Goal: Task Accomplishment & Management: Complete application form

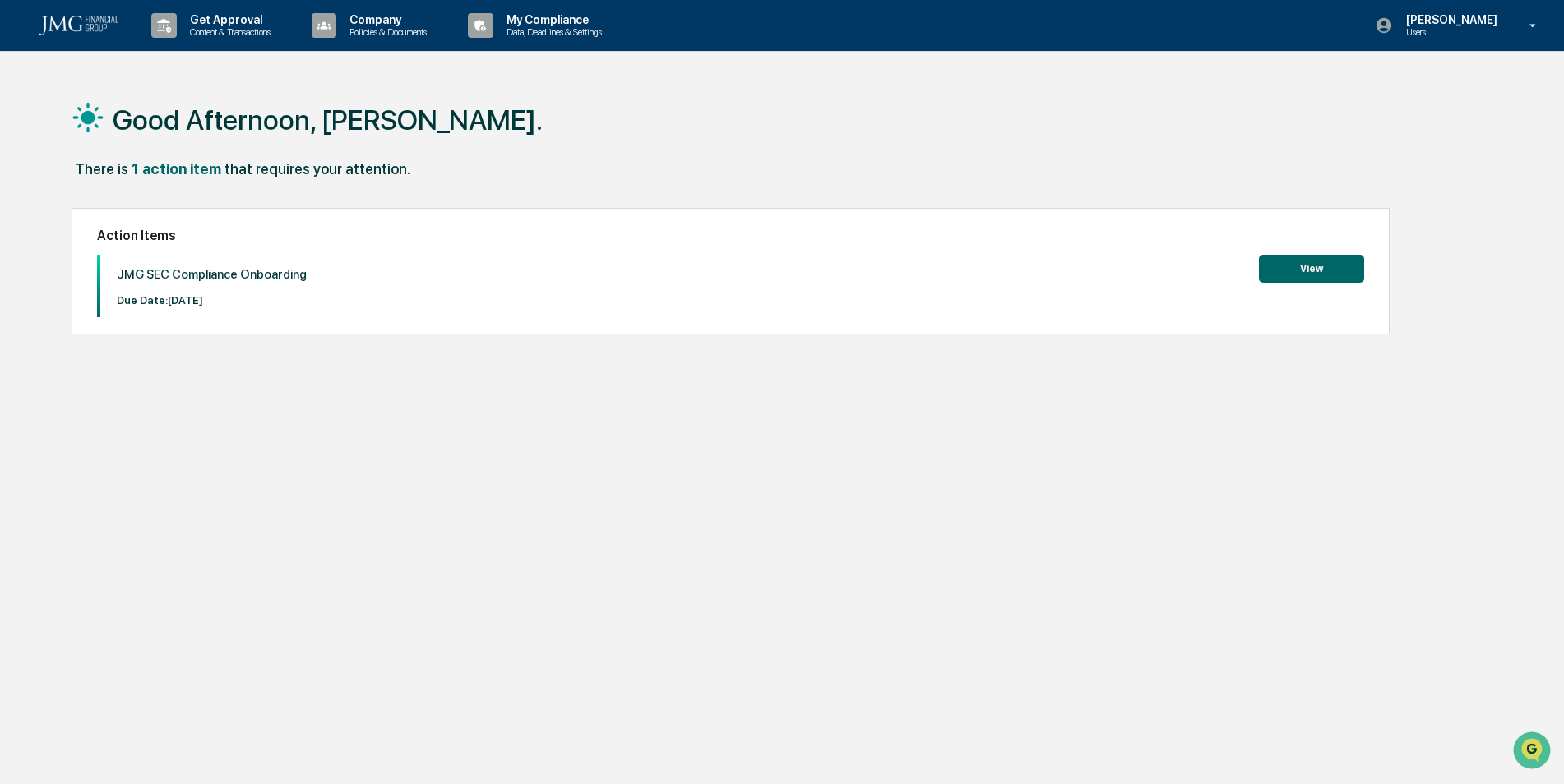
click at [1311, 258] on button "View" at bounding box center [1311, 268] width 105 height 28
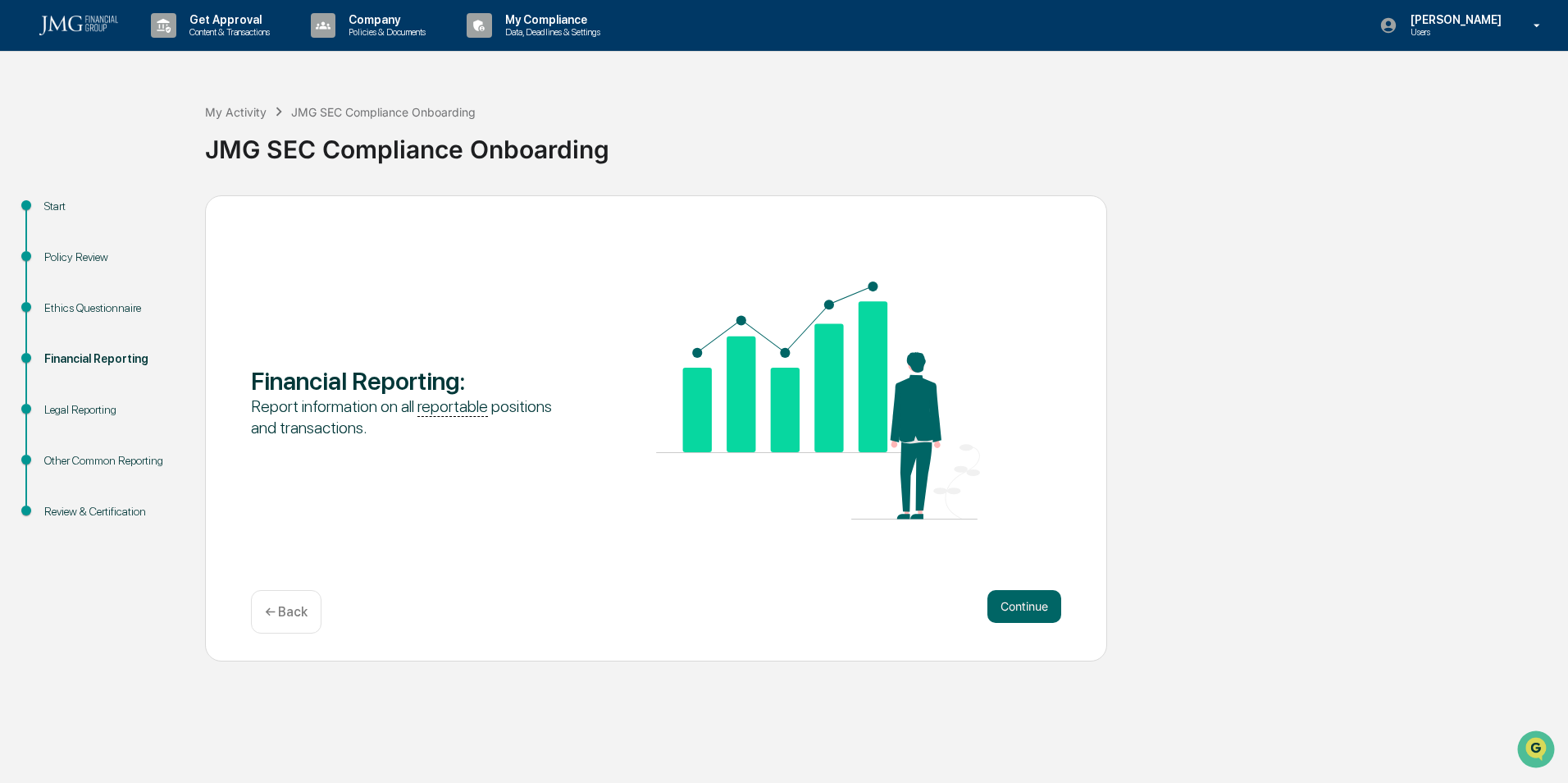
click at [91, 318] on div "Ethics Questionnaire" at bounding box center [112, 328] width 161 height 51
click at [90, 312] on div "Ethics Questionnaire" at bounding box center [112, 308] width 135 height 17
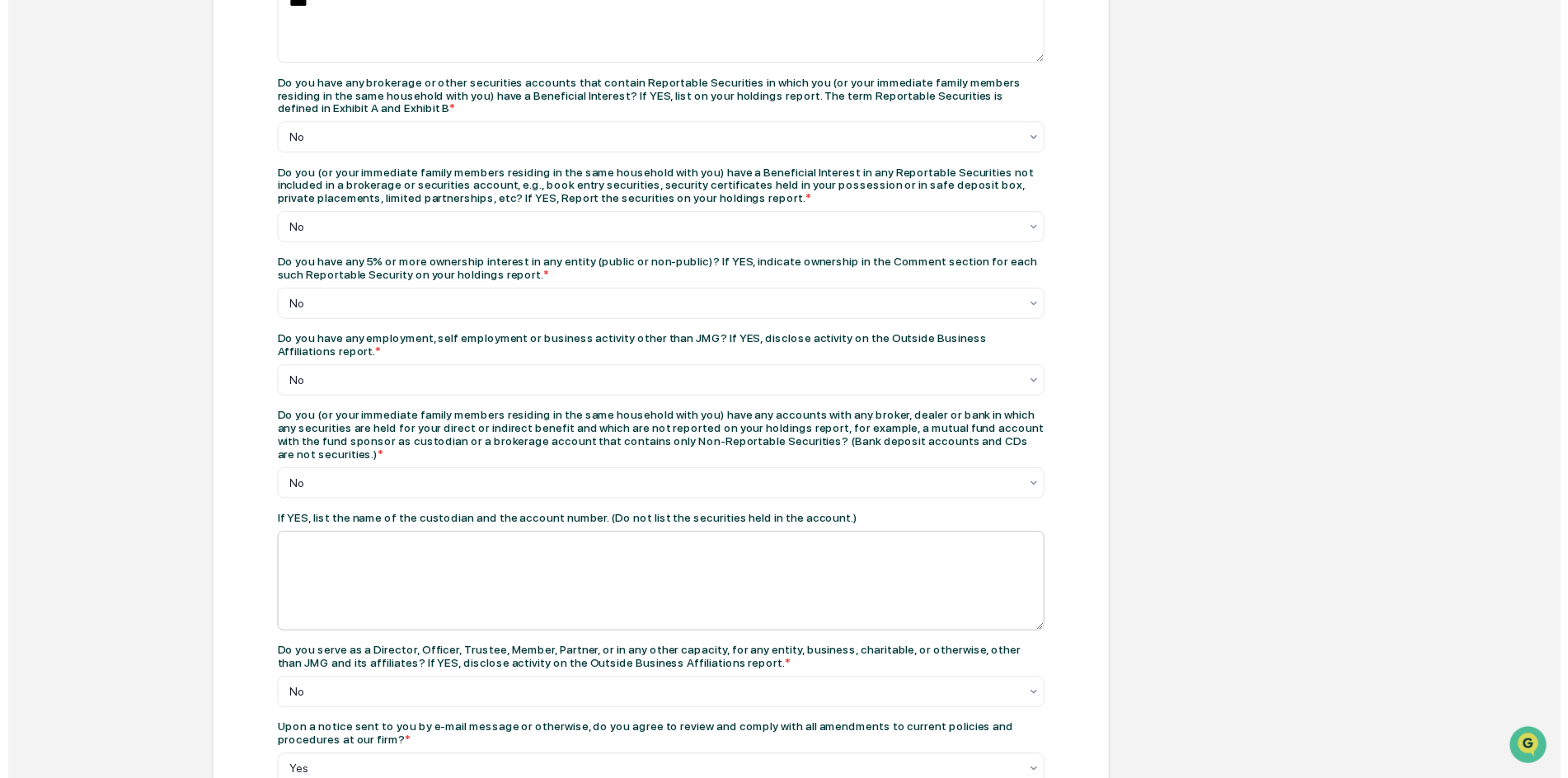
scroll to position [703, 0]
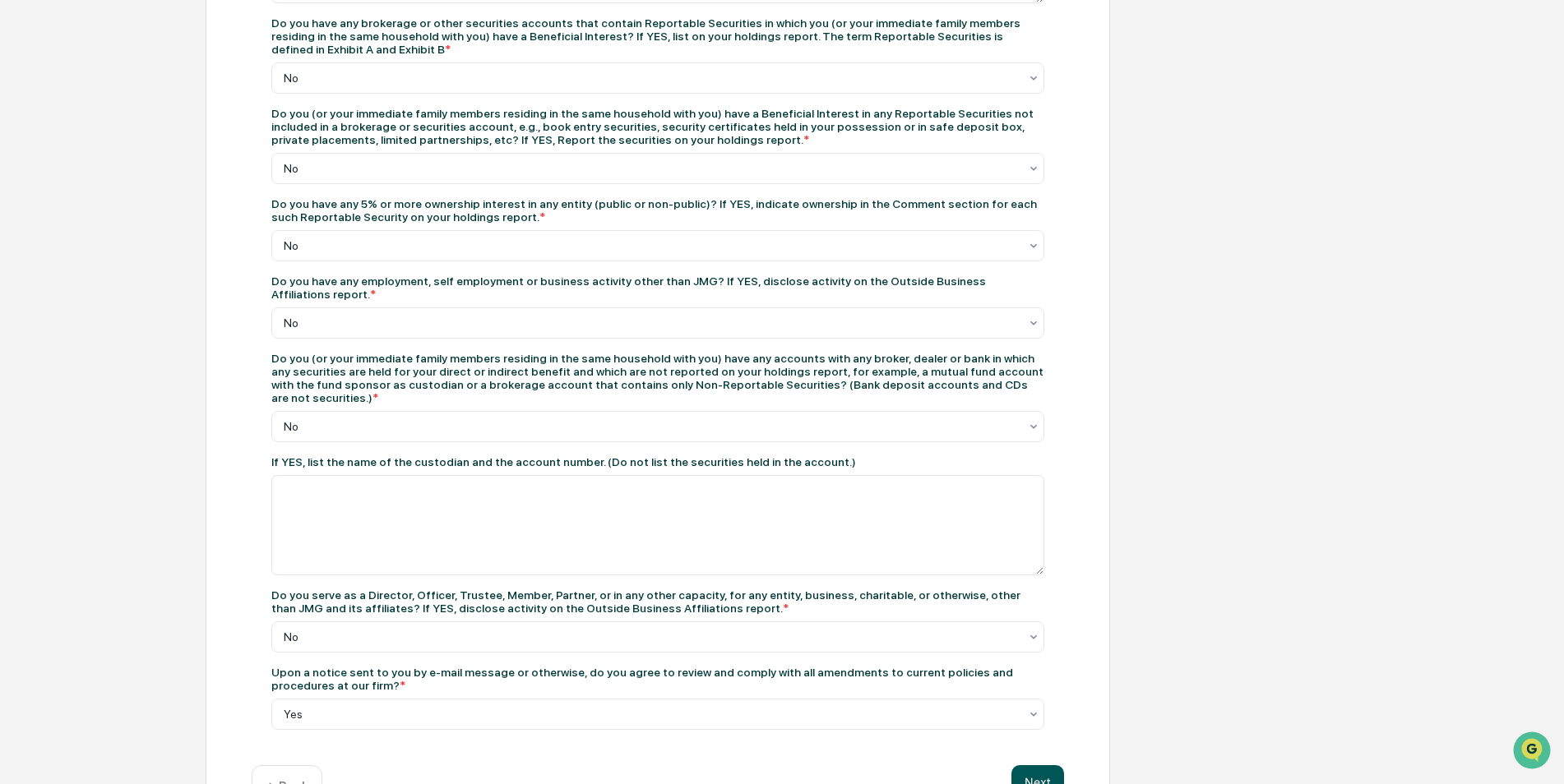
click at [1041, 765] on button "Next" at bounding box center [1037, 781] width 52 height 33
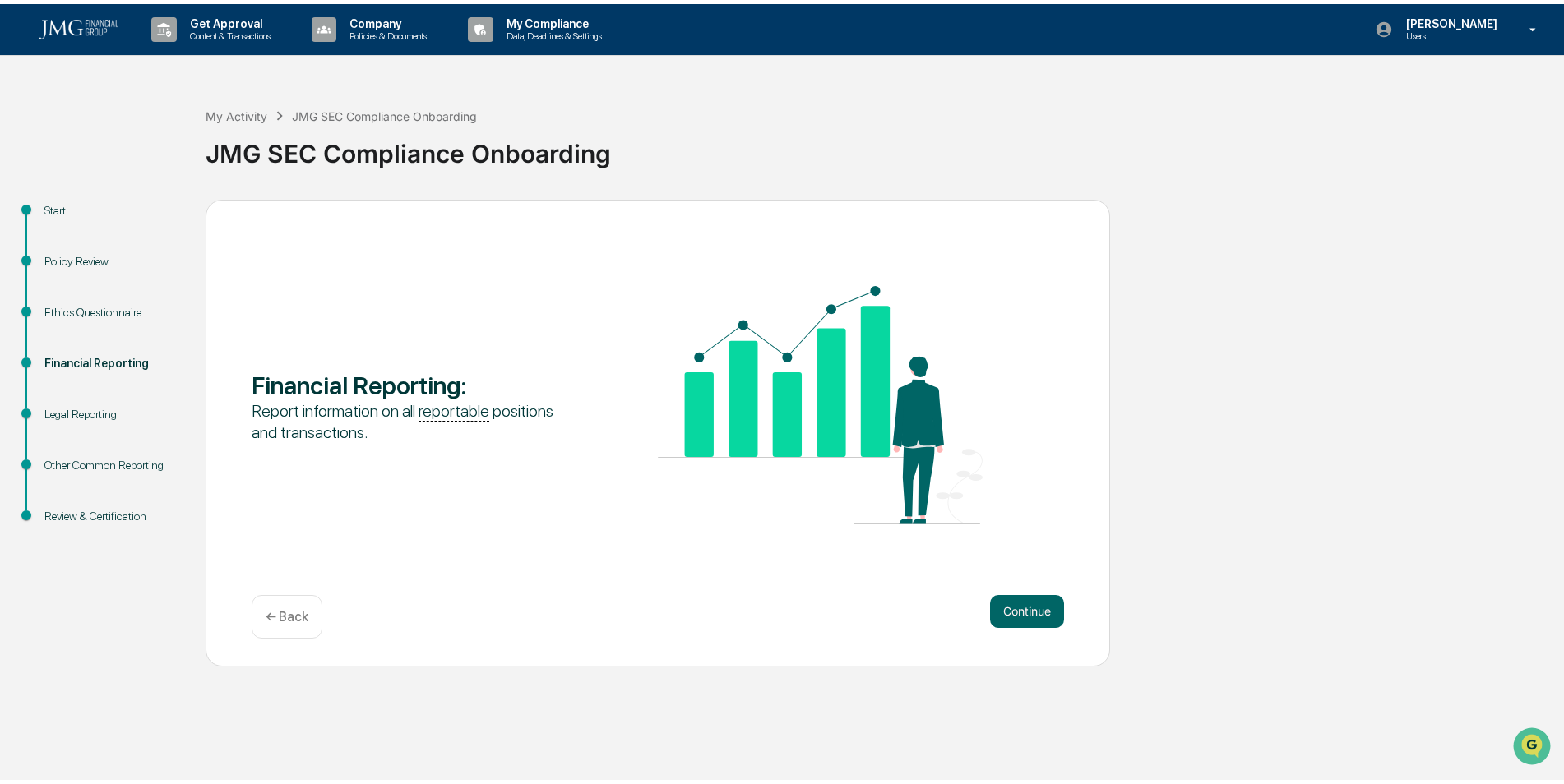
scroll to position [0, 0]
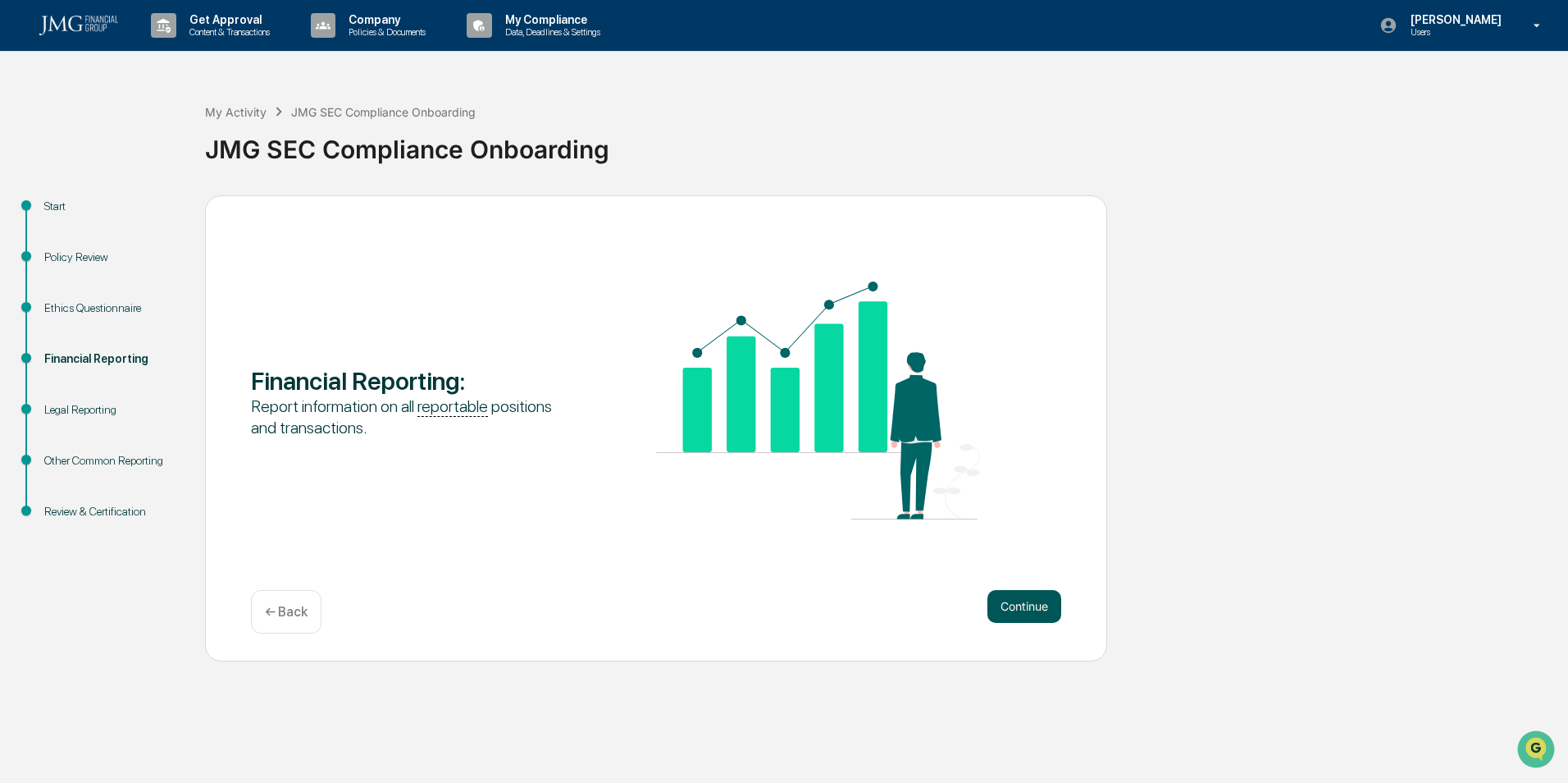
click at [1035, 613] on button "Continue" at bounding box center [1024, 607] width 74 height 33
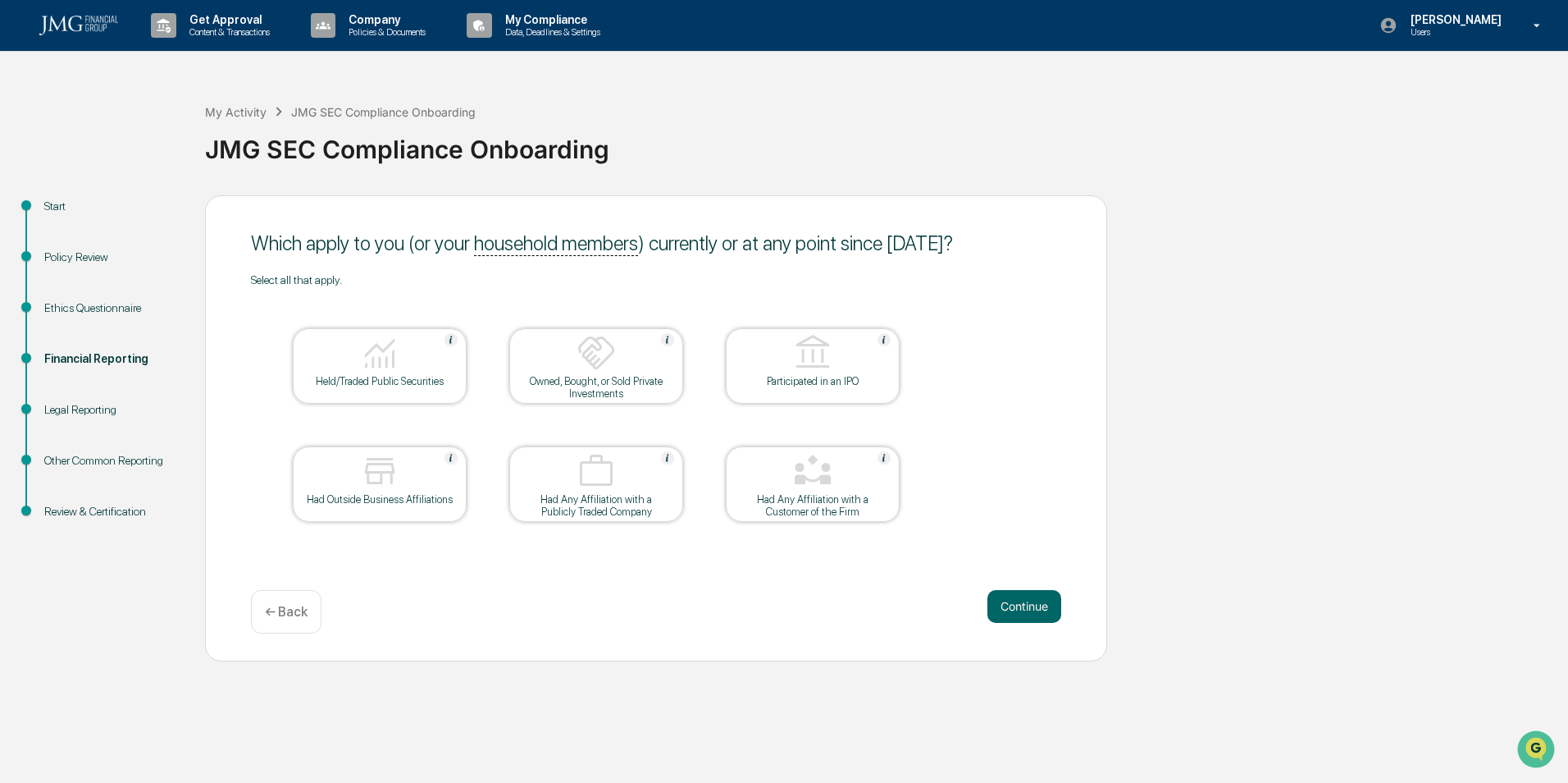
click at [369, 377] on div "Held/Traded Public Securities" at bounding box center [380, 381] width 148 height 12
click at [1033, 605] on button "Continue" at bounding box center [1024, 607] width 74 height 33
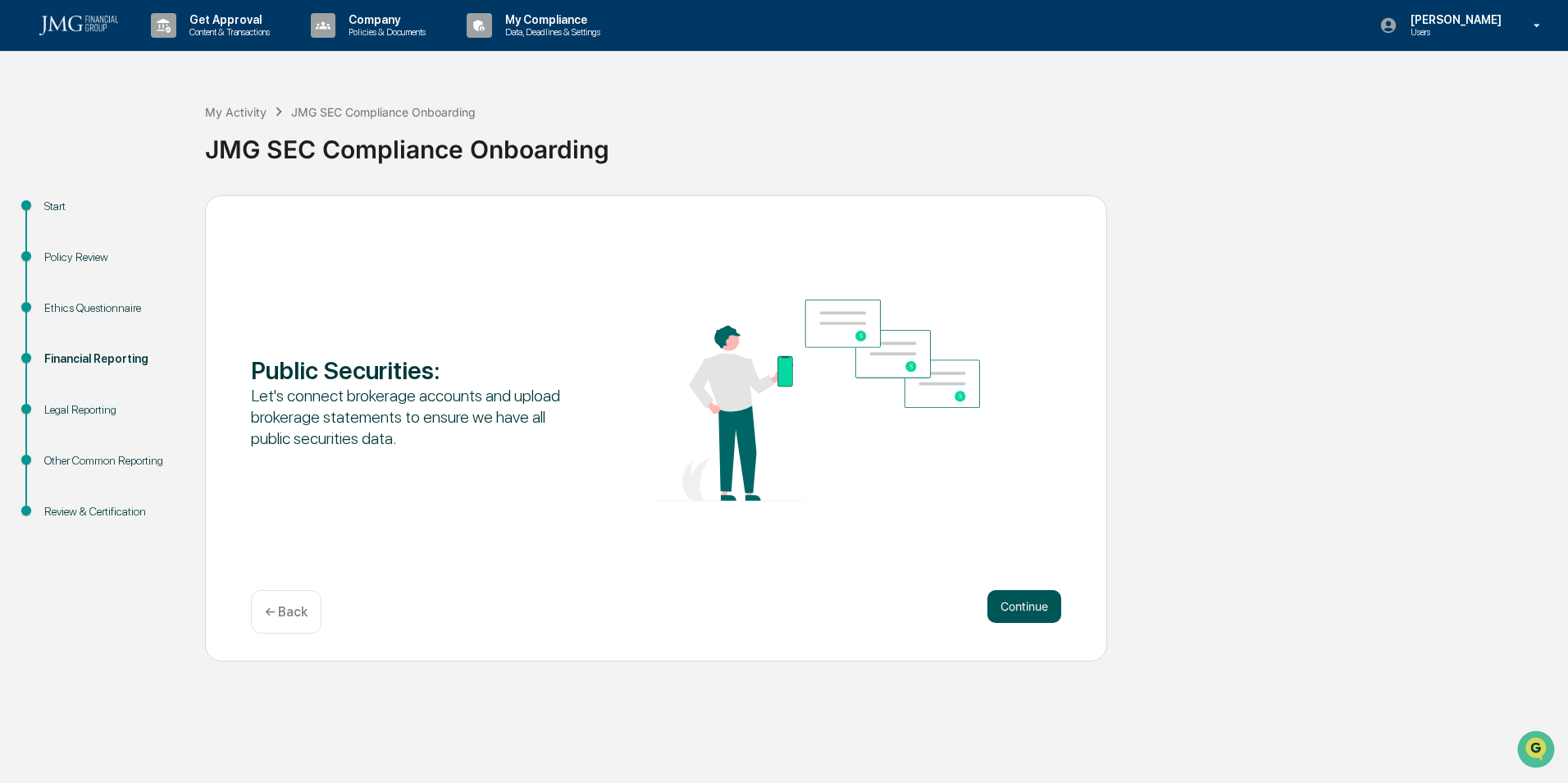
click at [1000, 597] on button "Continue" at bounding box center [1024, 607] width 74 height 33
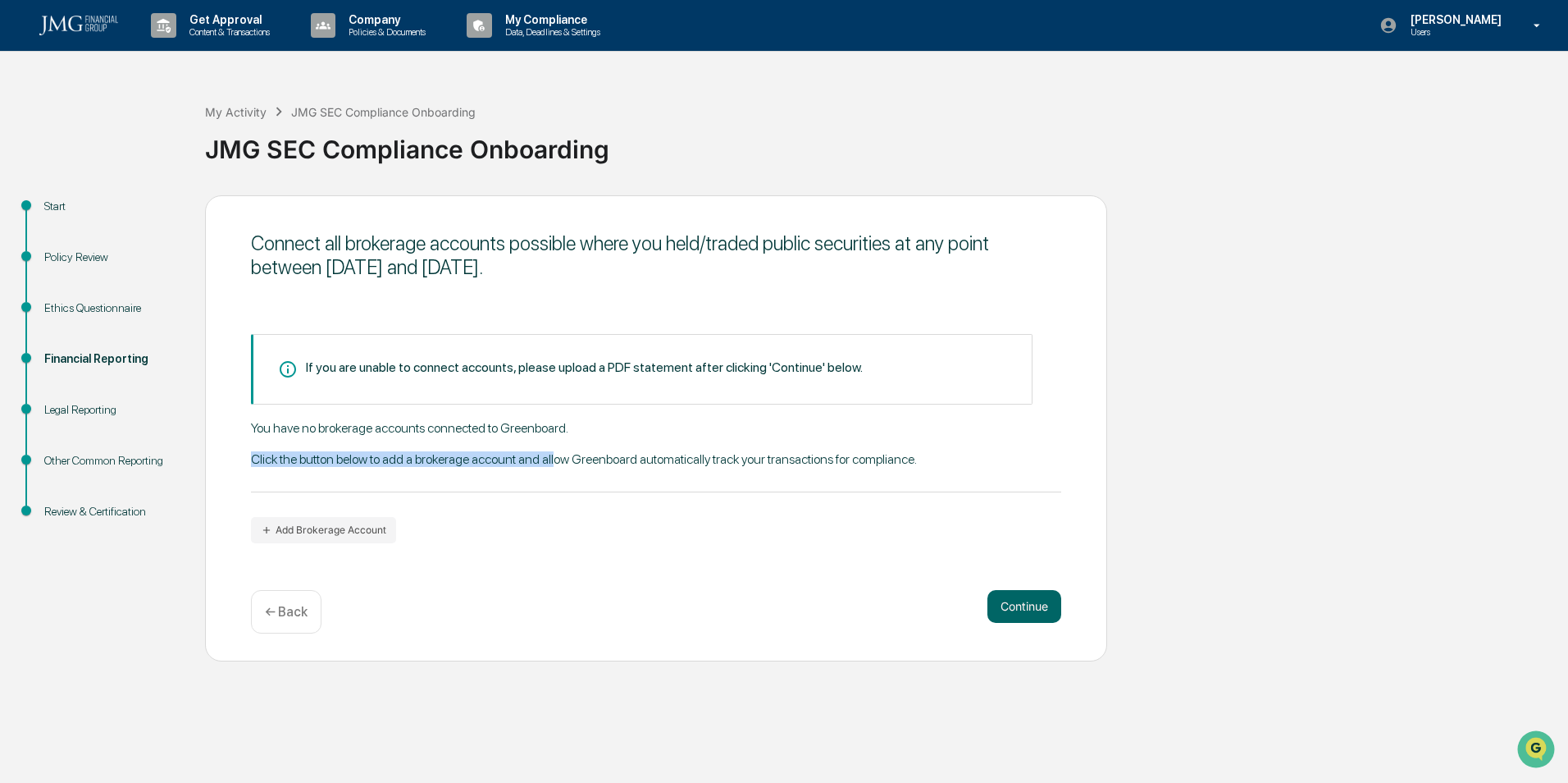
drag, startPoint x: 555, startPoint y: 453, endPoint x: 281, endPoint y: 473, distance: 274.7
click at [281, 473] on div "You have no brokerage accounts connected to Greenboard. Click the button below …" at bounding box center [656, 456] width 810 height 72
click at [280, 473] on div "You have no brokerage accounts connected to Greenboard. Click the button below …" at bounding box center [656, 456] width 810 height 72
click at [478, 456] on div "You have no brokerage accounts connected to Greenboard. Click the button below …" at bounding box center [656, 456] width 810 height 72
click at [279, 431] on div "You have no brokerage accounts connected to Greenboard. Click the button below …" at bounding box center [656, 456] width 810 height 72
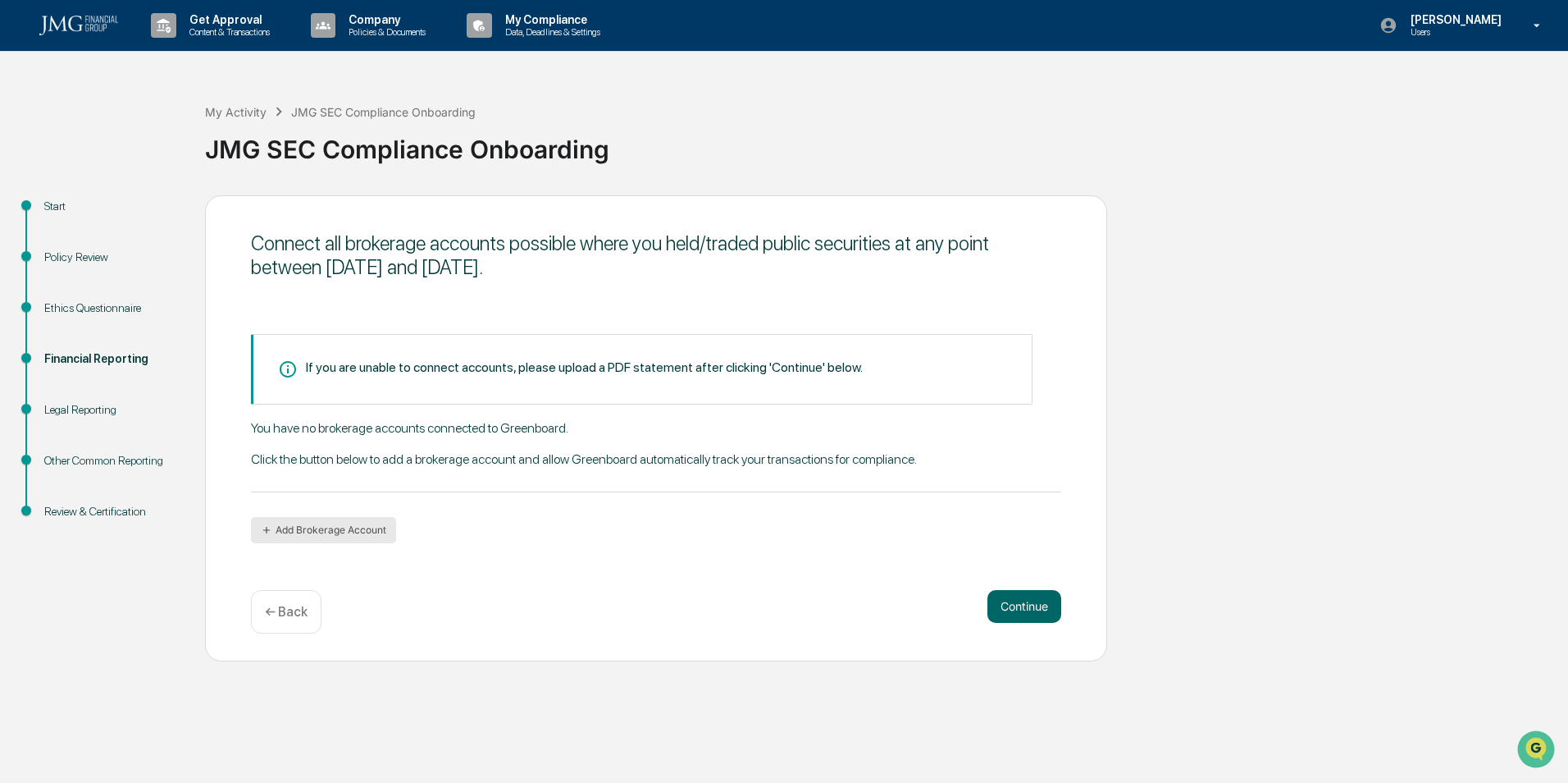
click at [347, 541] on button "Add Brokerage Account" at bounding box center [323, 530] width 145 height 27
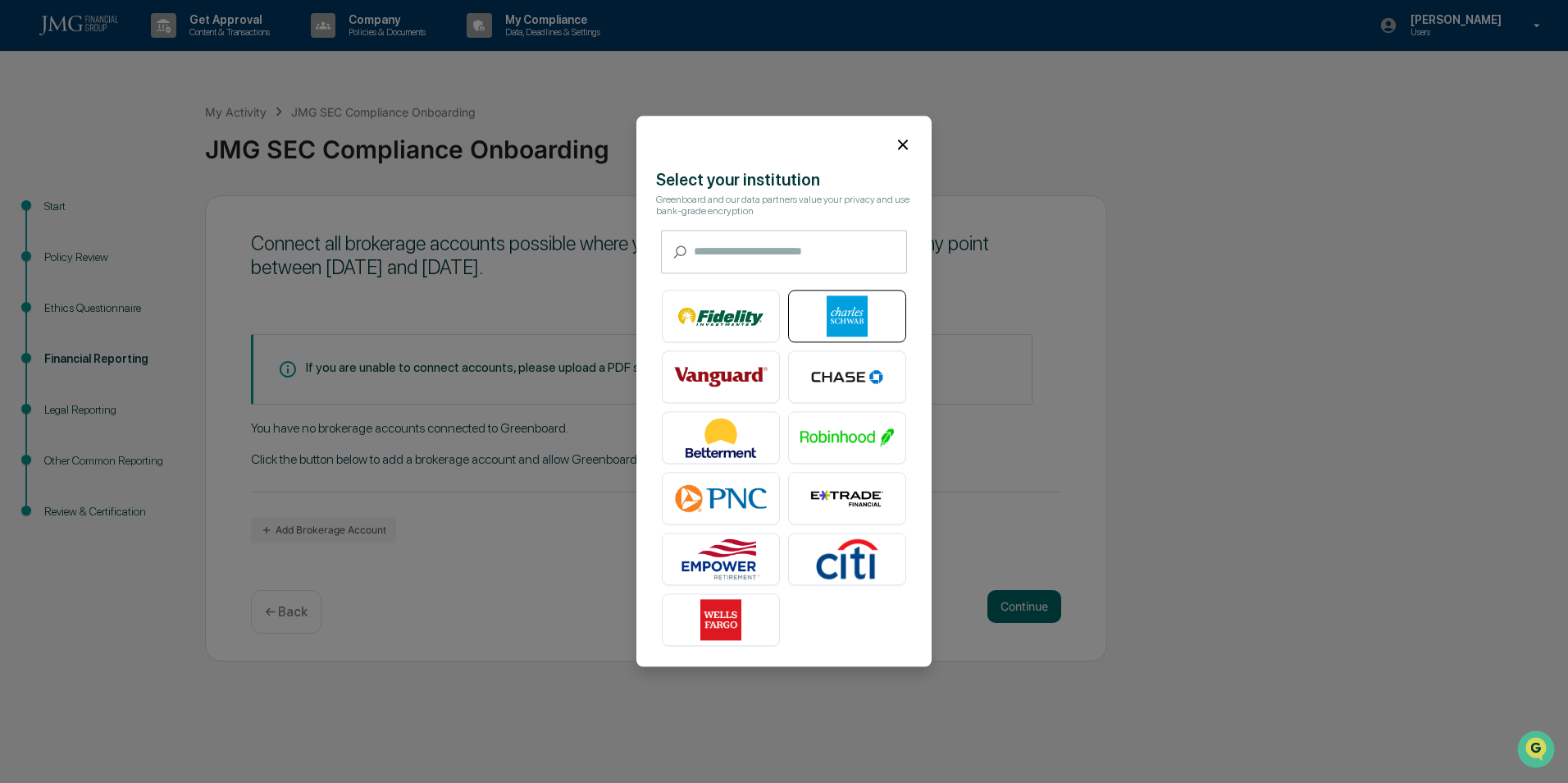
click at [828, 327] on img at bounding box center [847, 317] width 94 height 41
drag, startPoint x: 914, startPoint y: 144, endPoint x: 900, endPoint y: 144, distance: 14.0
click at [902, 144] on div at bounding box center [784, 137] width 296 height 45
click at [897, 145] on icon at bounding box center [903, 144] width 18 height 18
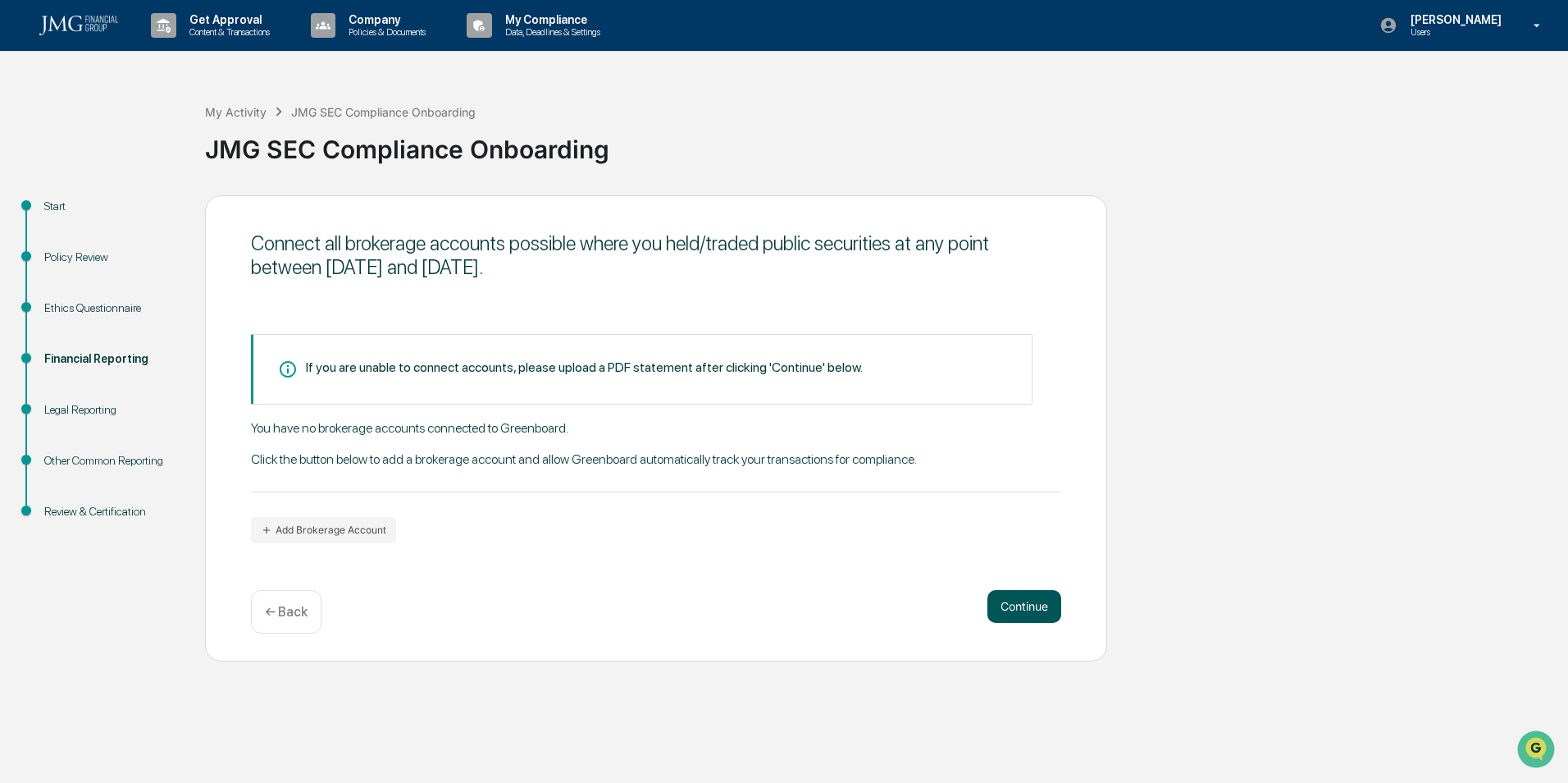
click at [1036, 596] on button "Continue" at bounding box center [1024, 607] width 74 height 33
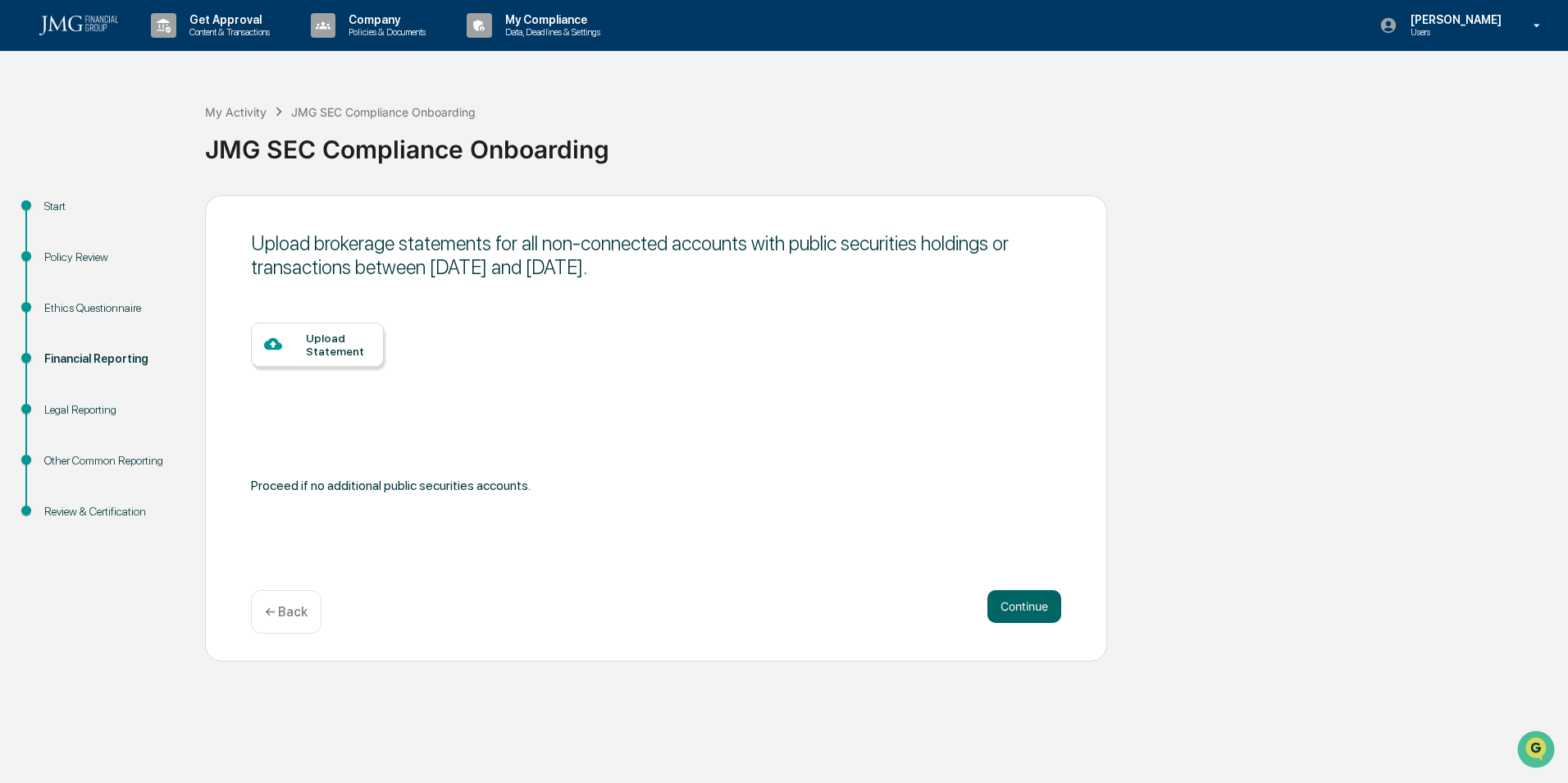
click at [309, 611] on div "← Back" at bounding box center [286, 612] width 70 height 44
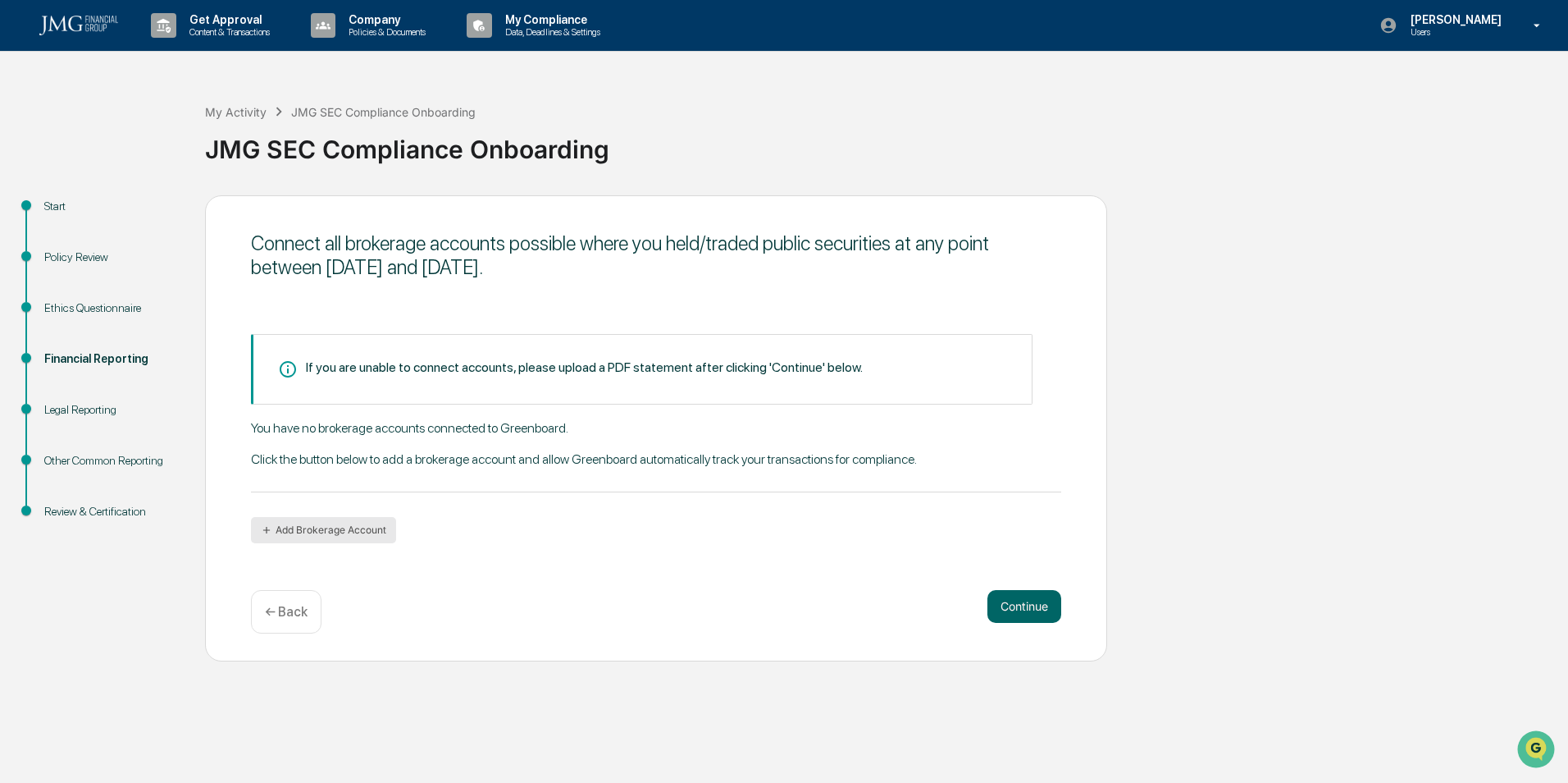
click at [332, 521] on button "Add Brokerage Account" at bounding box center [323, 530] width 145 height 27
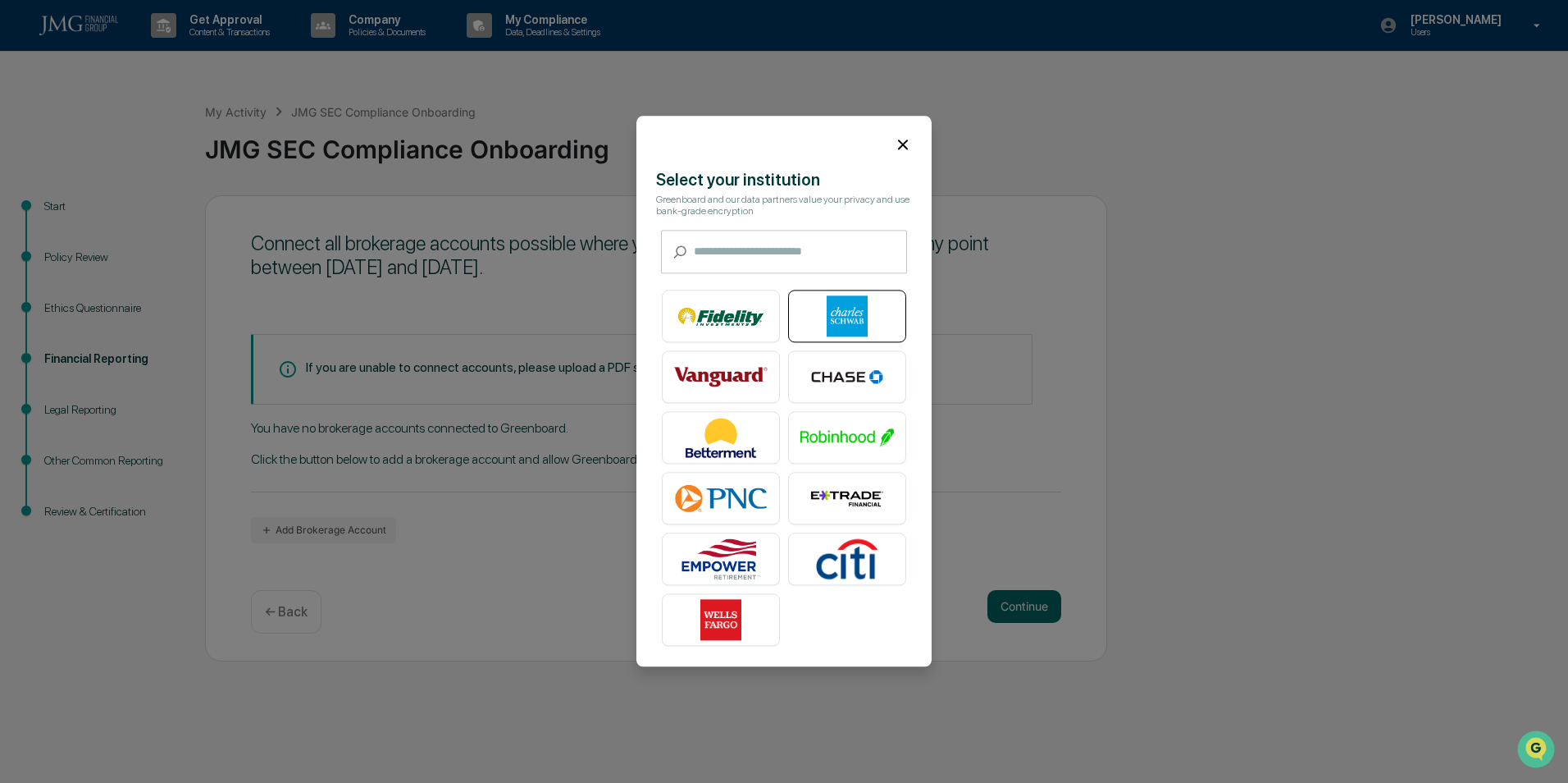
click at [846, 295] on div at bounding box center [847, 317] width 118 height 52
click at [897, 142] on icon at bounding box center [903, 144] width 18 height 18
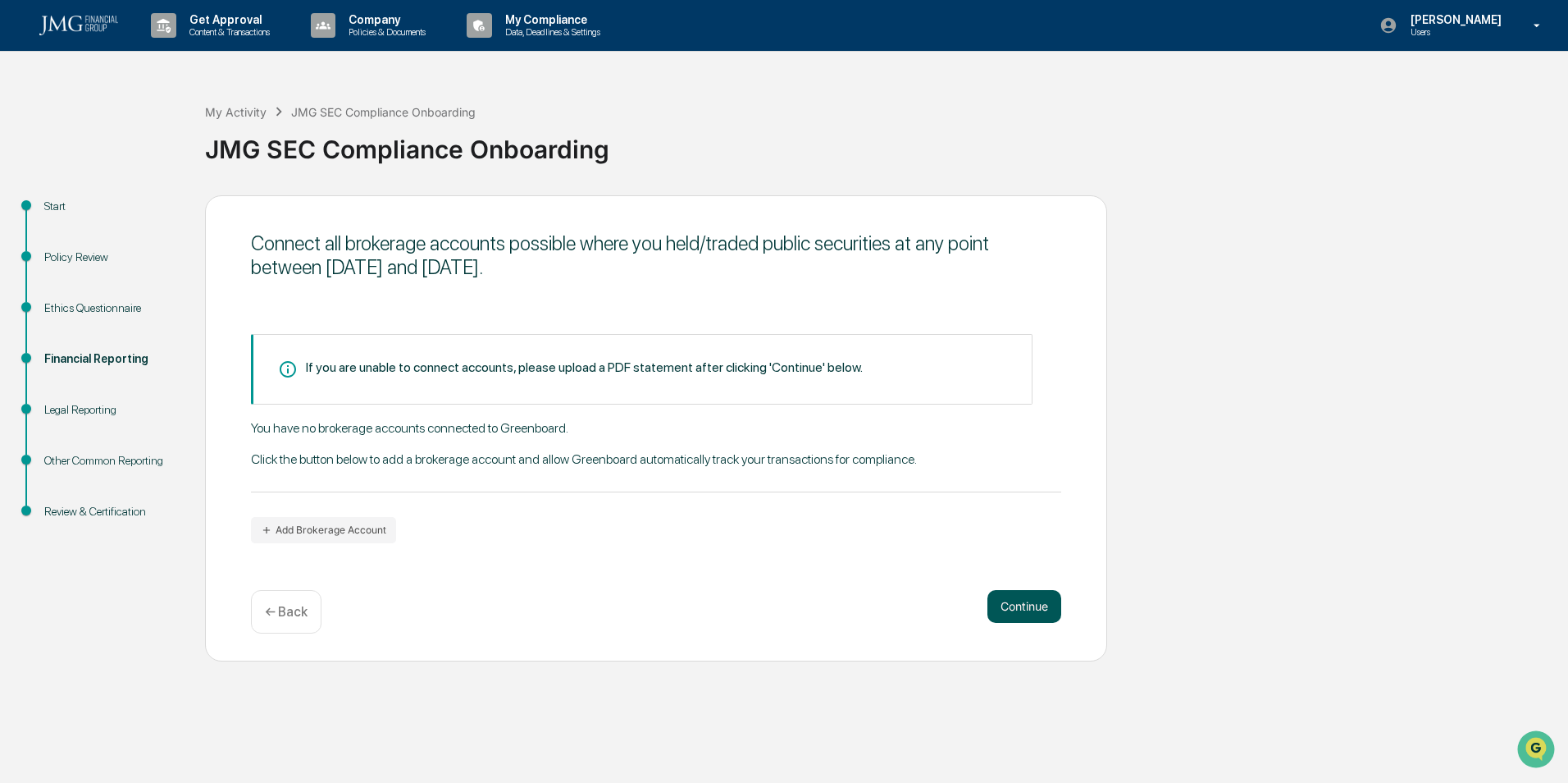
click at [1033, 593] on button "Continue" at bounding box center [1024, 607] width 74 height 33
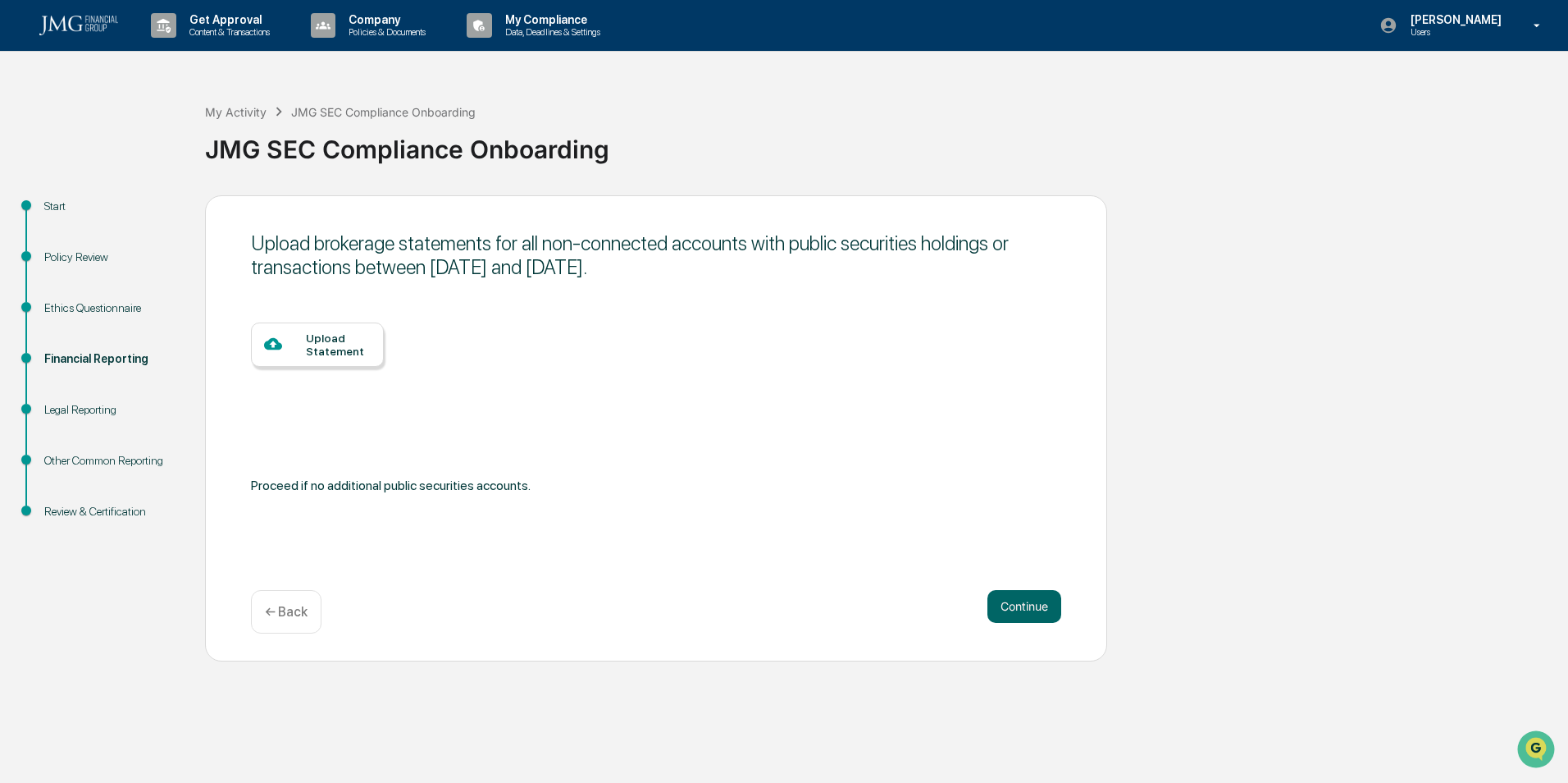
click at [1033, 588] on div "Upload brokerage statements for all non-connected accounts with public securiti…" at bounding box center [656, 428] width 902 height 466
click at [1034, 596] on button "Continue" at bounding box center [1024, 607] width 74 height 33
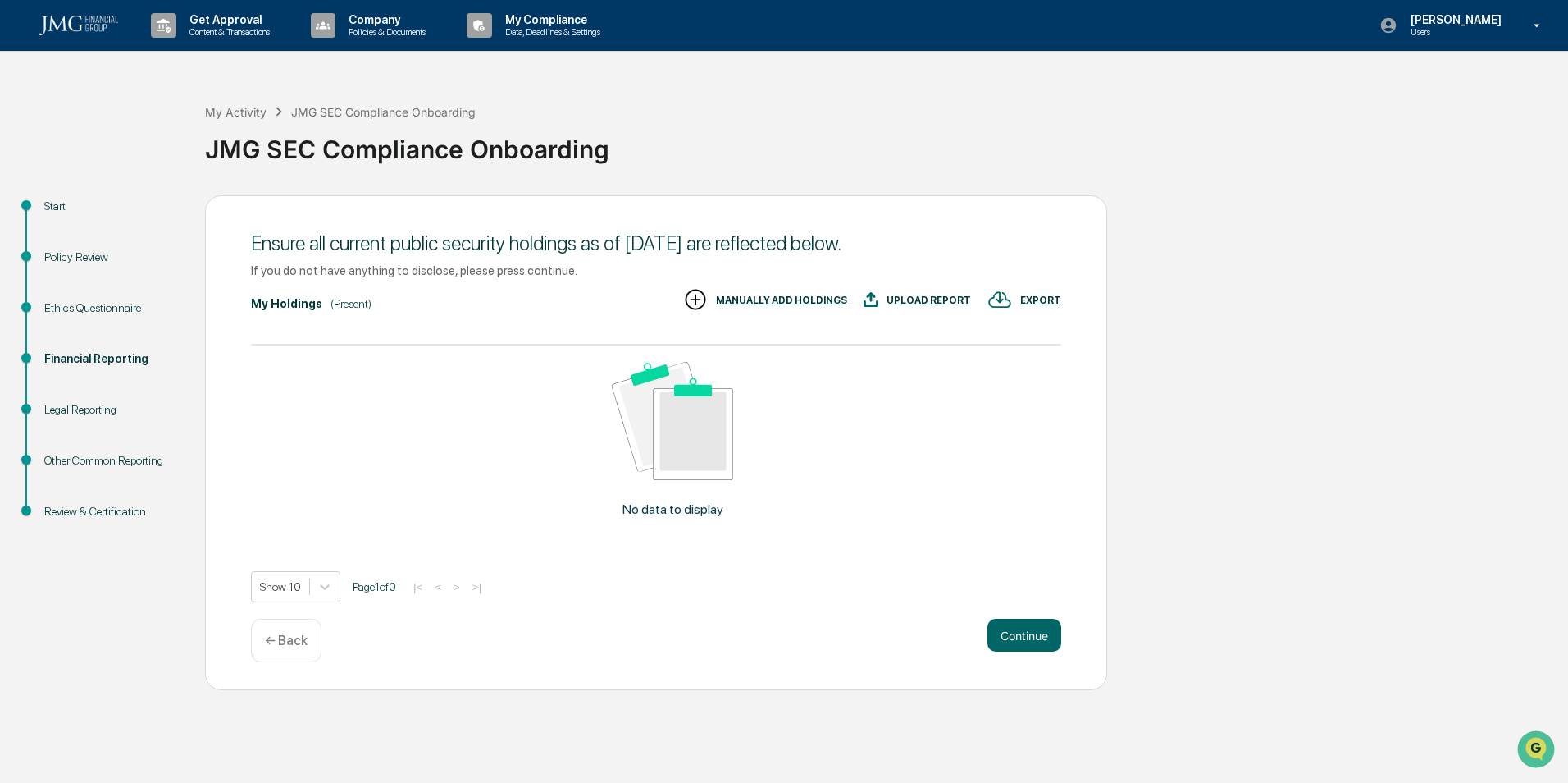
click at [785, 302] on div "MANUALLY ADD HOLDINGS" at bounding box center [782, 300] width 132 height 11
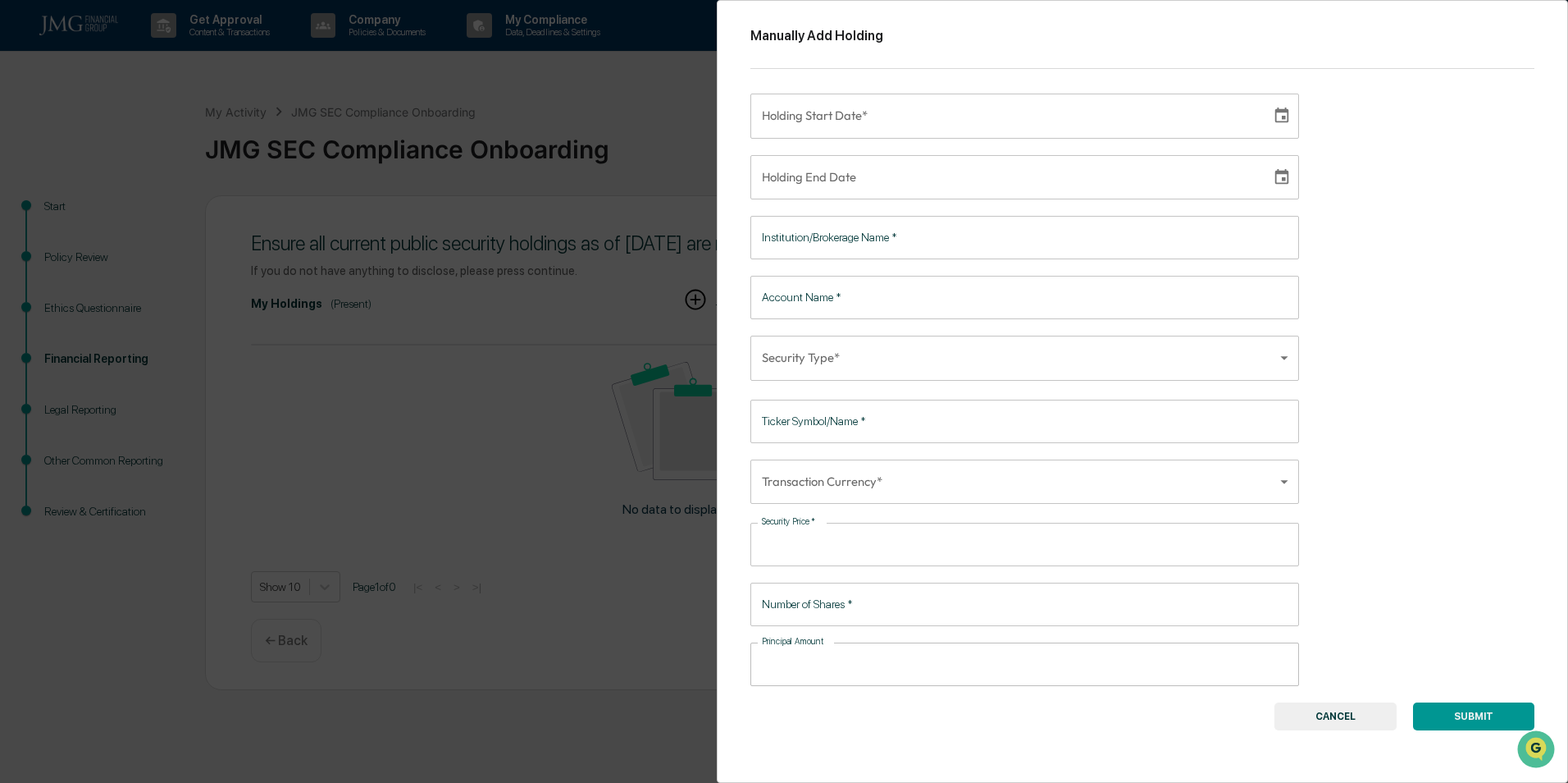
type input "**********"
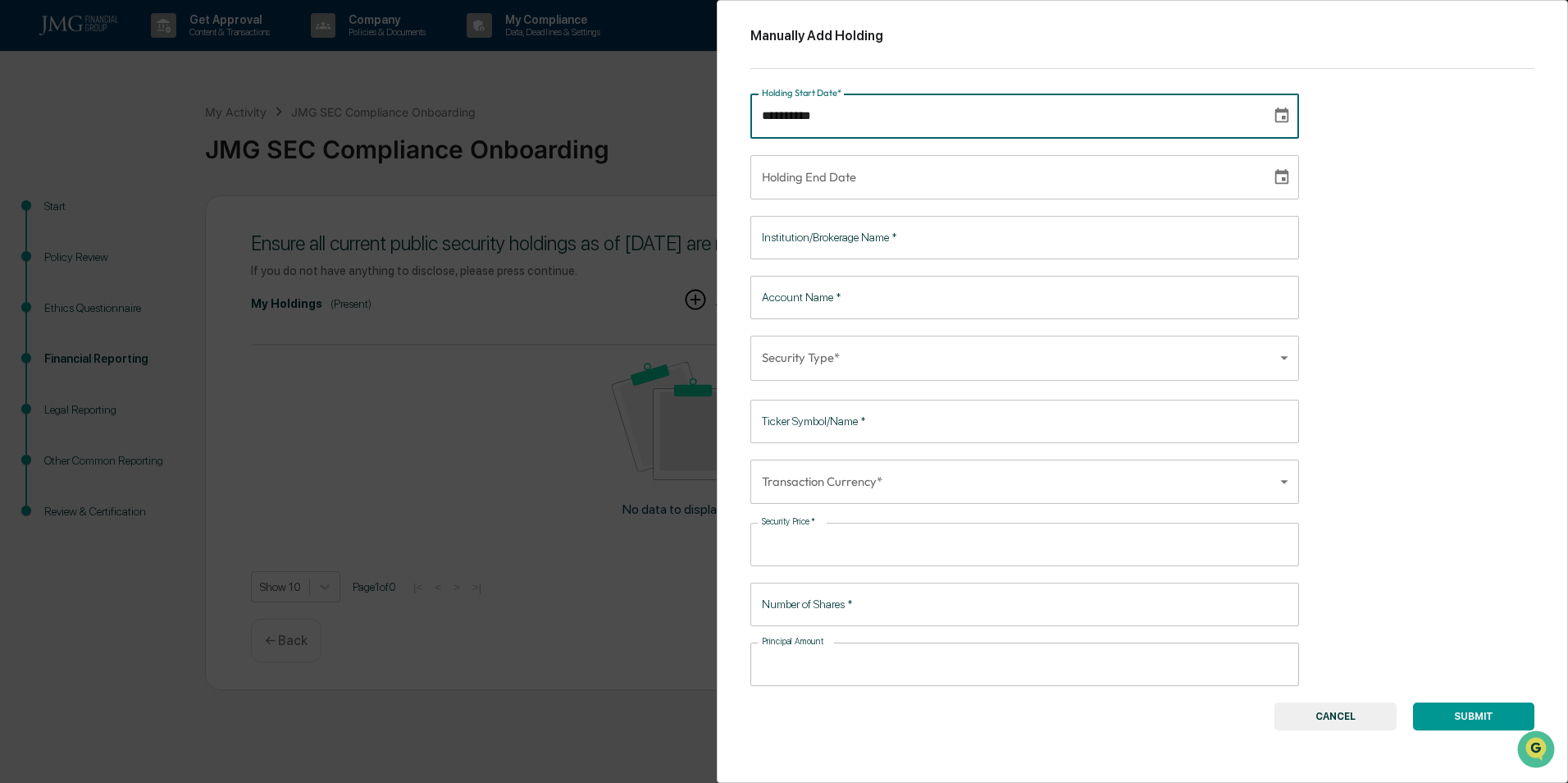
click at [822, 122] on input "**********" at bounding box center [1005, 116] width 510 height 45
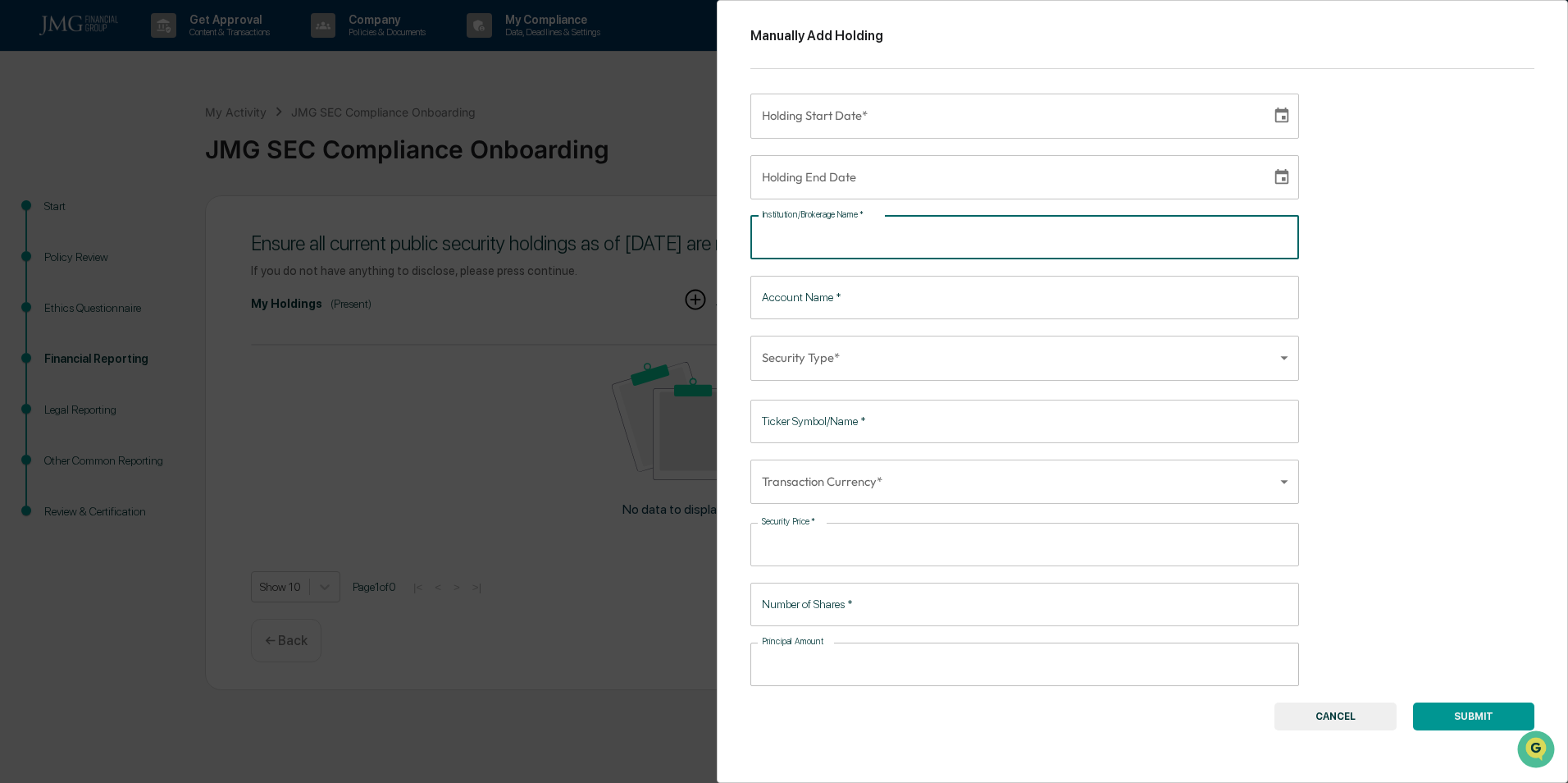
click at [830, 242] on input "Institution/Brokerage Name   *" at bounding box center [1024, 238] width 549 height 44
click at [812, 355] on body "Get Approval Content & Transactions Company Policies & Documents My Compliance …" at bounding box center [784, 392] width 1568 height 783
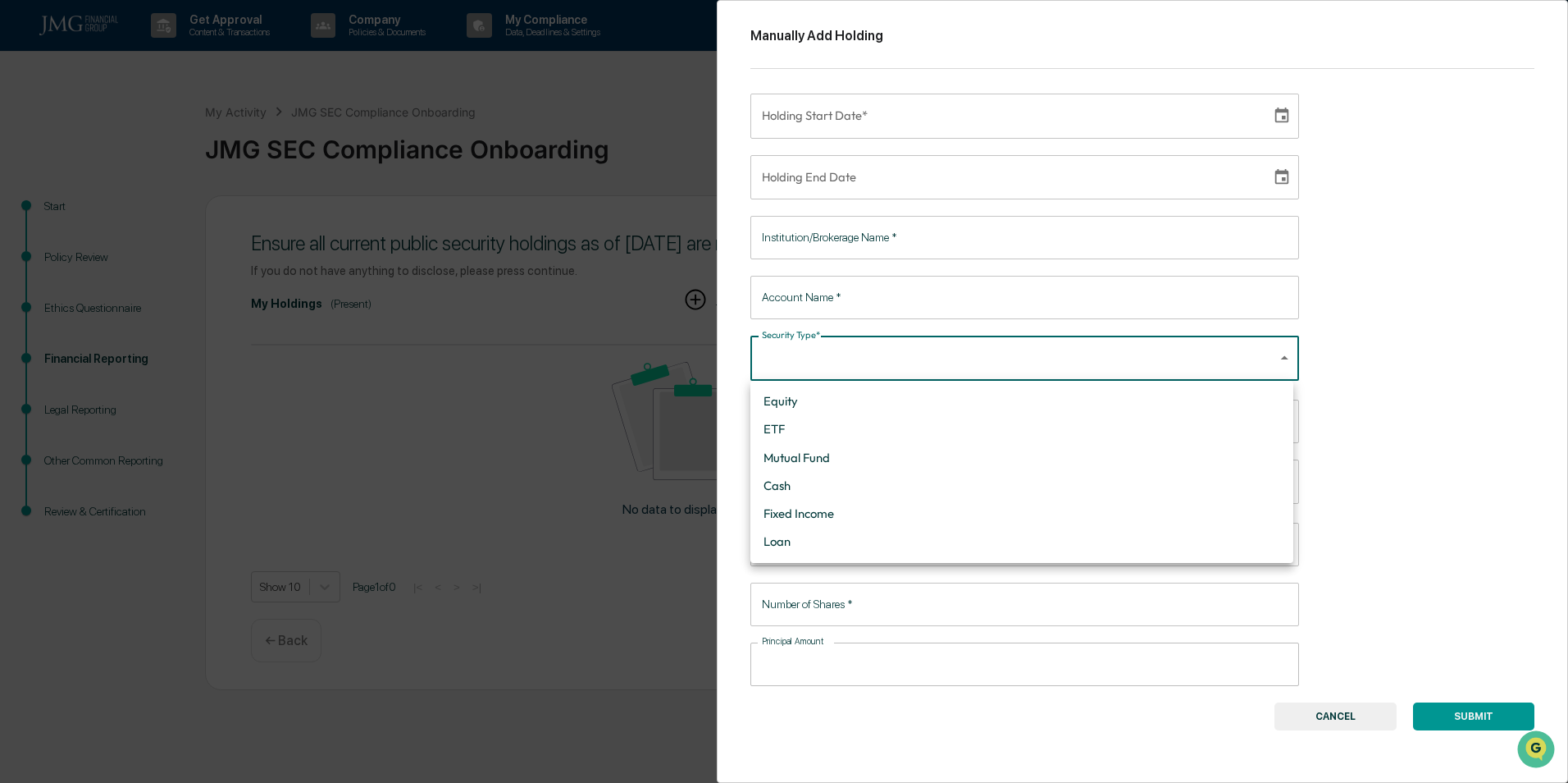
click at [1364, 266] on div at bounding box center [784, 392] width 1568 height 783
click at [895, 443] on input "Ticker Symbol/Name   *" at bounding box center [1024, 422] width 549 height 44
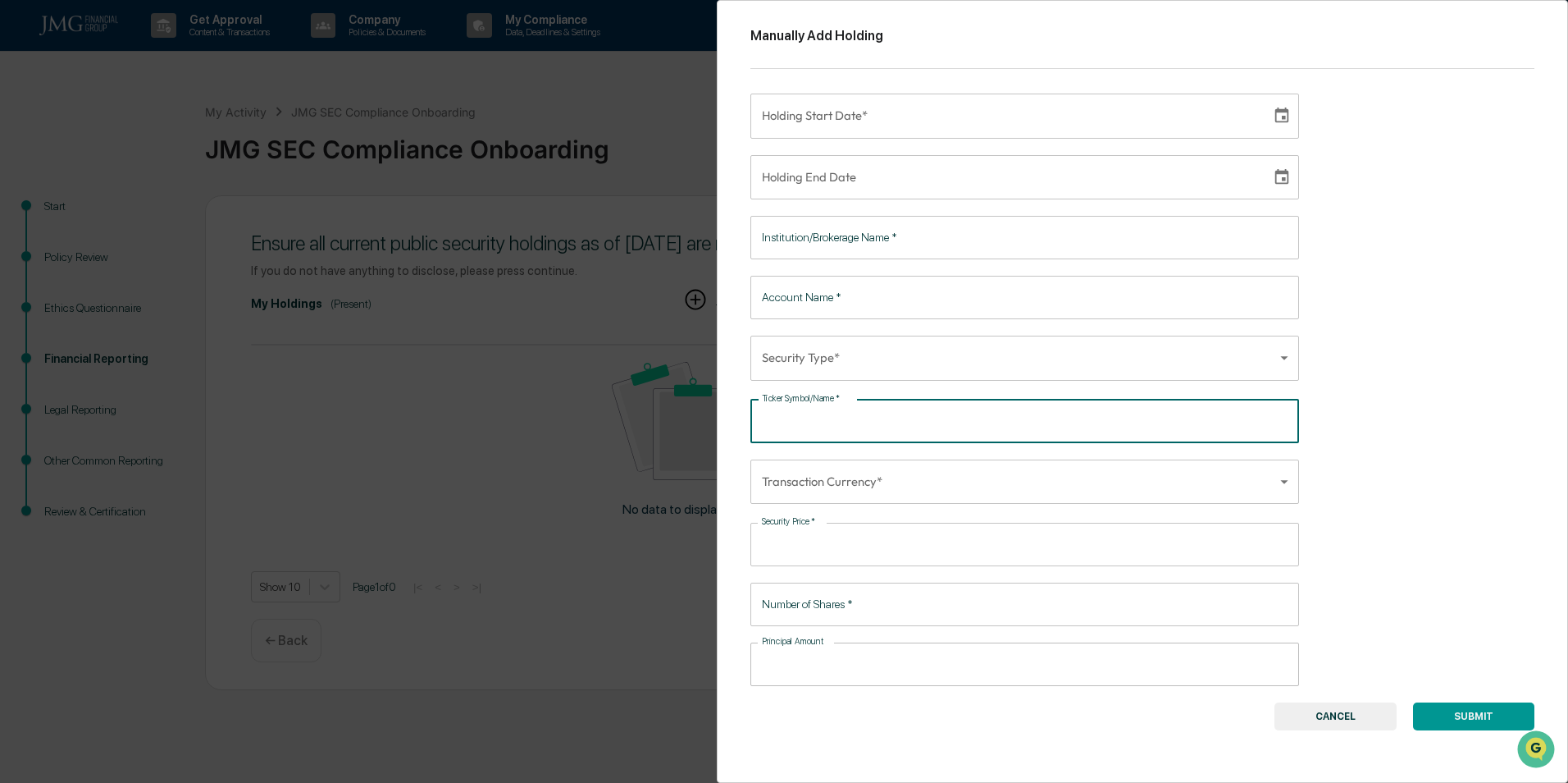
drag, startPoint x: 1344, startPoint y: 729, endPoint x: 1345, endPoint y: 716, distance: 13.0
click at [1347, 729] on button "CANCEL" at bounding box center [1336, 716] width 122 height 27
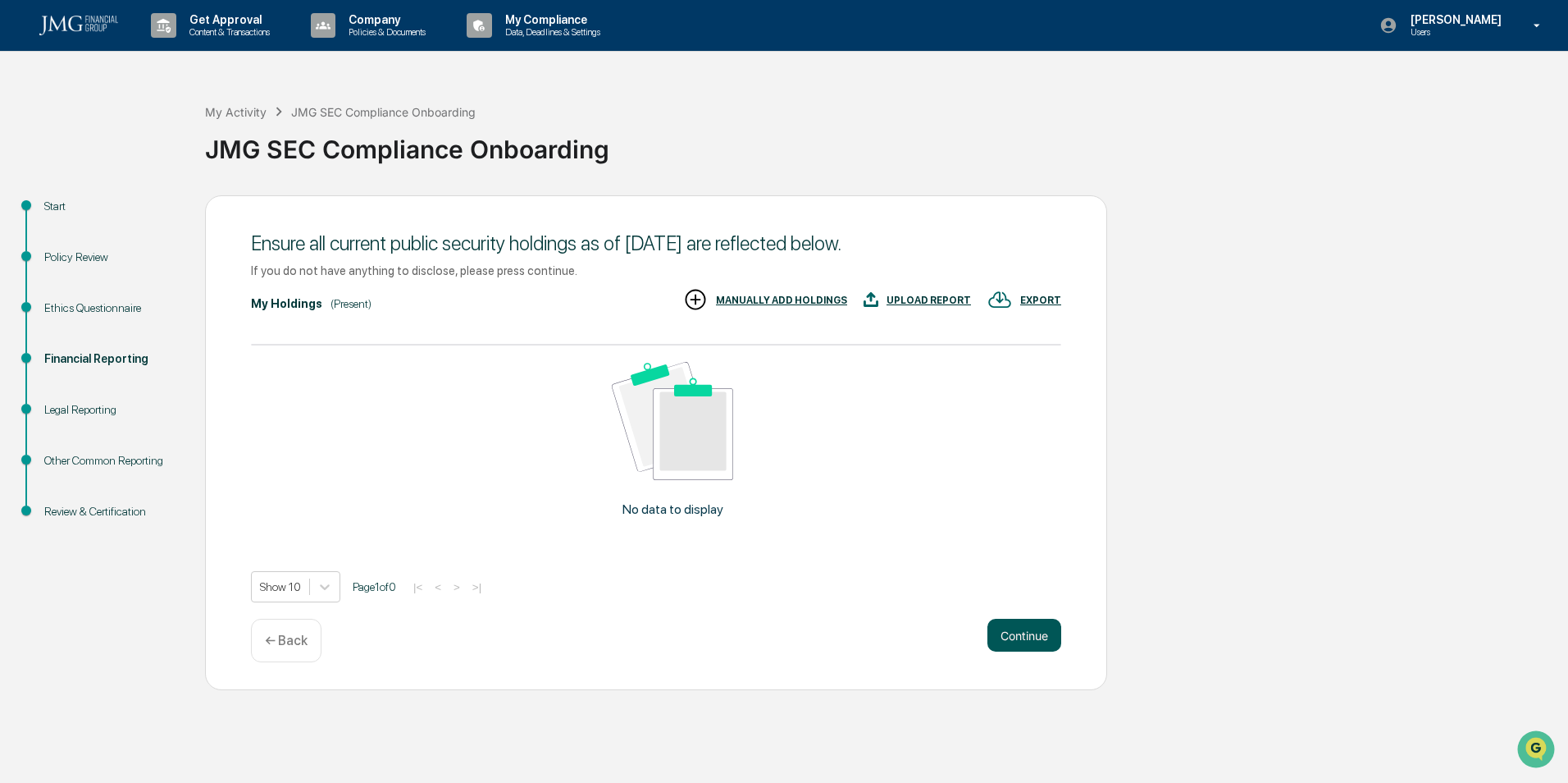
click at [1022, 639] on button "Continue" at bounding box center [1024, 635] width 74 height 33
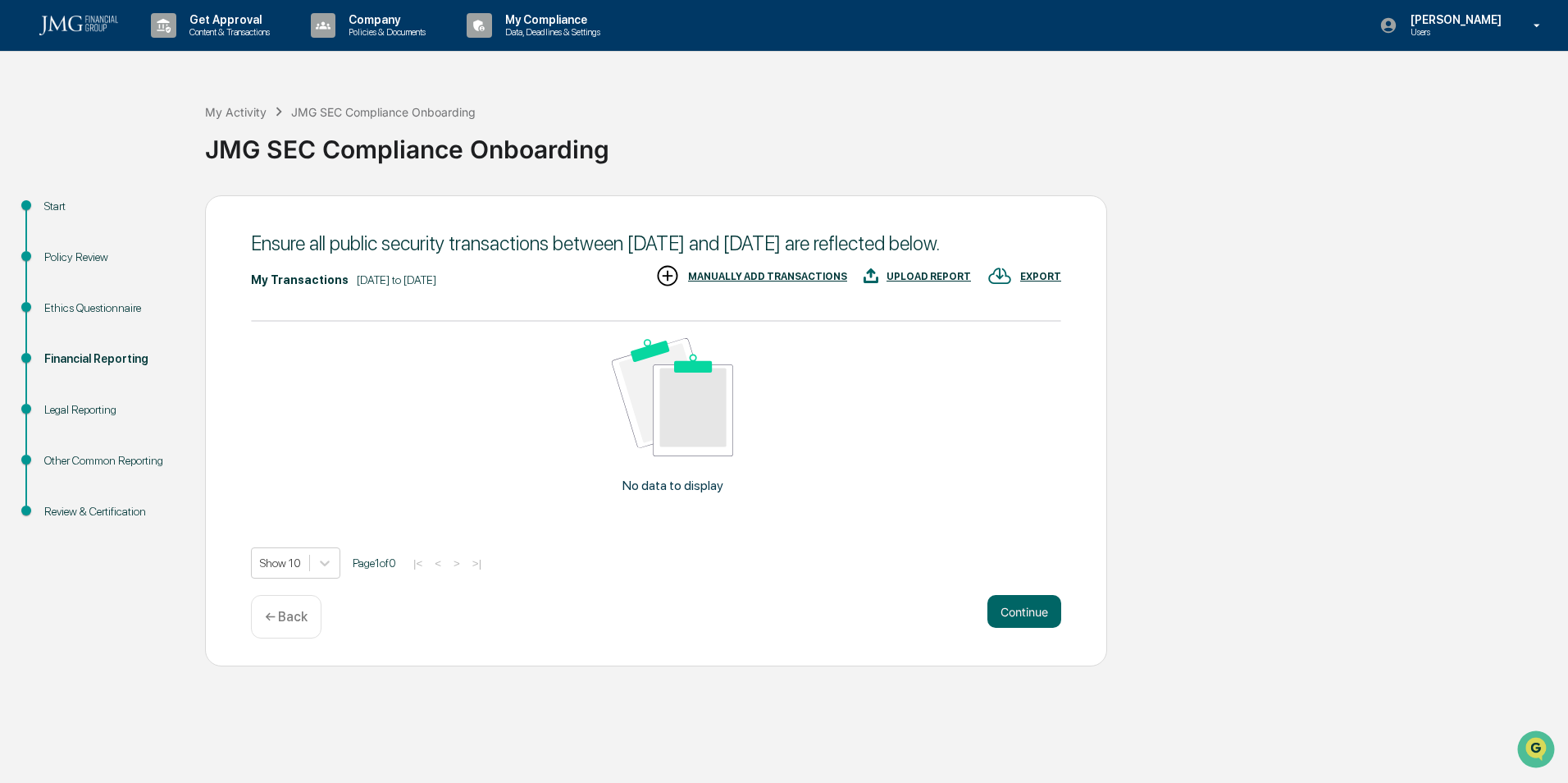
click at [77, 405] on div "Legal Reporting" at bounding box center [112, 410] width 135 height 17
click at [1001, 628] on button "Continue" at bounding box center [1024, 611] width 74 height 33
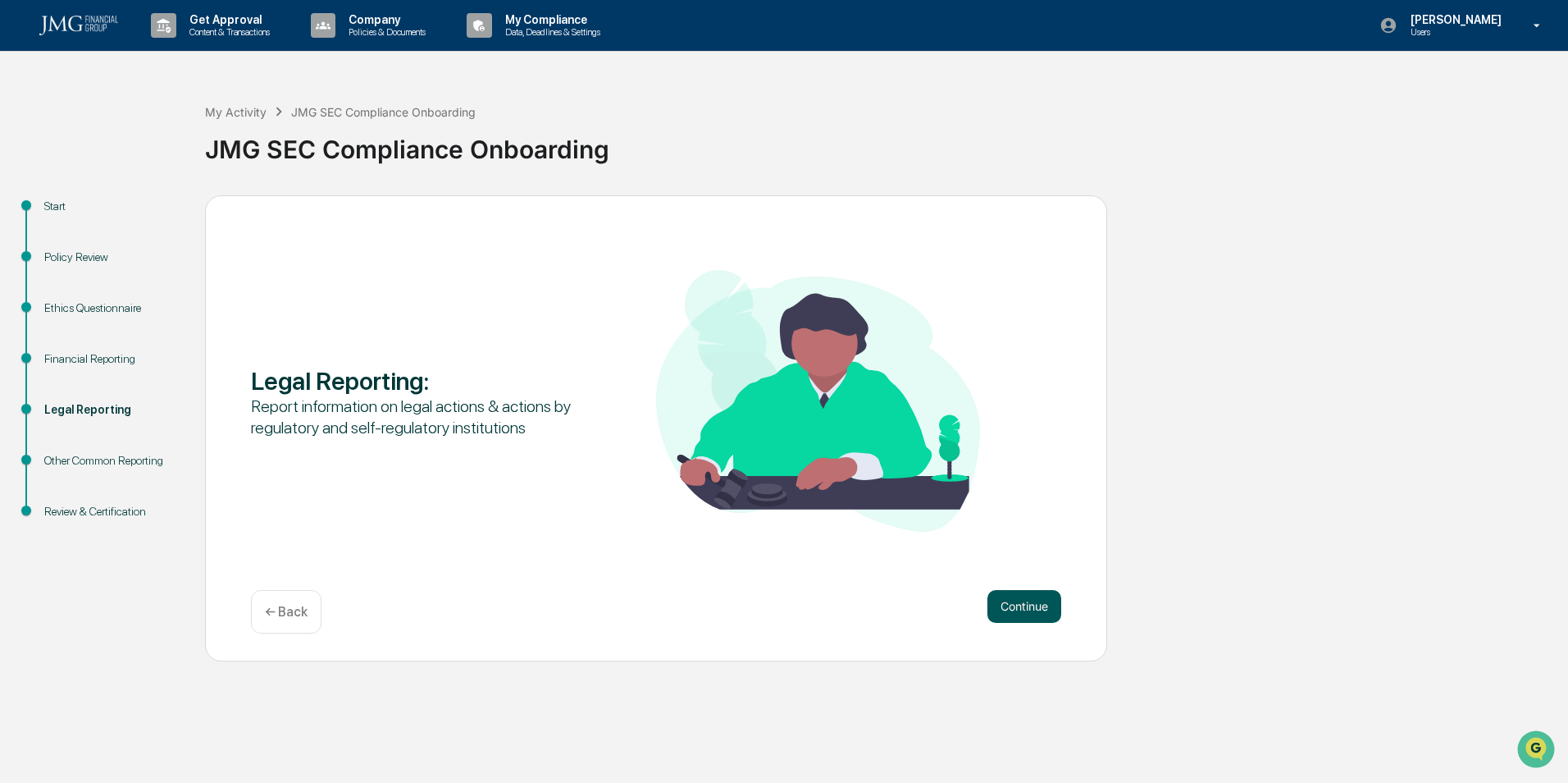
click at [1037, 611] on button "Continue" at bounding box center [1024, 607] width 74 height 33
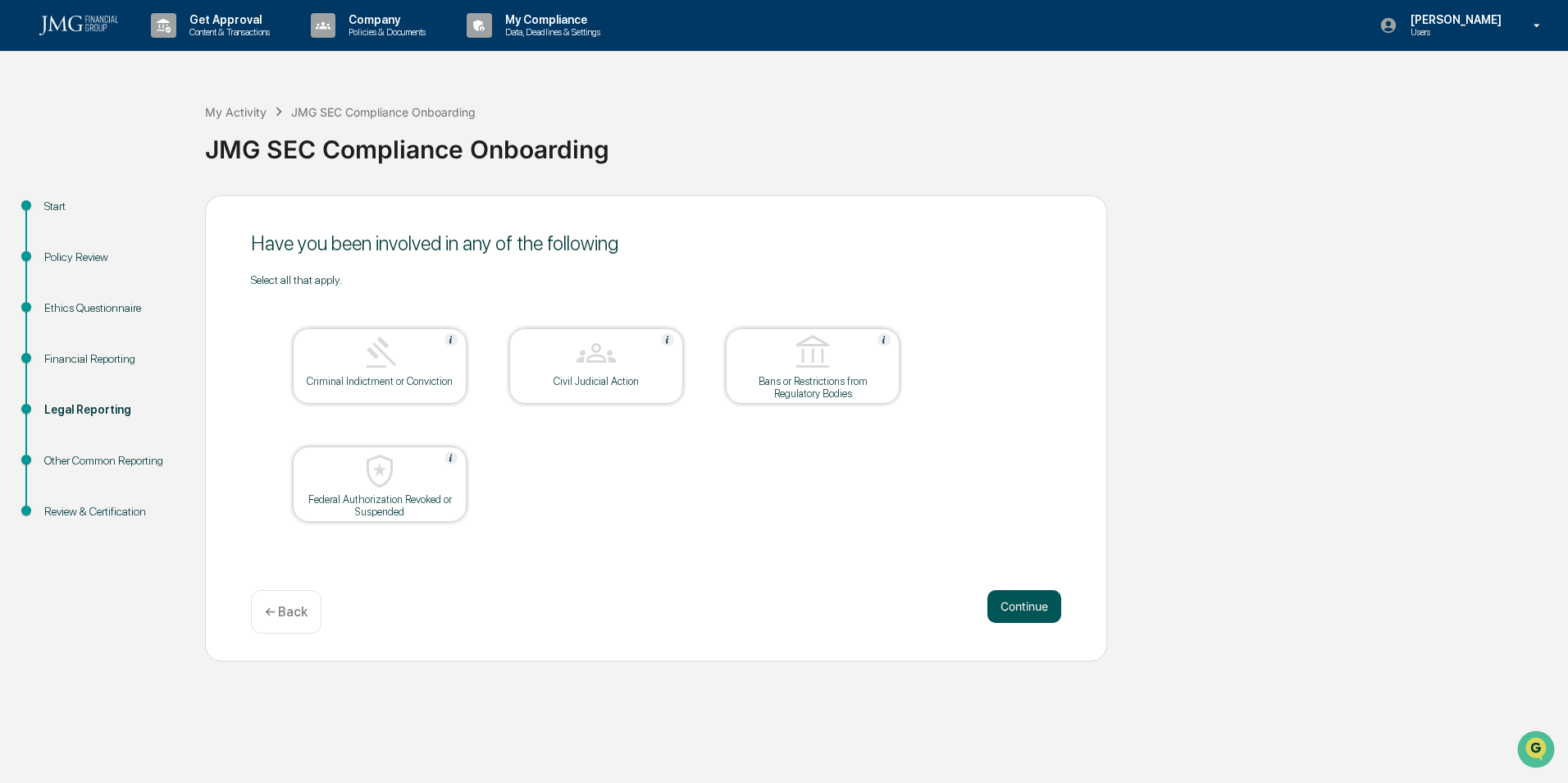
click at [1024, 608] on button "Continue" at bounding box center [1024, 607] width 74 height 33
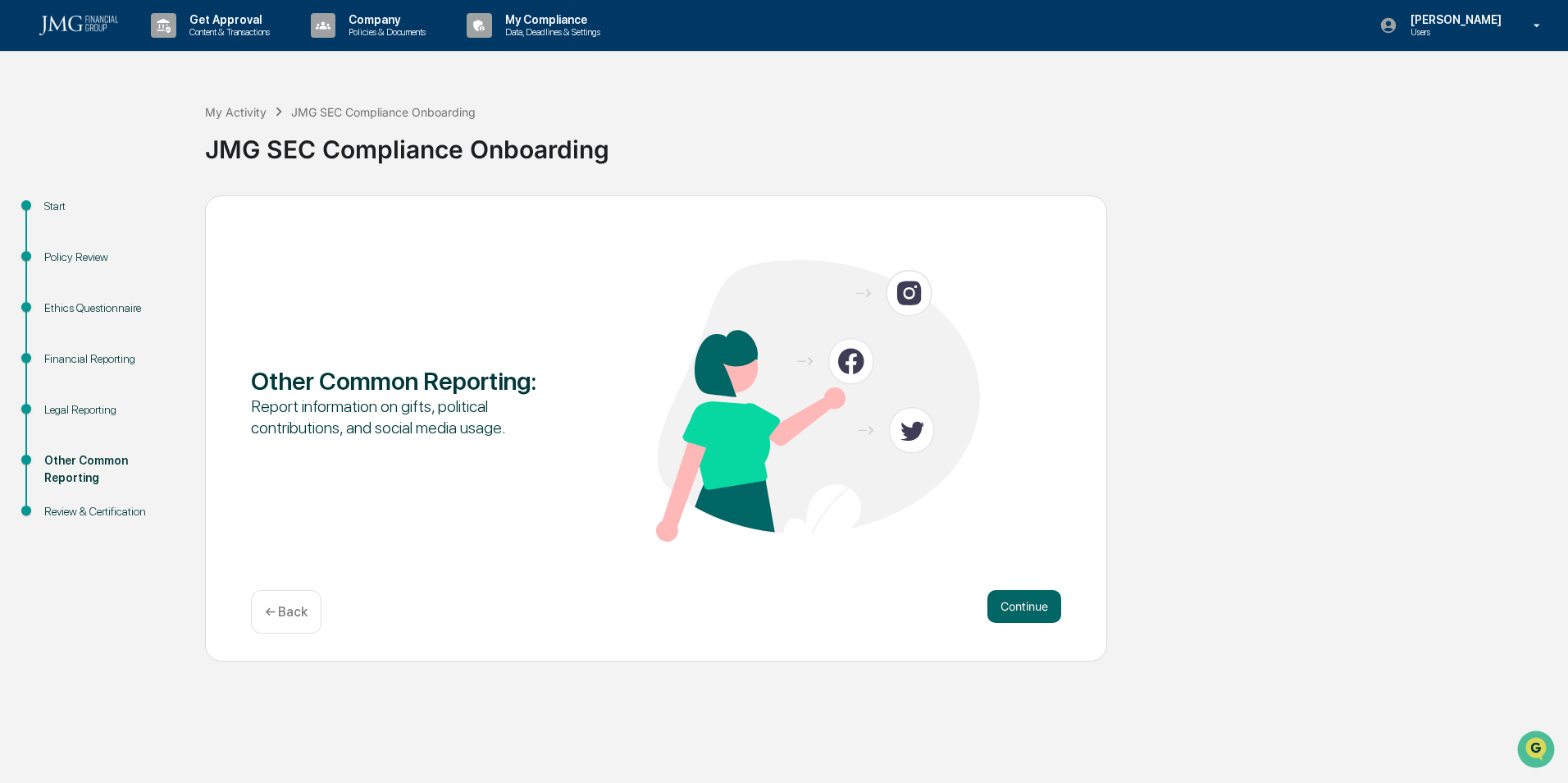
click at [63, 354] on div "Financial Reporting" at bounding box center [112, 359] width 135 height 17
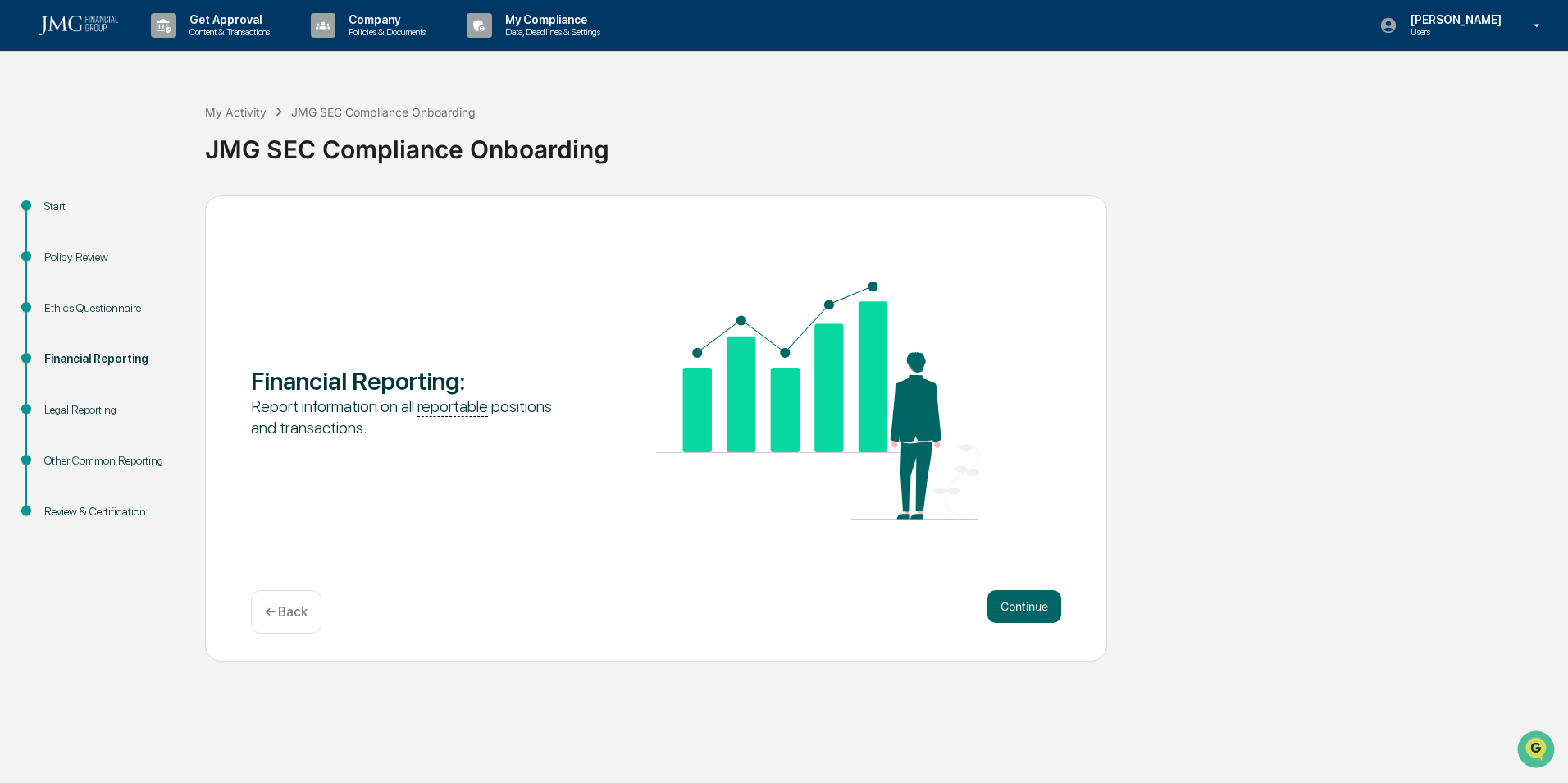
click at [65, 414] on div "Legal Reporting" at bounding box center [112, 410] width 135 height 17
click at [70, 410] on div "Legal Reporting" at bounding box center [112, 410] width 135 height 17
click at [1008, 595] on button "Continue" at bounding box center [1024, 607] width 74 height 33
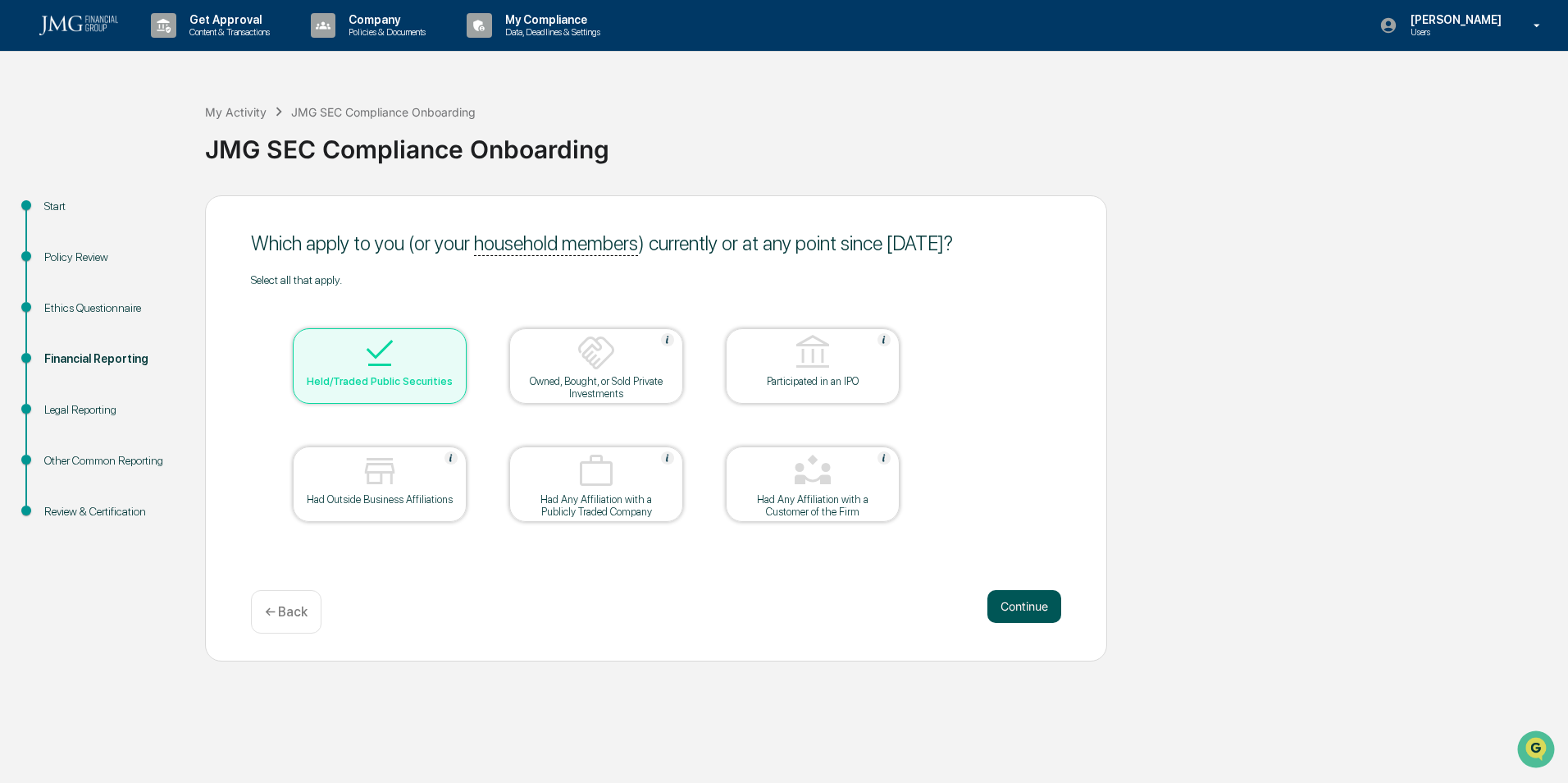
click at [1042, 610] on button "Continue" at bounding box center [1024, 607] width 74 height 33
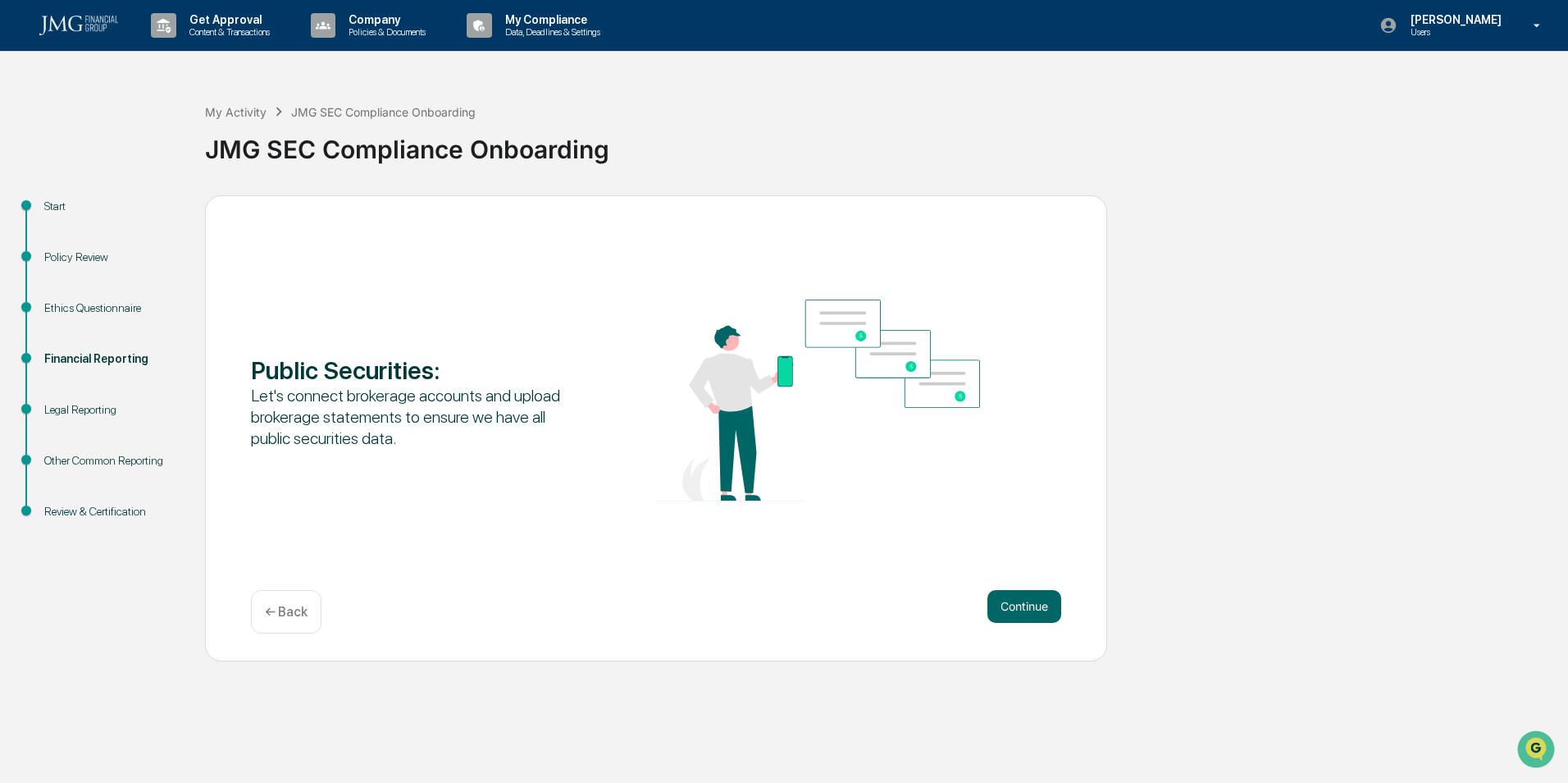
click at [1033, 603] on button "Continue" at bounding box center [1024, 607] width 74 height 33
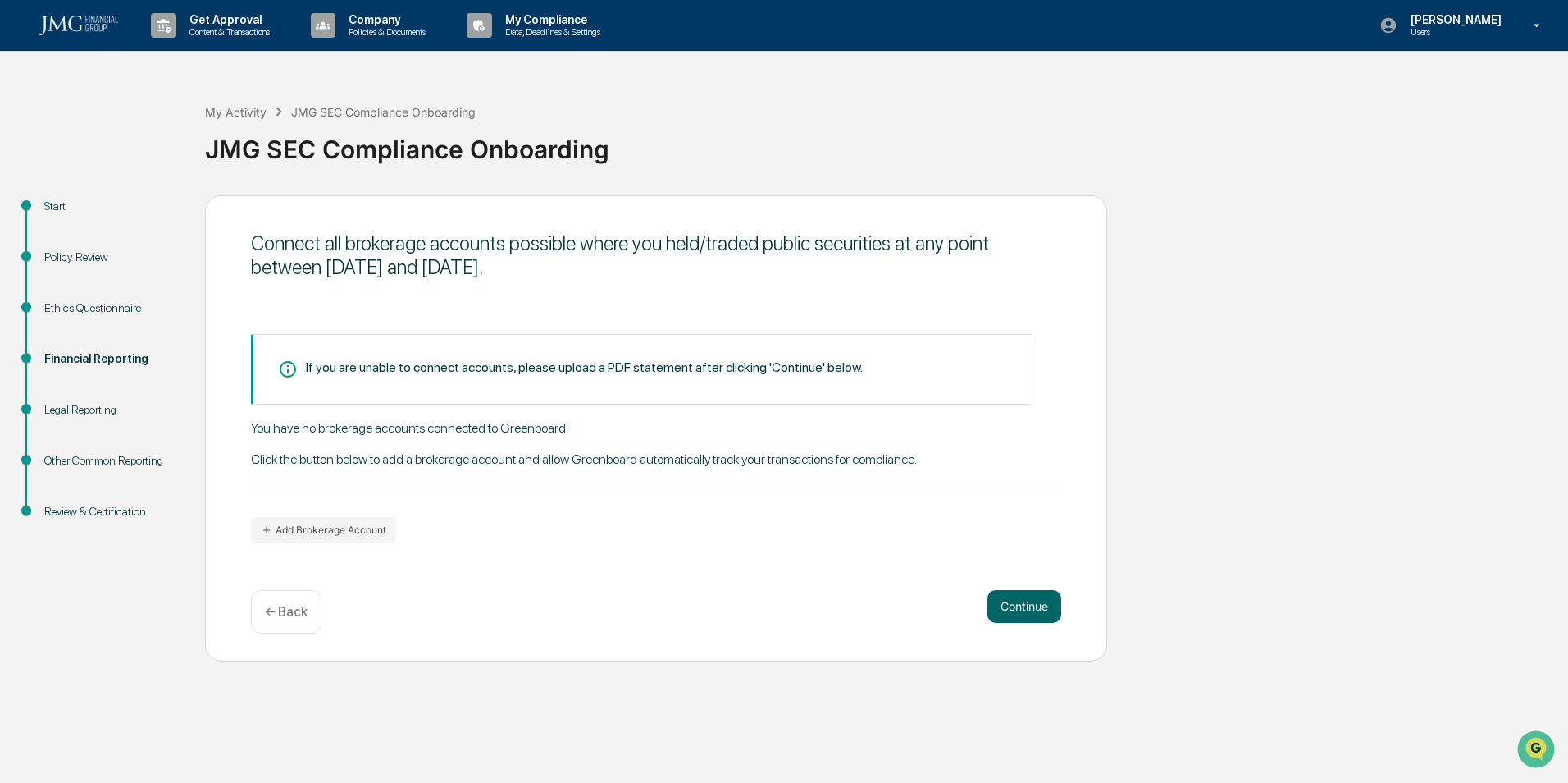
click at [1031, 603] on button "Continue" at bounding box center [1024, 607] width 74 height 33
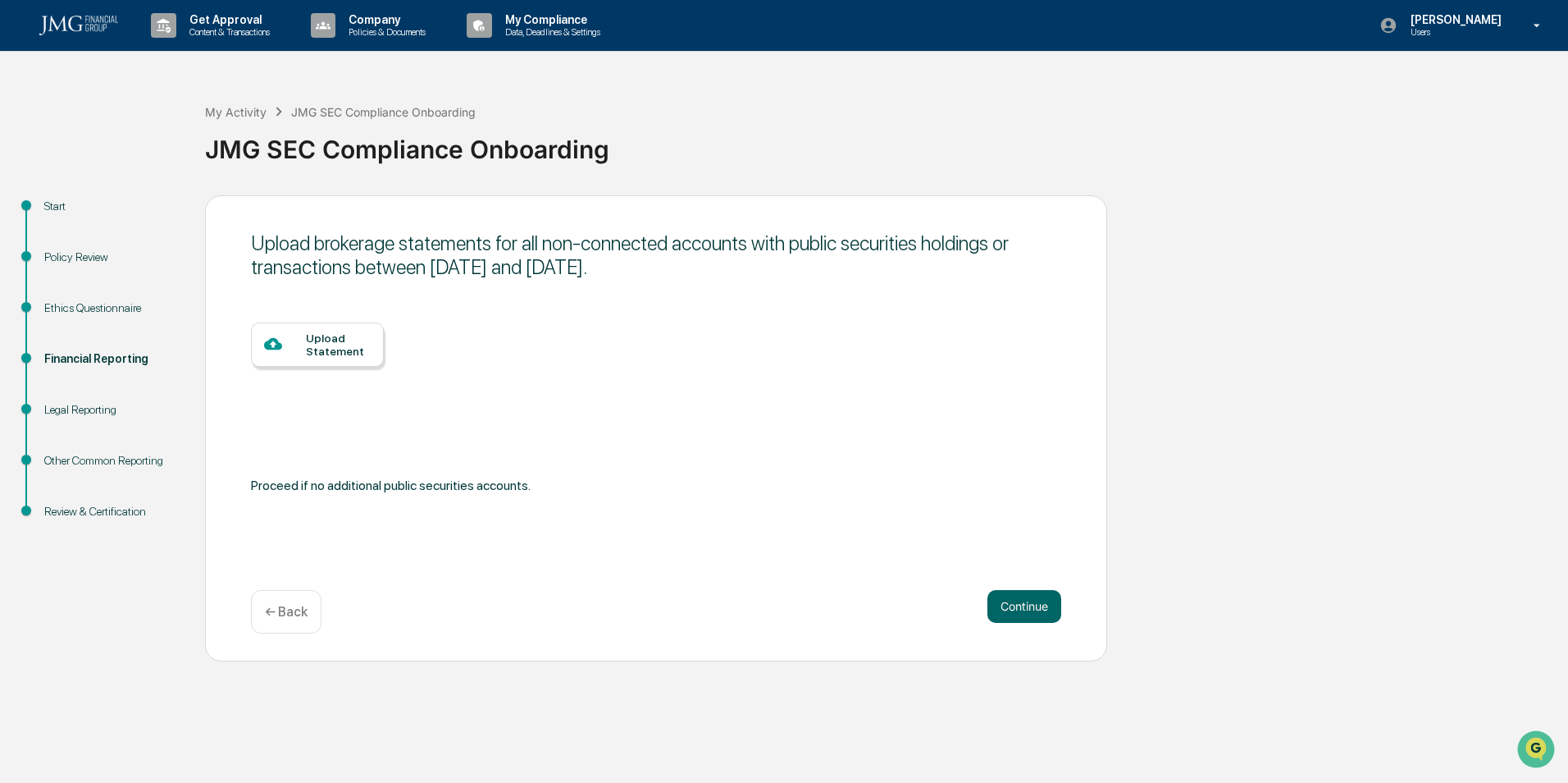
click at [272, 604] on p "← Back" at bounding box center [286, 611] width 43 height 15
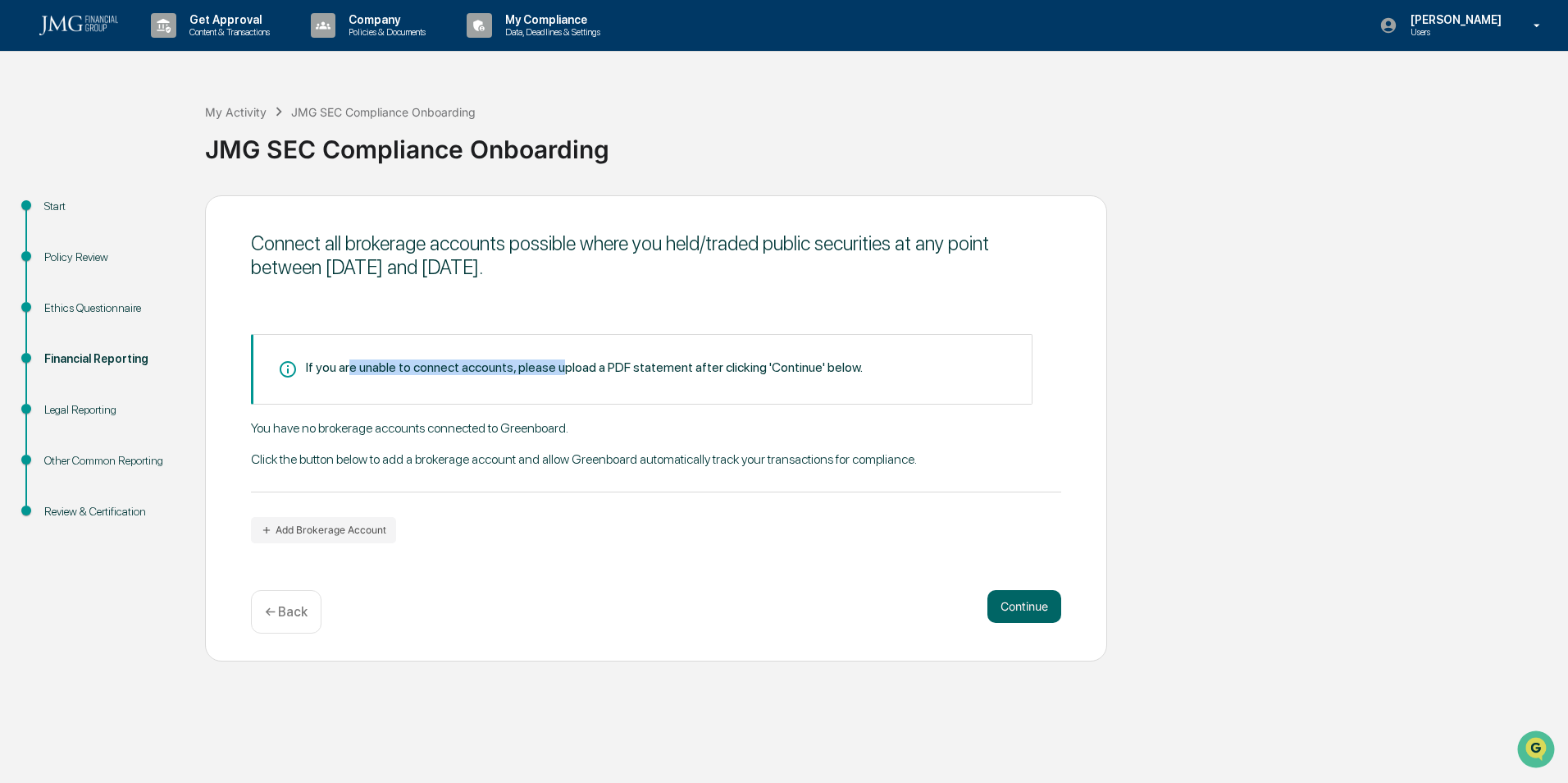
drag, startPoint x: 350, startPoint y: 370, endPoint x: 559, endPoint y: 346, distance: 210.4
click at [559, 346] on div "If you are unable to connect accounts, please upload a PDF statement after clic…" at bounding box center [641, 369] width 782 height 70
drag, startPoint x: 559, startPoint y: 346, endPoint x: 570, endPoint y: 362, distance: 19.4
click at [570, 362] on div "If you are unable to connect accounts, please upload a PDF statement after clic…" at bounding box center [585, 367] width 557 height 15
drag, startPoint x: 570, startPoint y: 362, endPoint x: 740, endPoint y: 382, distance: 171.2
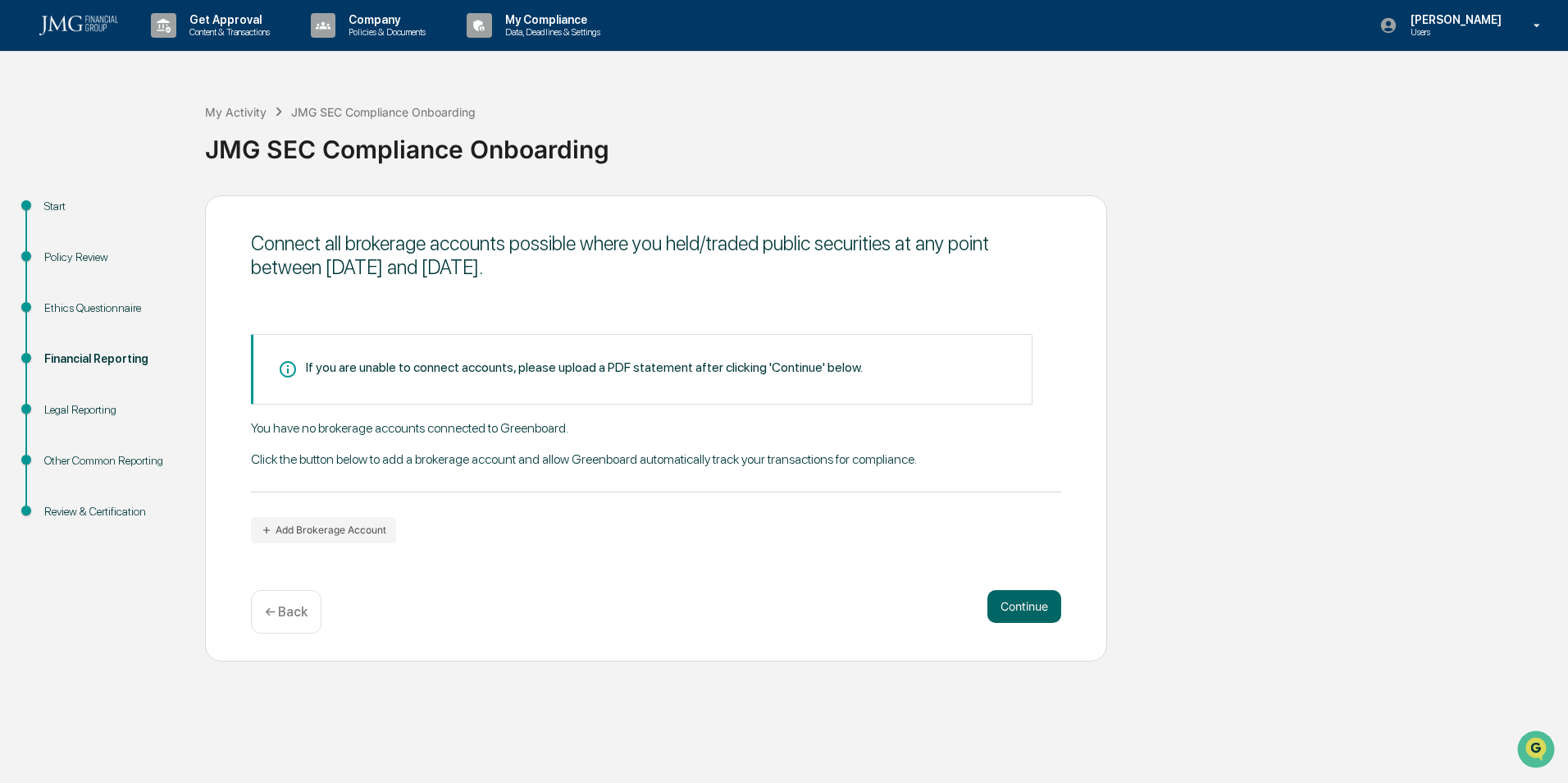
click at [740, 382] on div "If you are unable to connect accounts, please upload a PDF statement after clic…" at bounding box center [641, 369] width 782 height 70
click at [988, 601] on button "Continue" at bounding box center [1024, 607] width 74 height 33
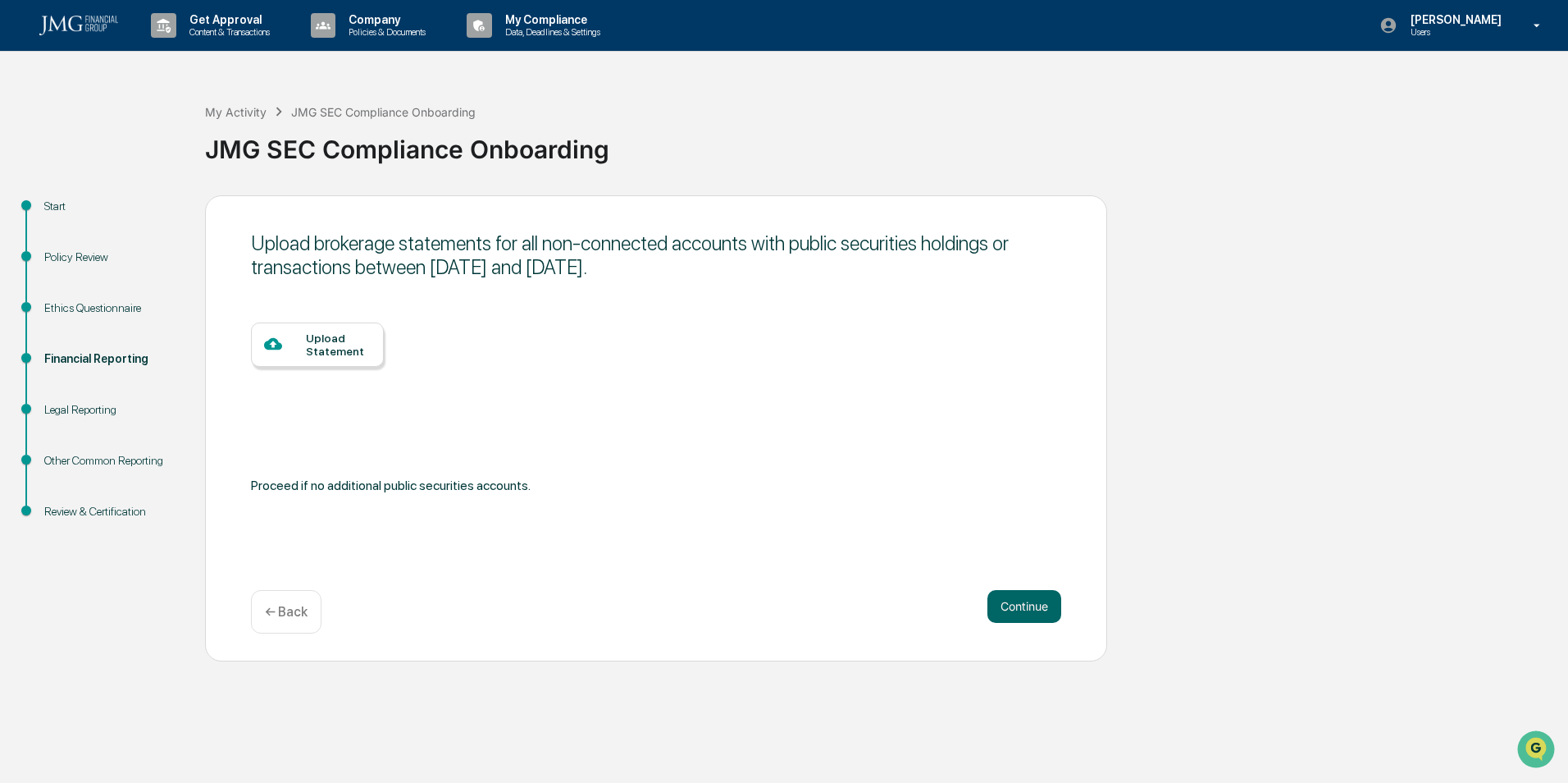
click at [84, 407] on div "Legal Reporting" at bounding box center [112, 410] width 135 height 17
click at [89, 411] on div "Legal Reporting" at bounding box center [112, 410] width 135 height 17
click at [1036, 601] on button "Continue" at bounding box center [1024, 607] width 74 height 33
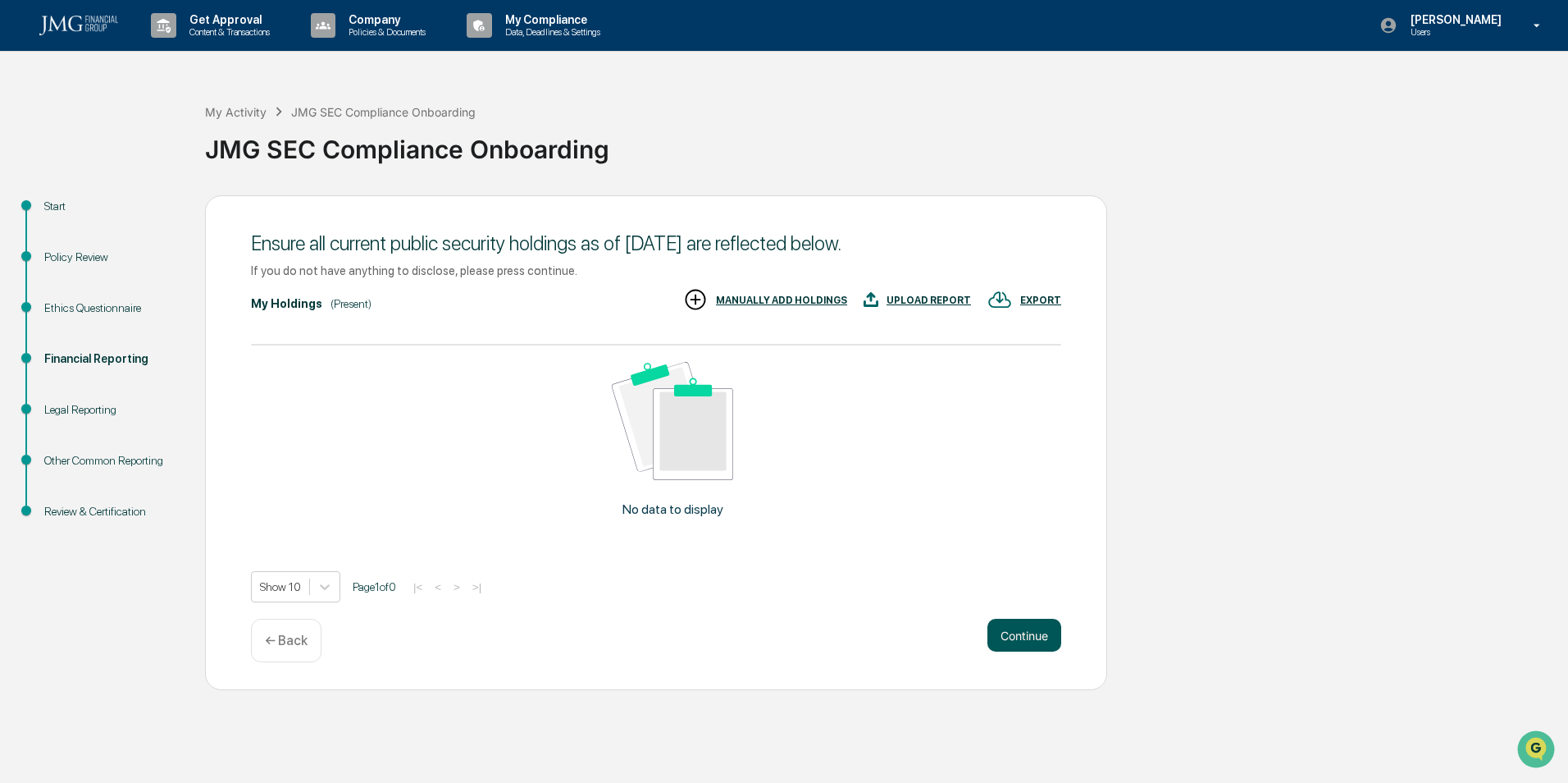
click at [1035, 641] on button "Continue" at bounding box center [1024, 635] width 74 height 33
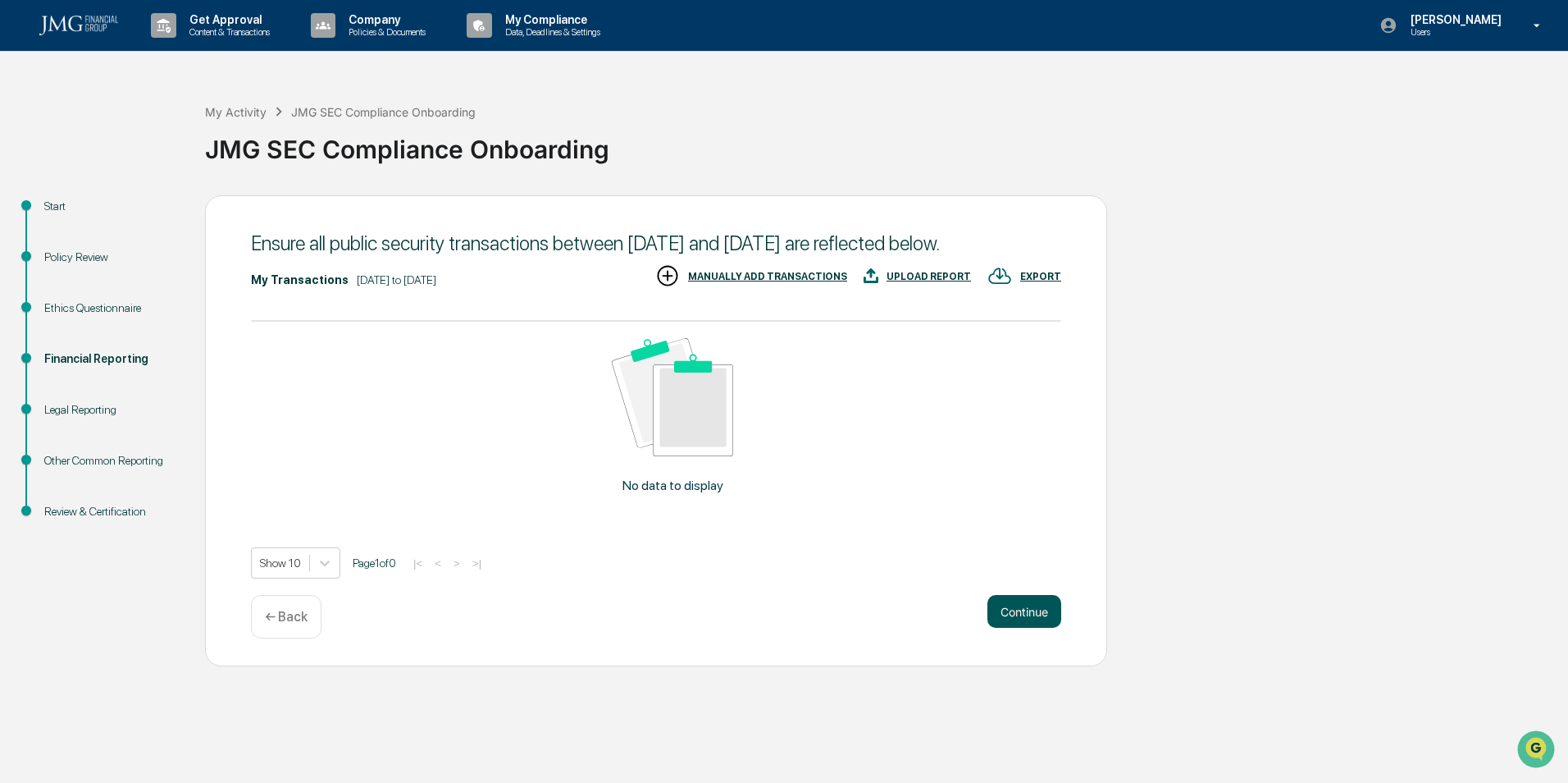
click at [1047, 628] on button "Continue" at bounding box center [1024, 611] width 74 height 33
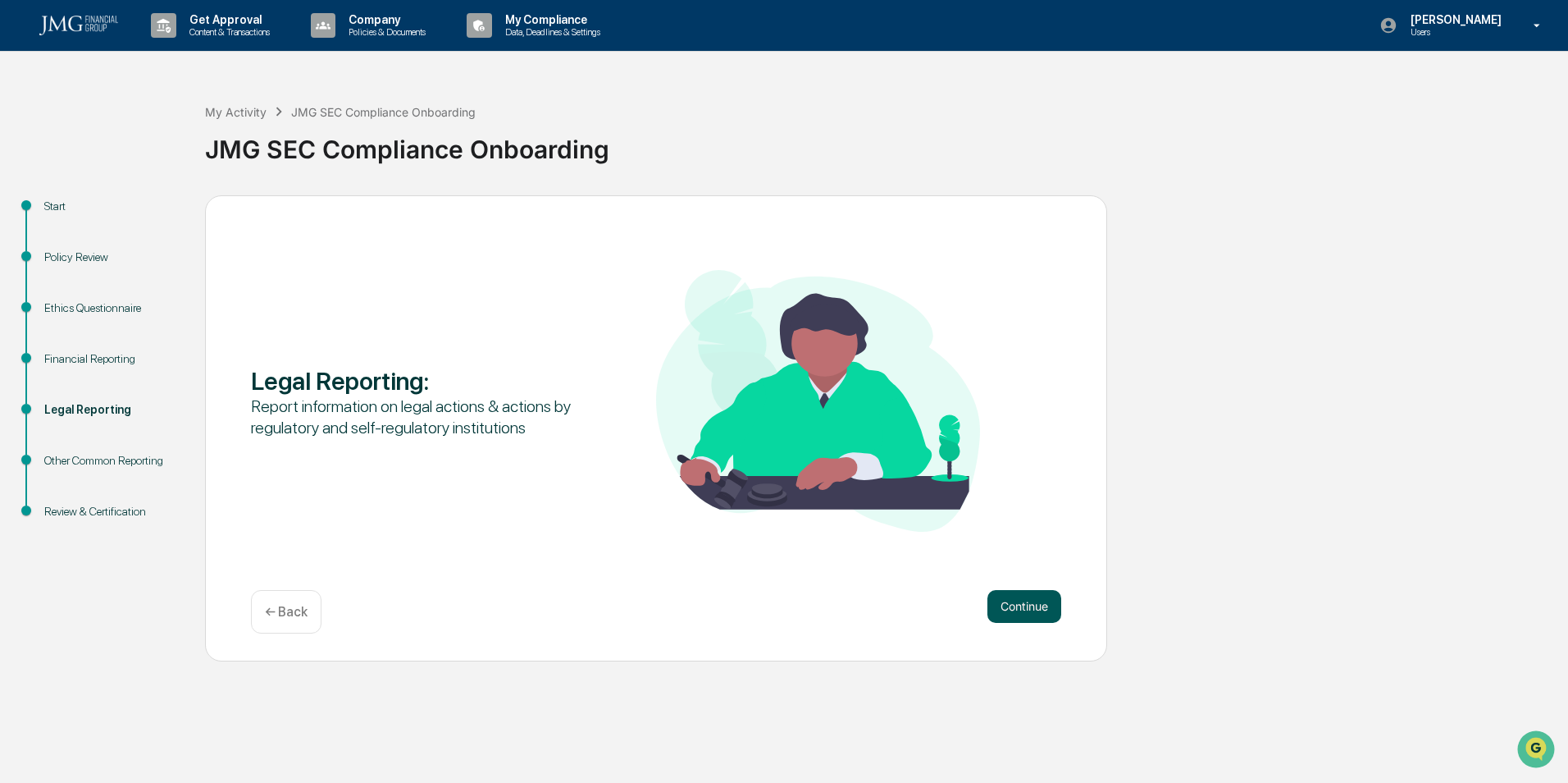
click at [1038, 613] on button "Continue" at bounding box center [1024, 607] width 74 height 33
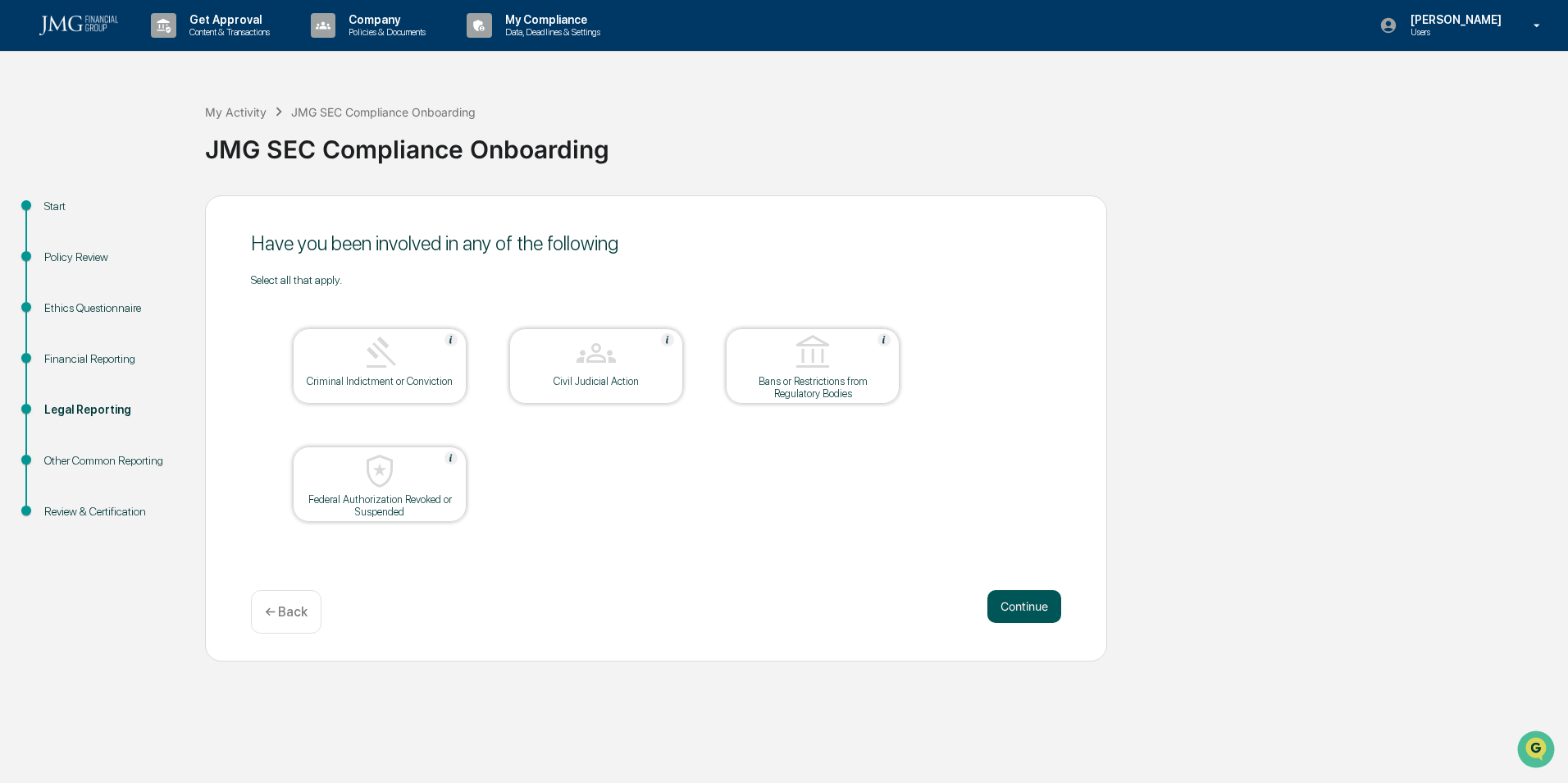
click at [1035, 610] on button "Continue" at bounding box center [1024, 607] width 74 height 33
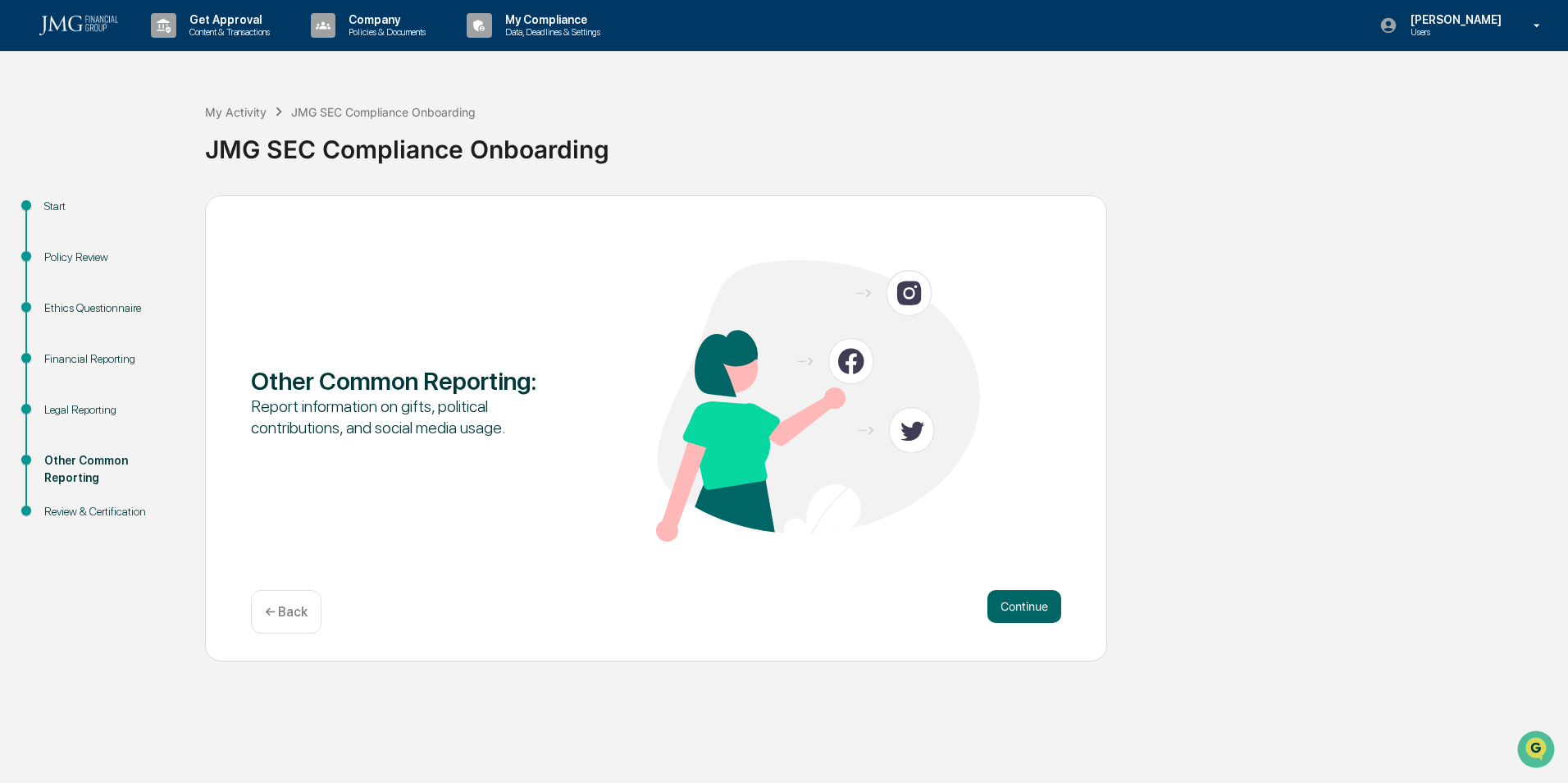
click at [1034, 610] on button "Continue" at bounding box center [1024, 607] width 74 height 33
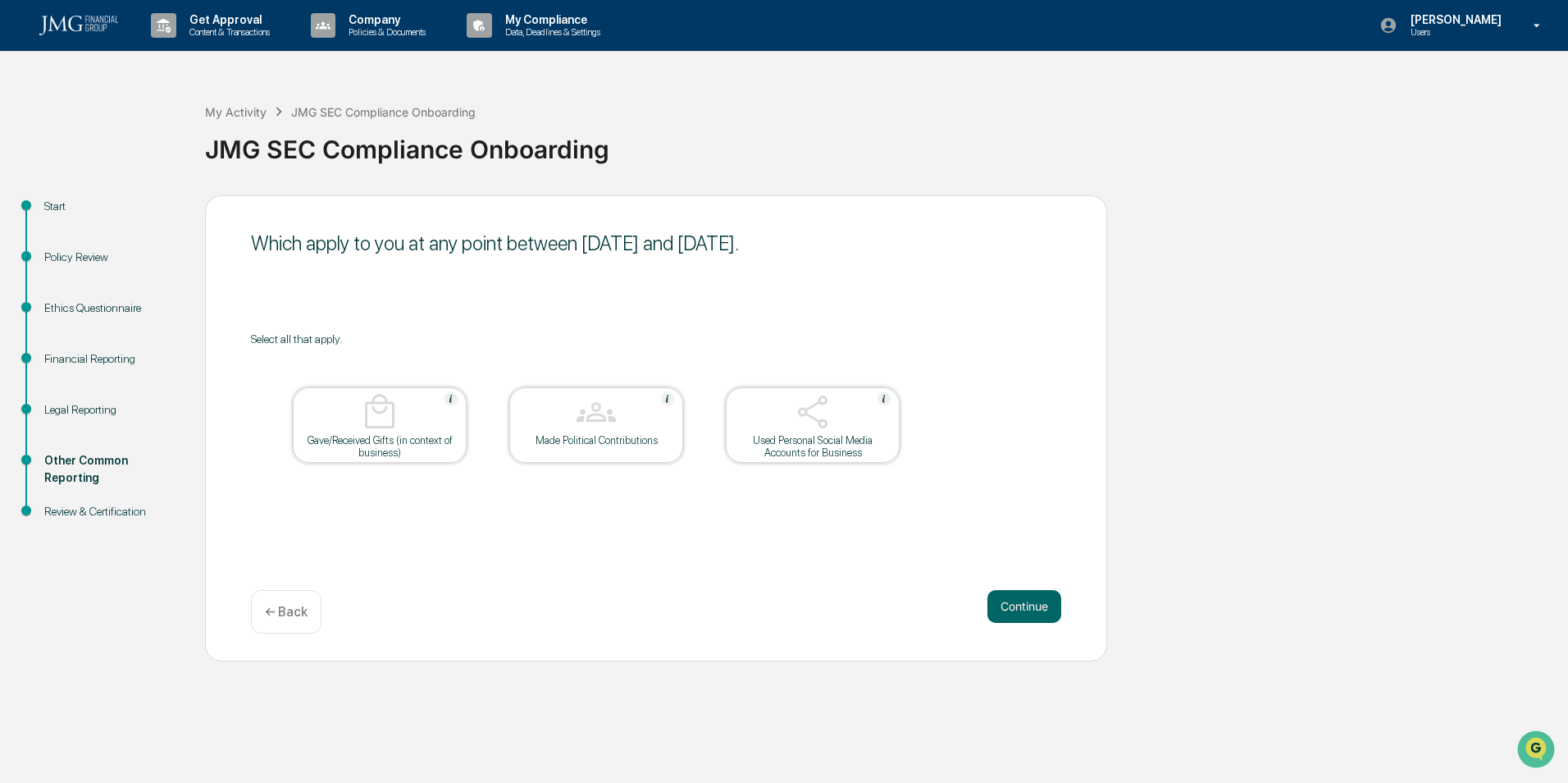
click at [794, 436] on div "Used Personal Social Media Accounts for Business" at bounding box center [813, 446] width 148 height 25
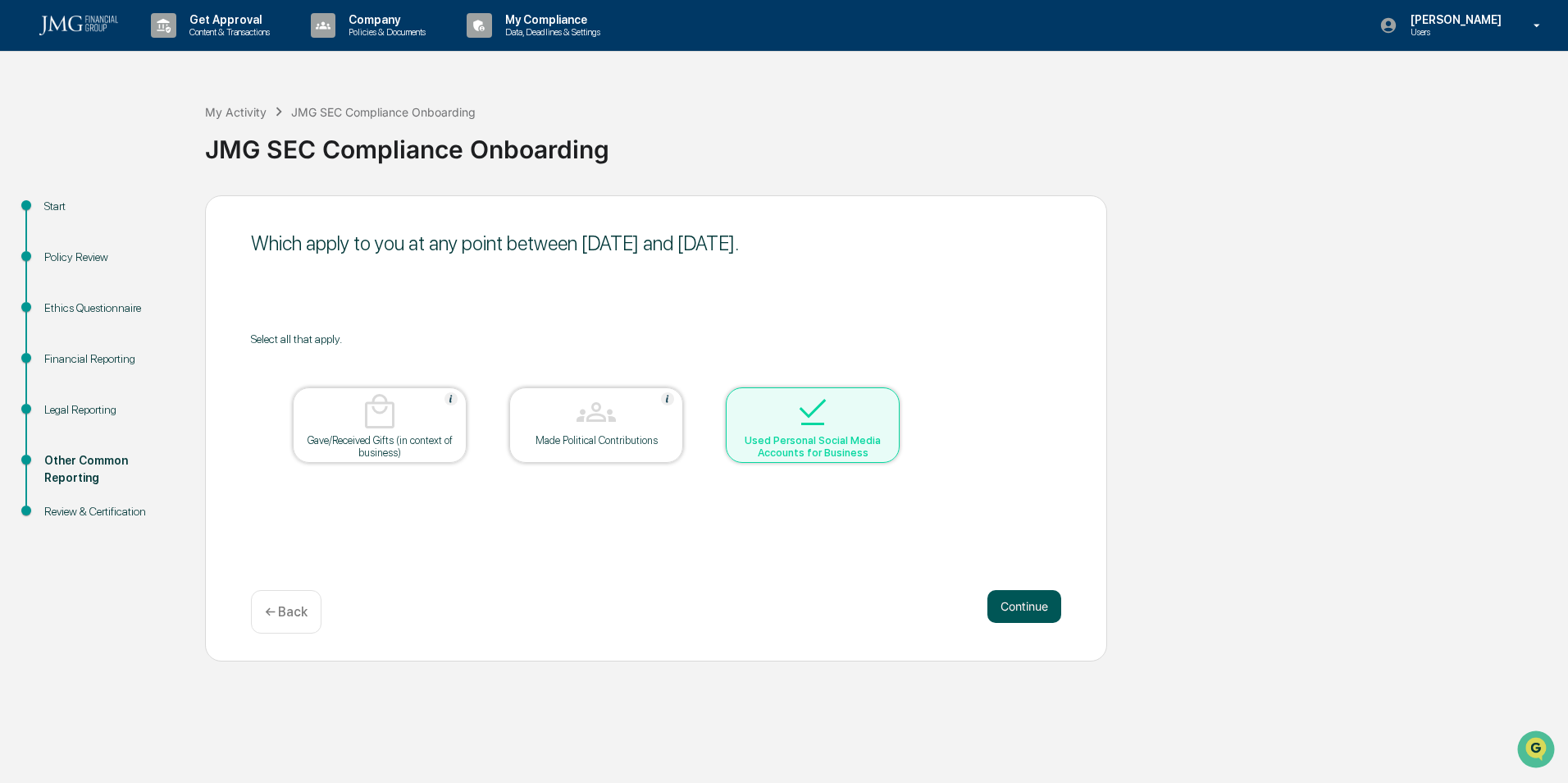
click at [1005, 600] on button "Continue" at bounding box center [1024, 607] width 74 height 33
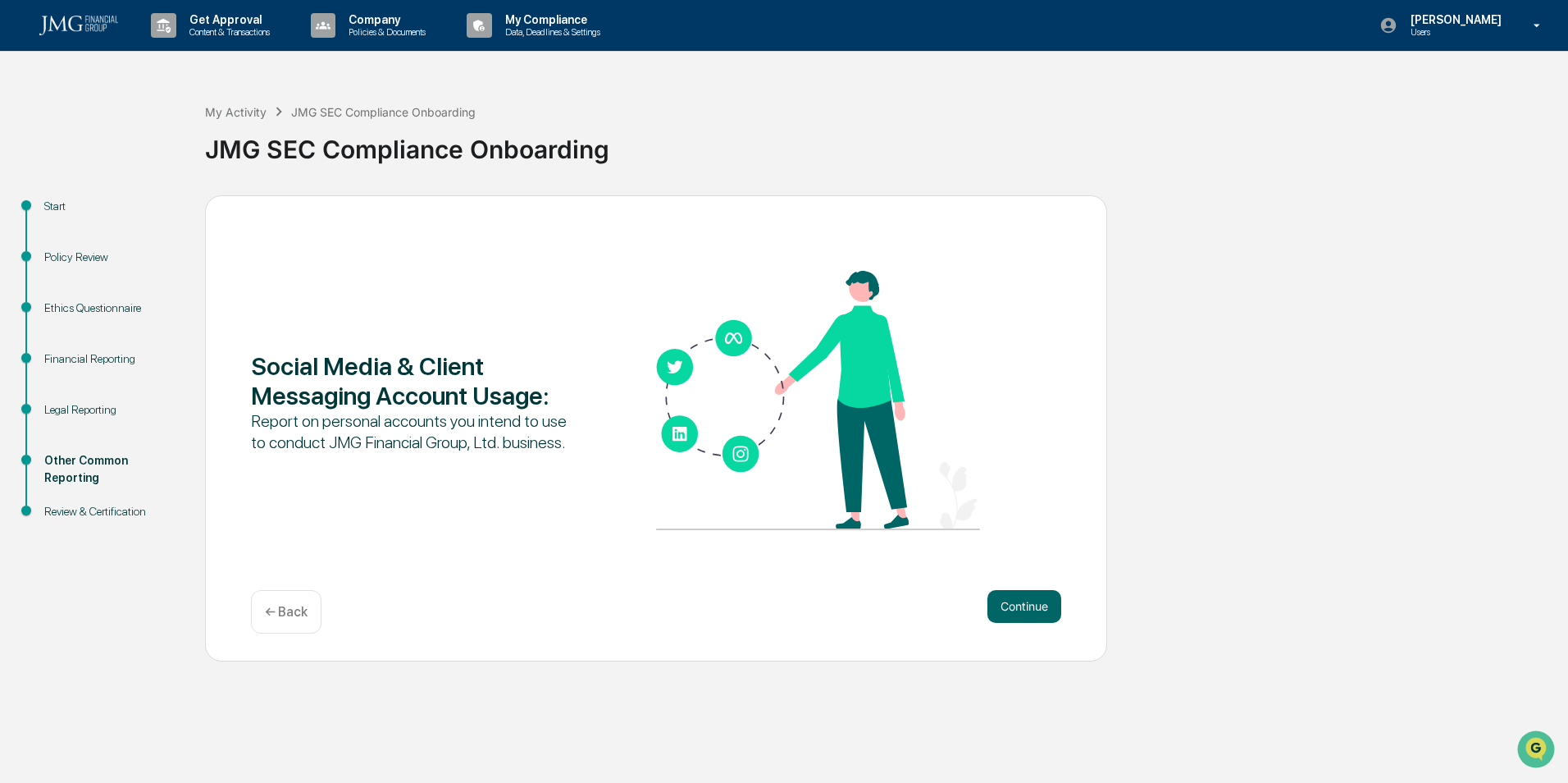
click at [292, 611] on p "← Back" at bounding box center [286, 611] width 43 height 15
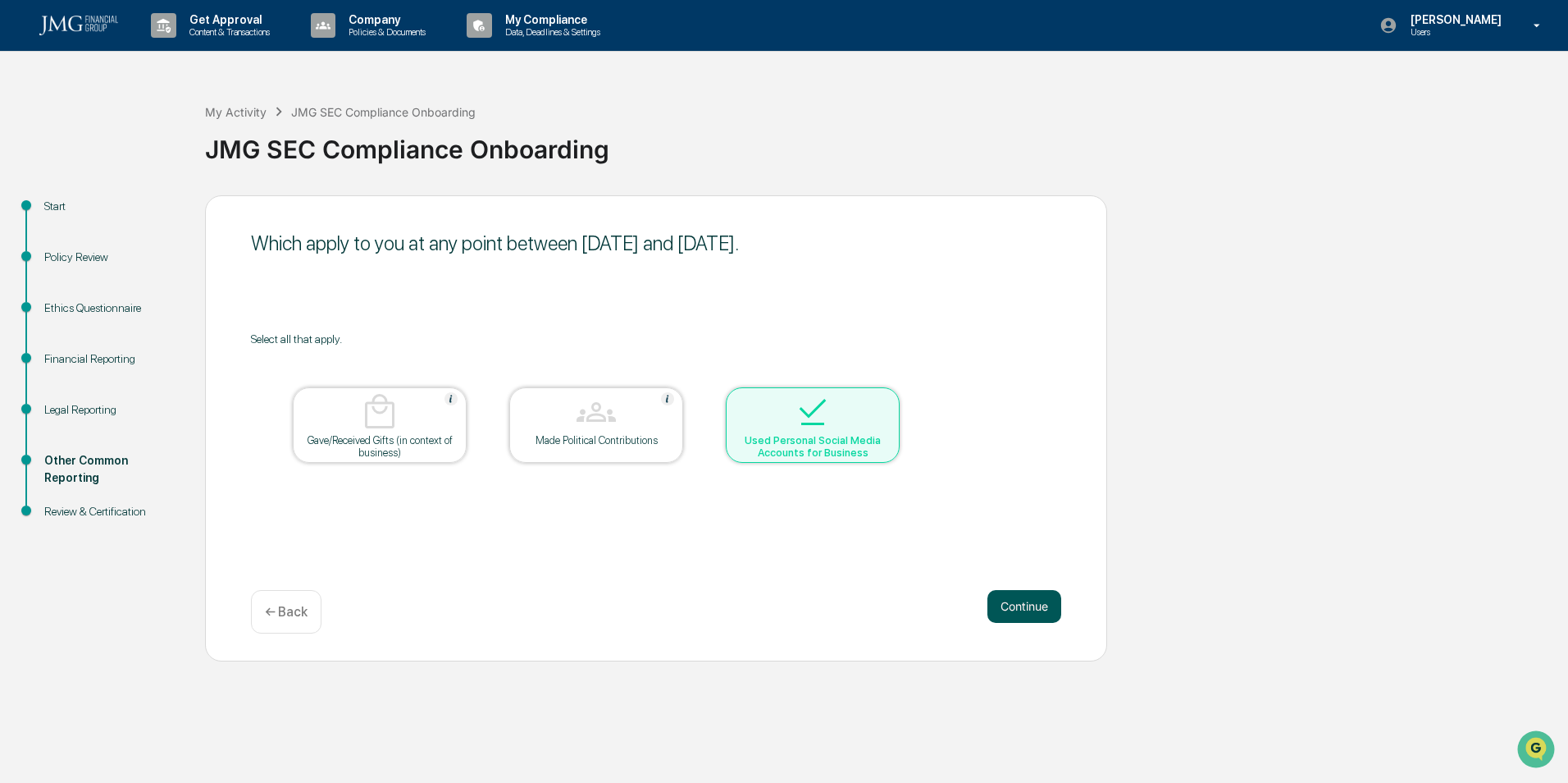
click at [1022, 605] on button "Continue" at bounding box center [1024, 607] width 74 height 33
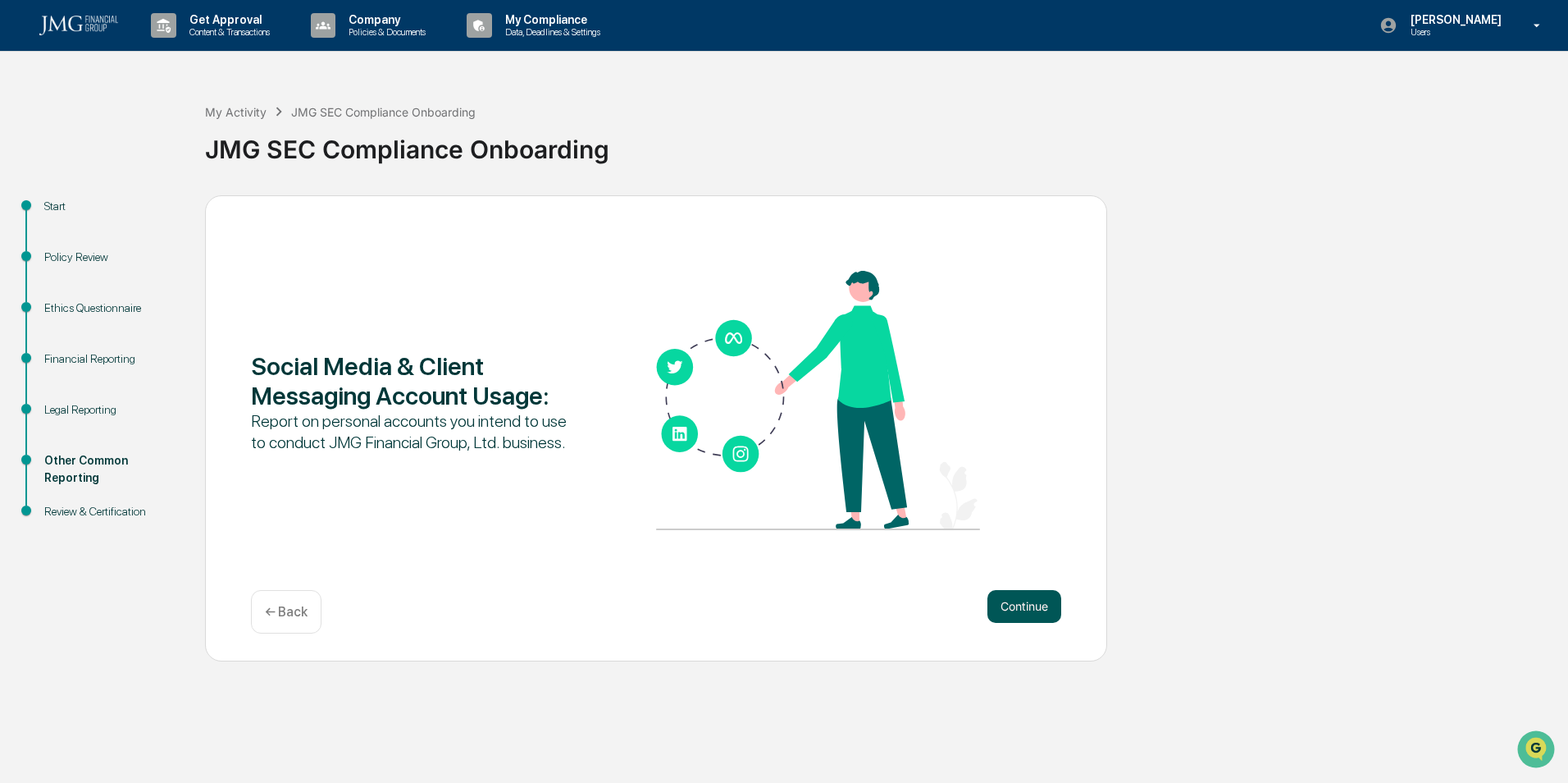
click at [1036, 612] on button "Continue" at bounding box center [1024, 607] width 74 height 33
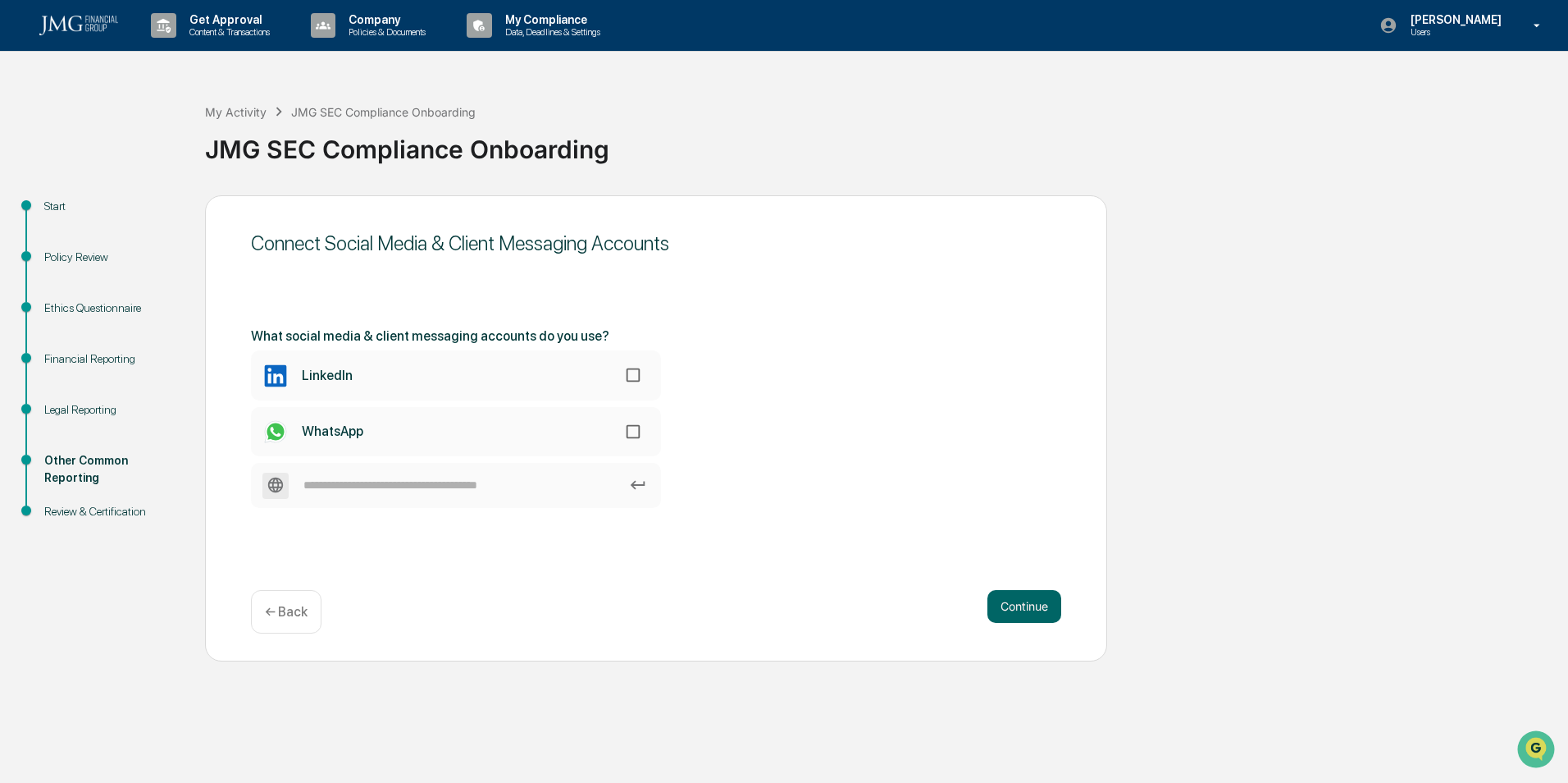
click at [279, 602] on div "← Back" at bounding box center [286, 612] width 70 height 44
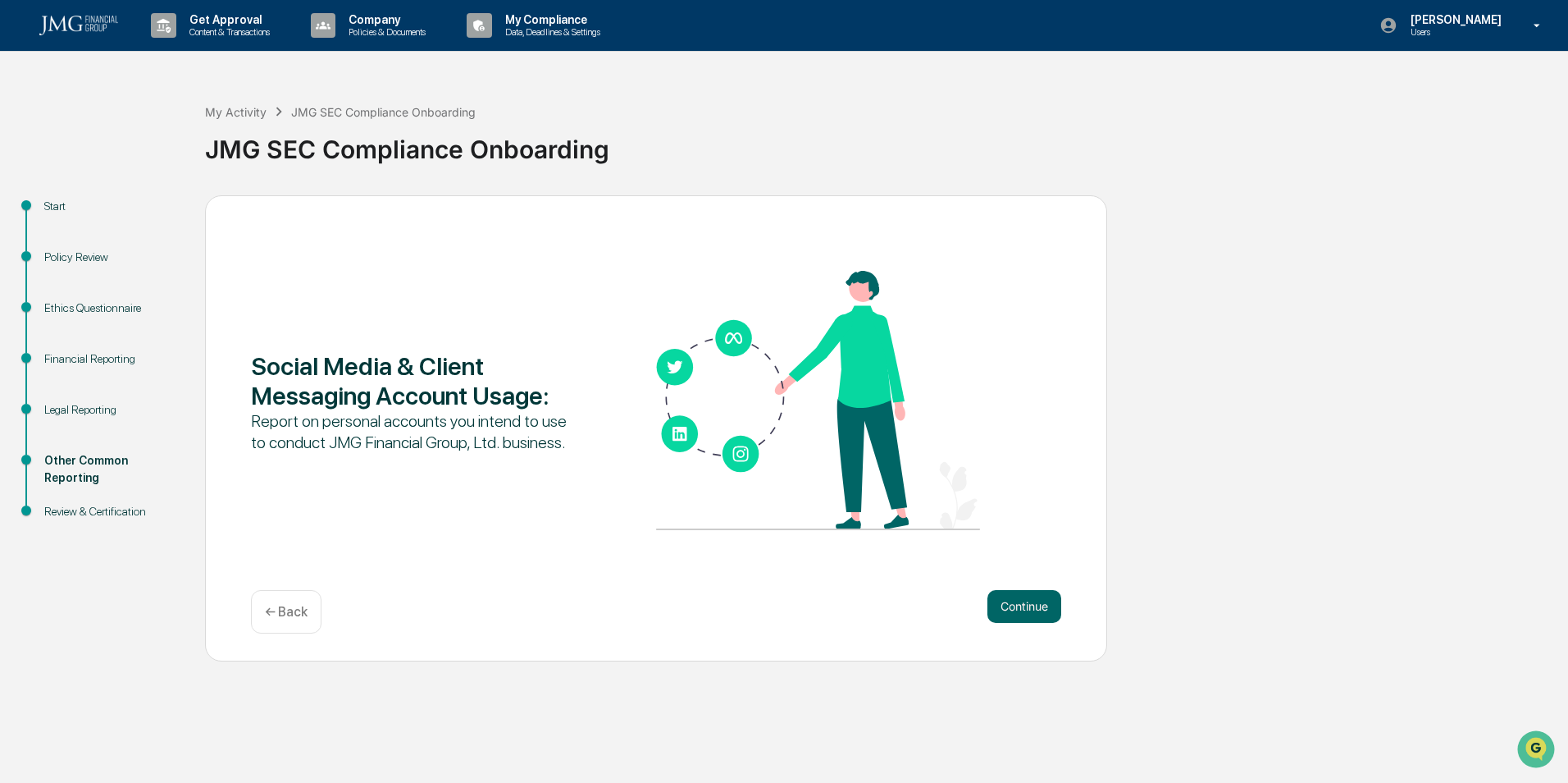
click at [284, 603] on div "← Back" at bounding box center [286, 612] width 70 height 44
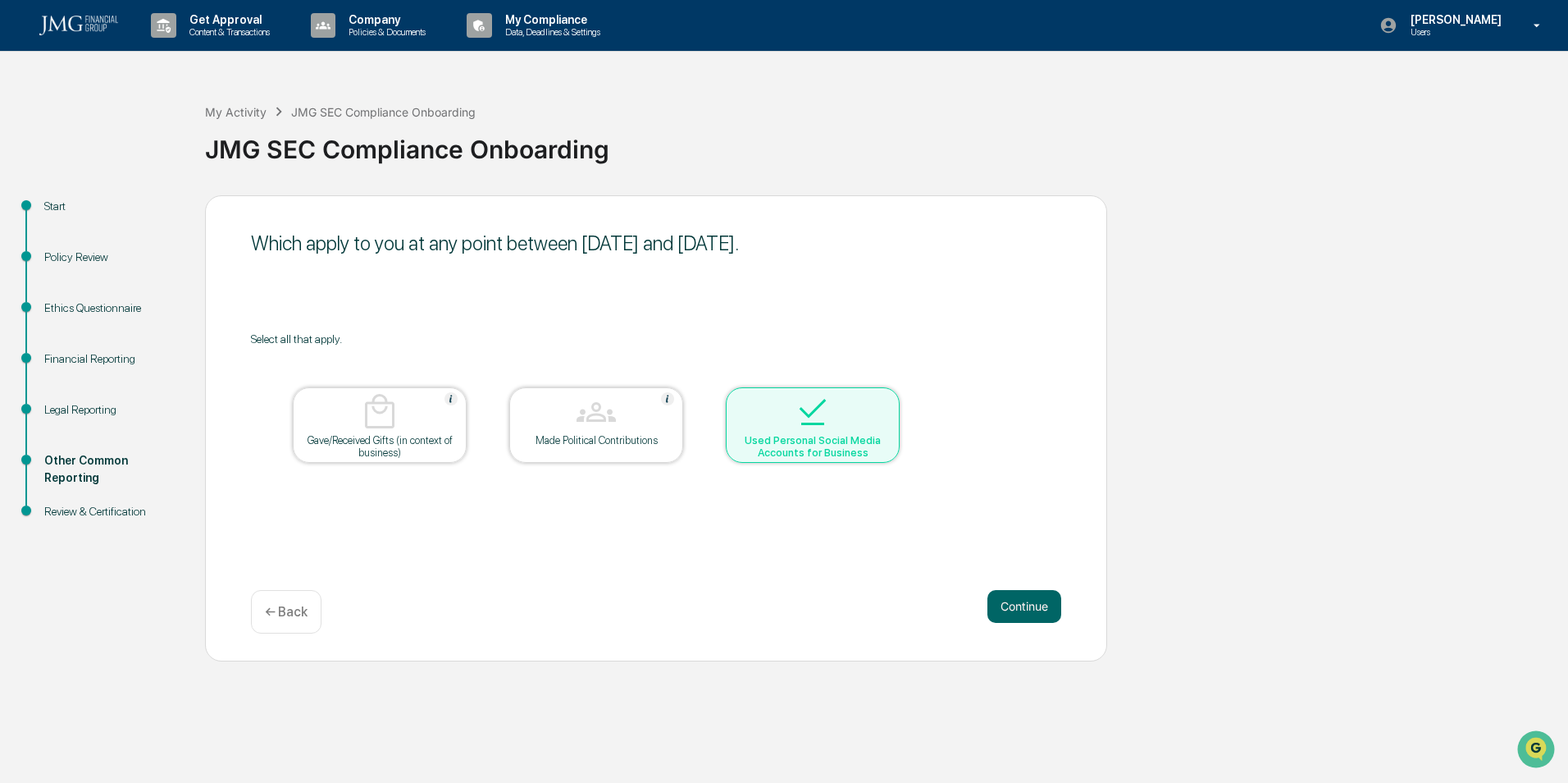
click at [285, 635] on div "Which apply to you at any point between [DATE] and [DATE]. Select all that appl…" at bounding box center [656, 428] width 902 height 466
click at [82, 360] on div "Financial Reporting" at bounding box center [112, 359] width 135 height 17
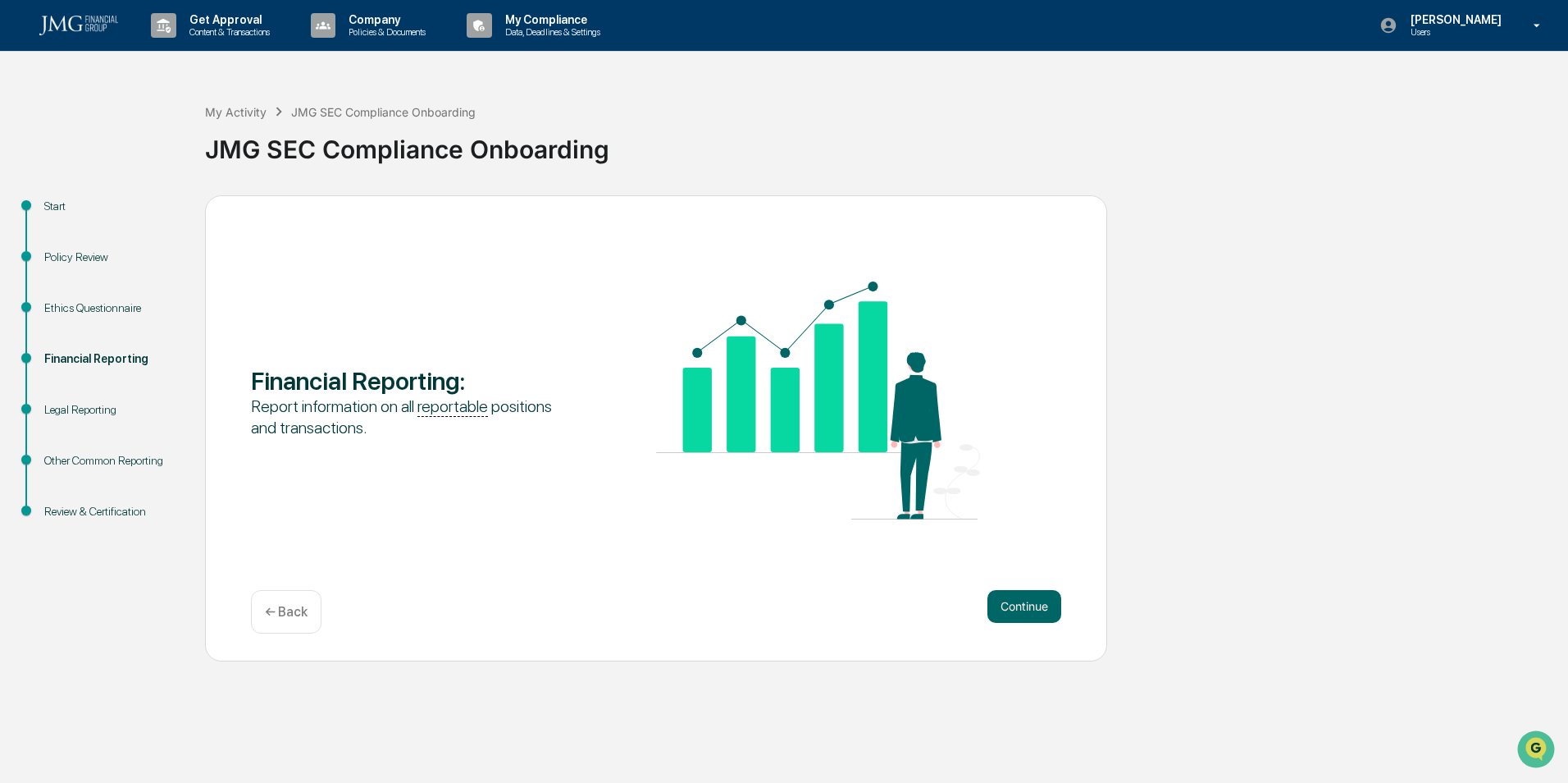
click at [302, 612] on p "← Back" at bounding box center [286, 611] width 43 height 15
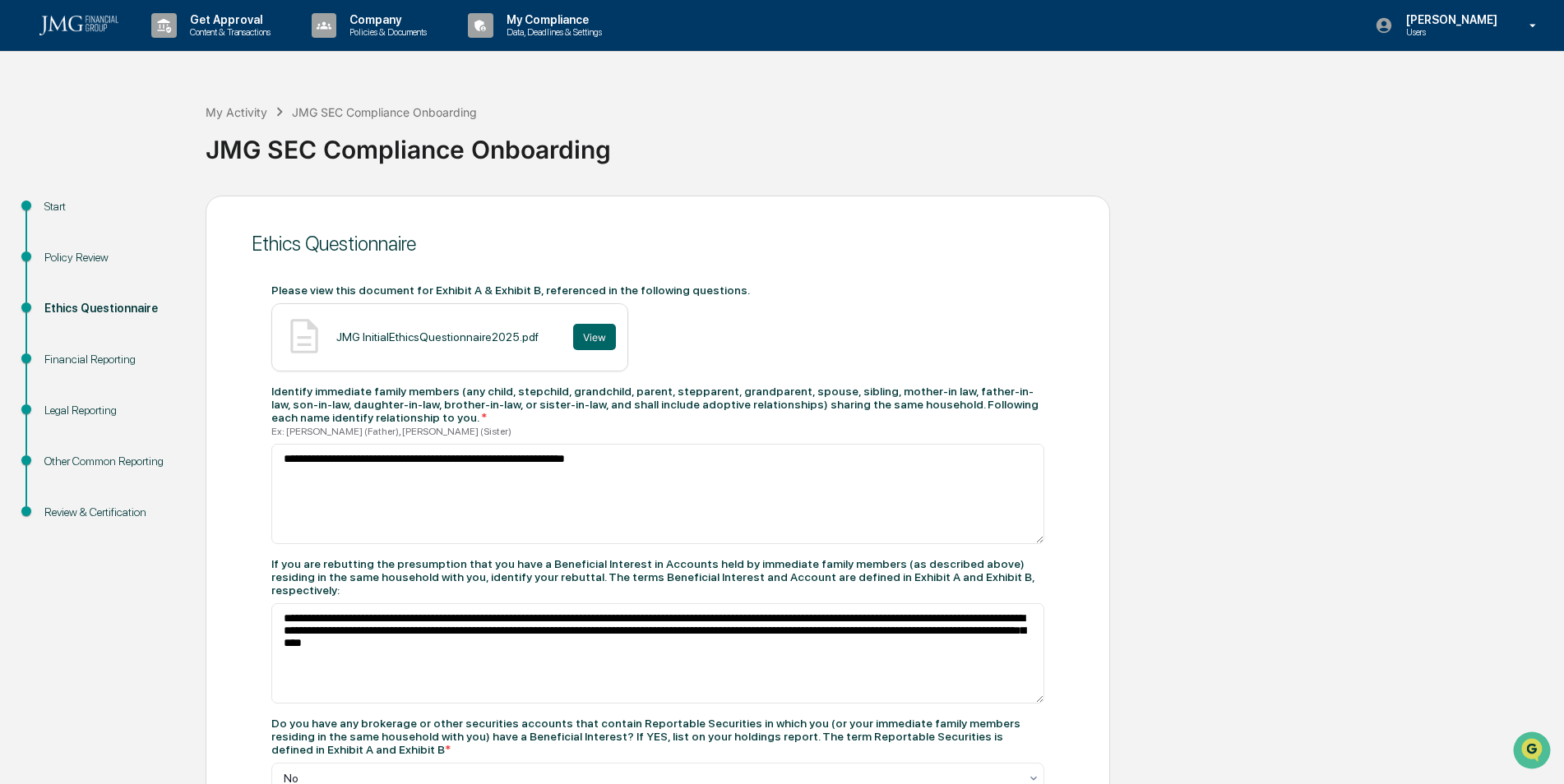
click at [90, 352] on div "Financial Reporting" at bounding box center [112, 360] width 135 height 17
click at [98, 358] on div "Financial Reporting" at bounding box center [112, 360] width 135 height 17
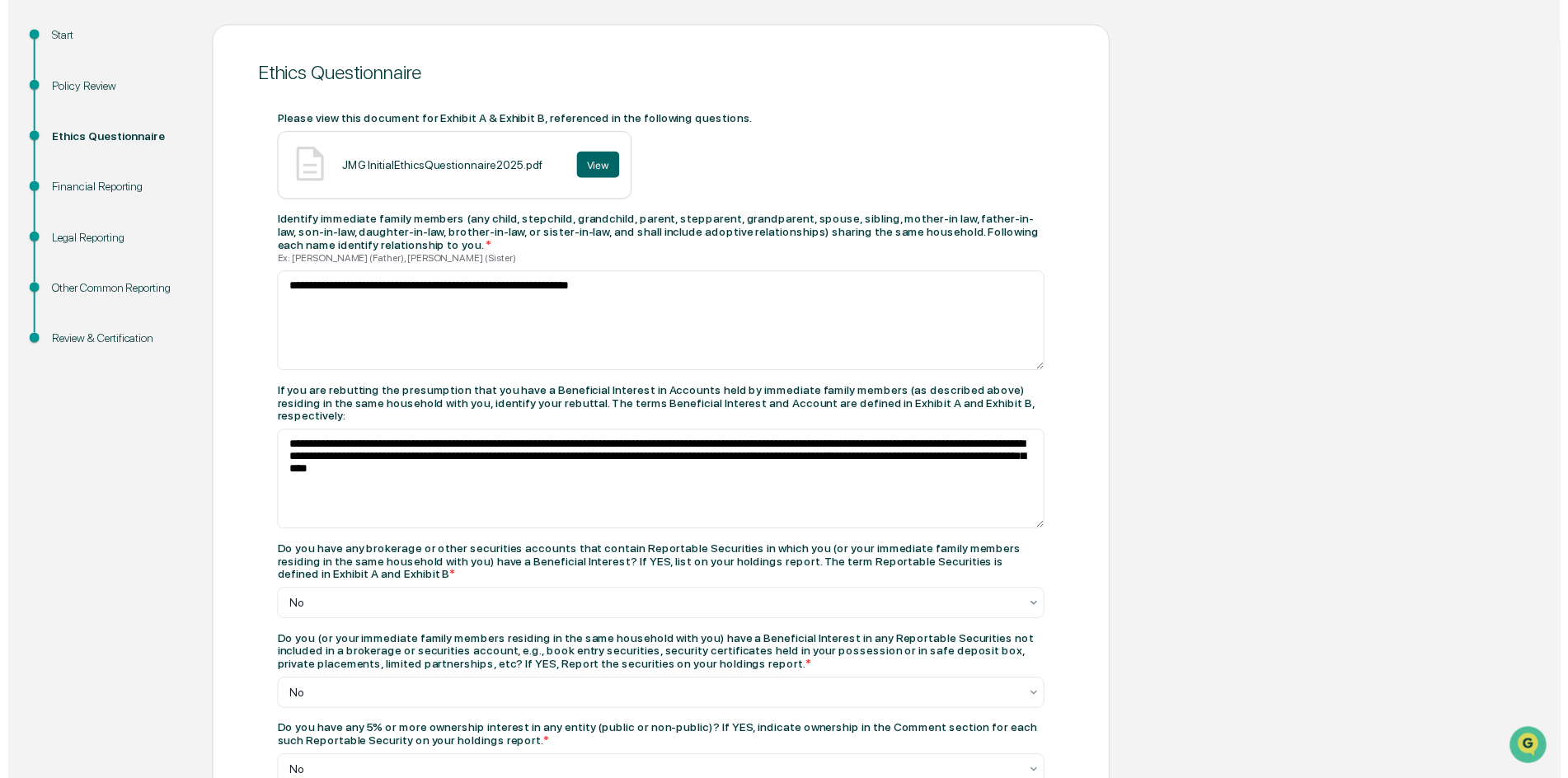
scroll to position [703, 0]
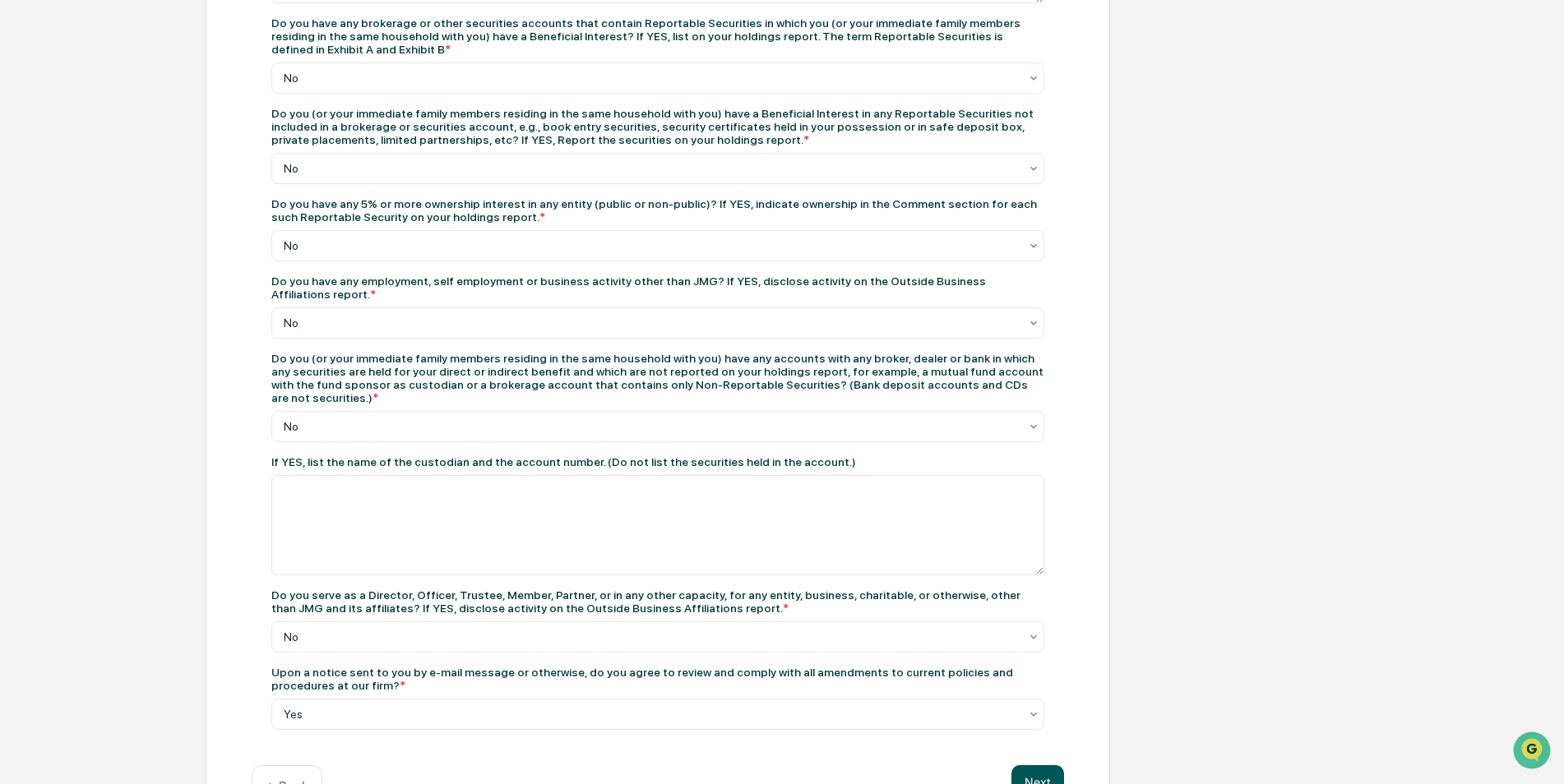
click at [1043, 765] on button "Next" at bounding box center [1037, 781] width 52 height 33
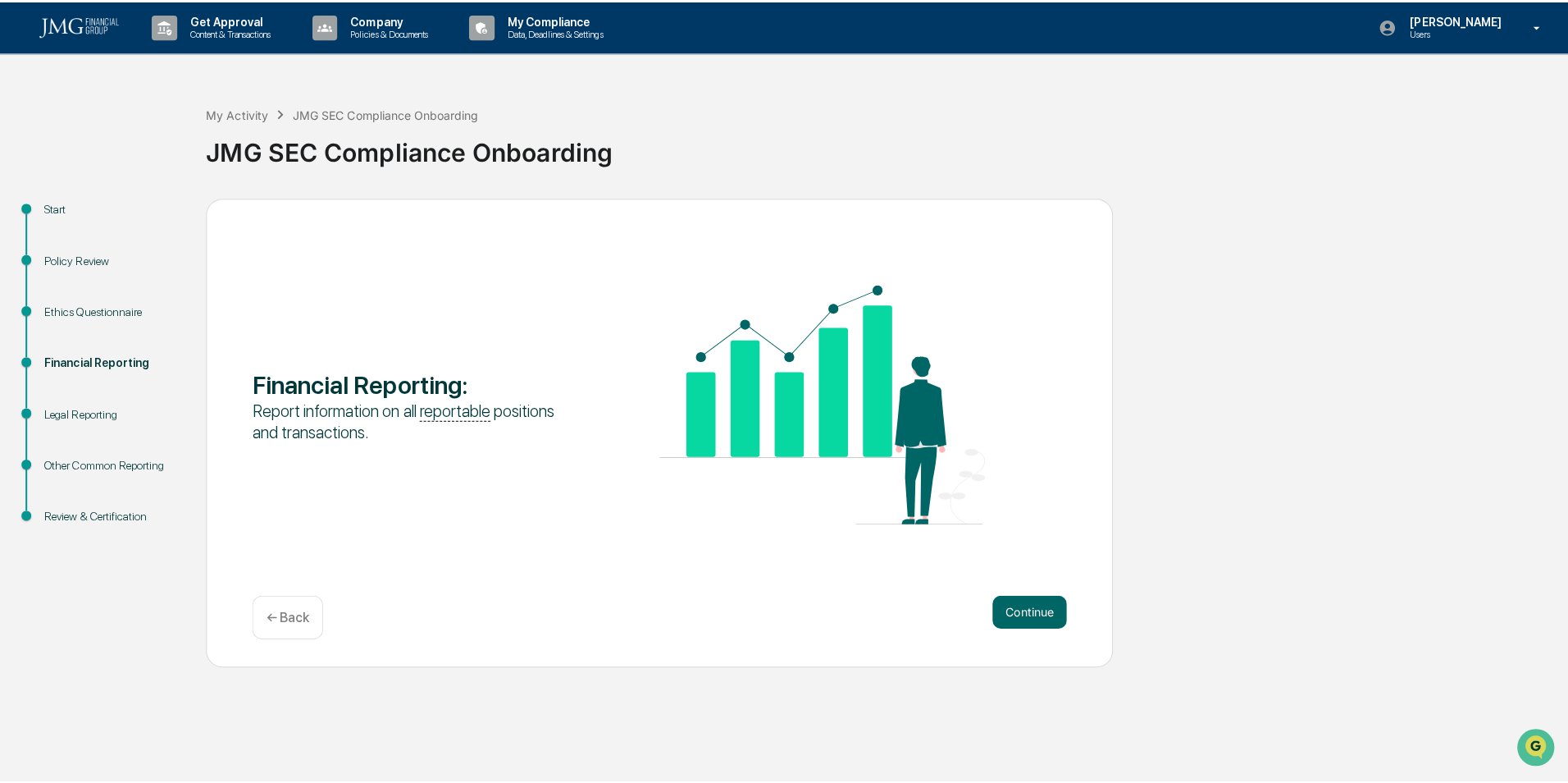
scroll to position [0, 0]
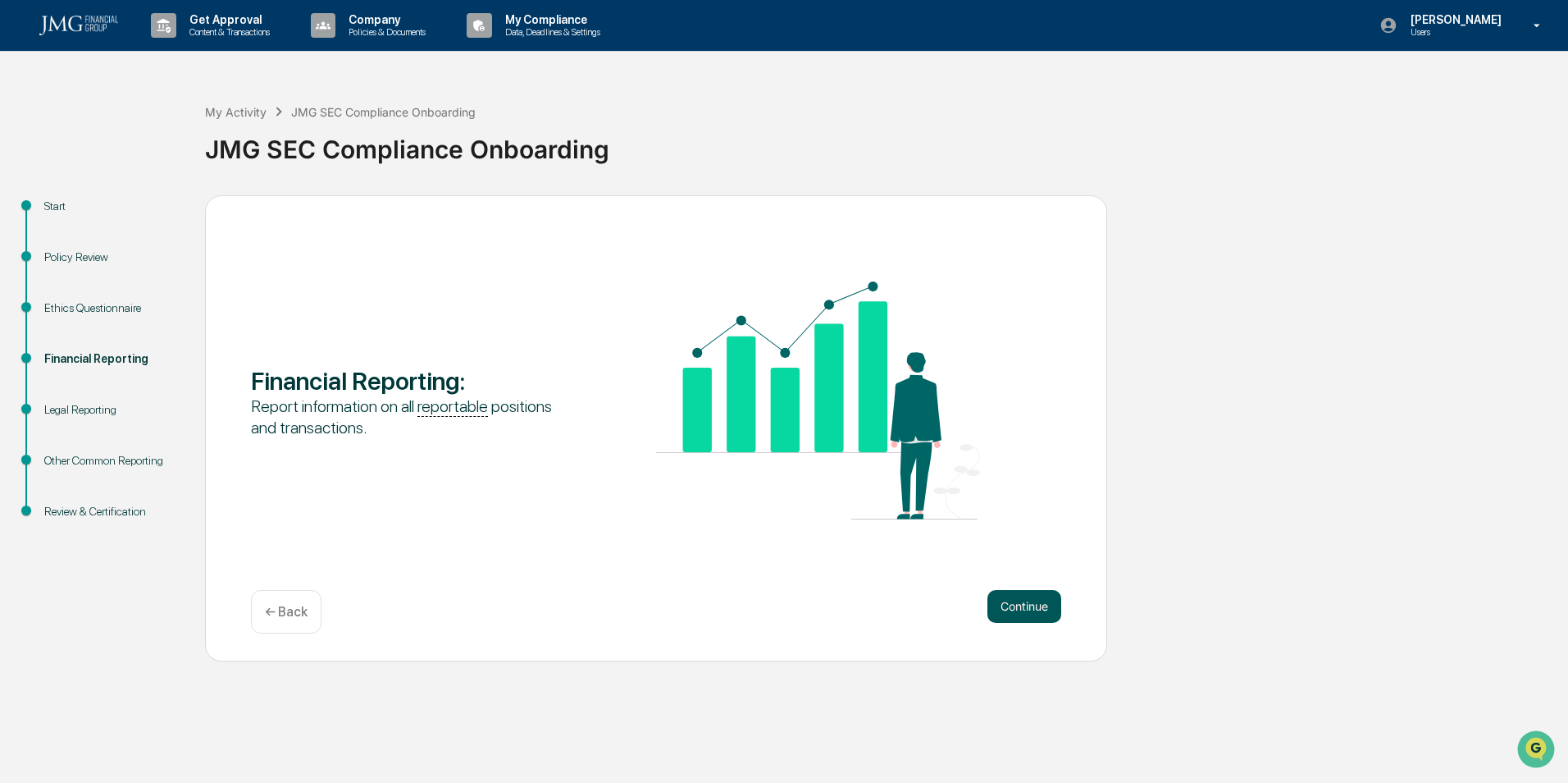
click at [1026, 614] on button "Continue" at bounding box center [1024, 607] width 74 height 33
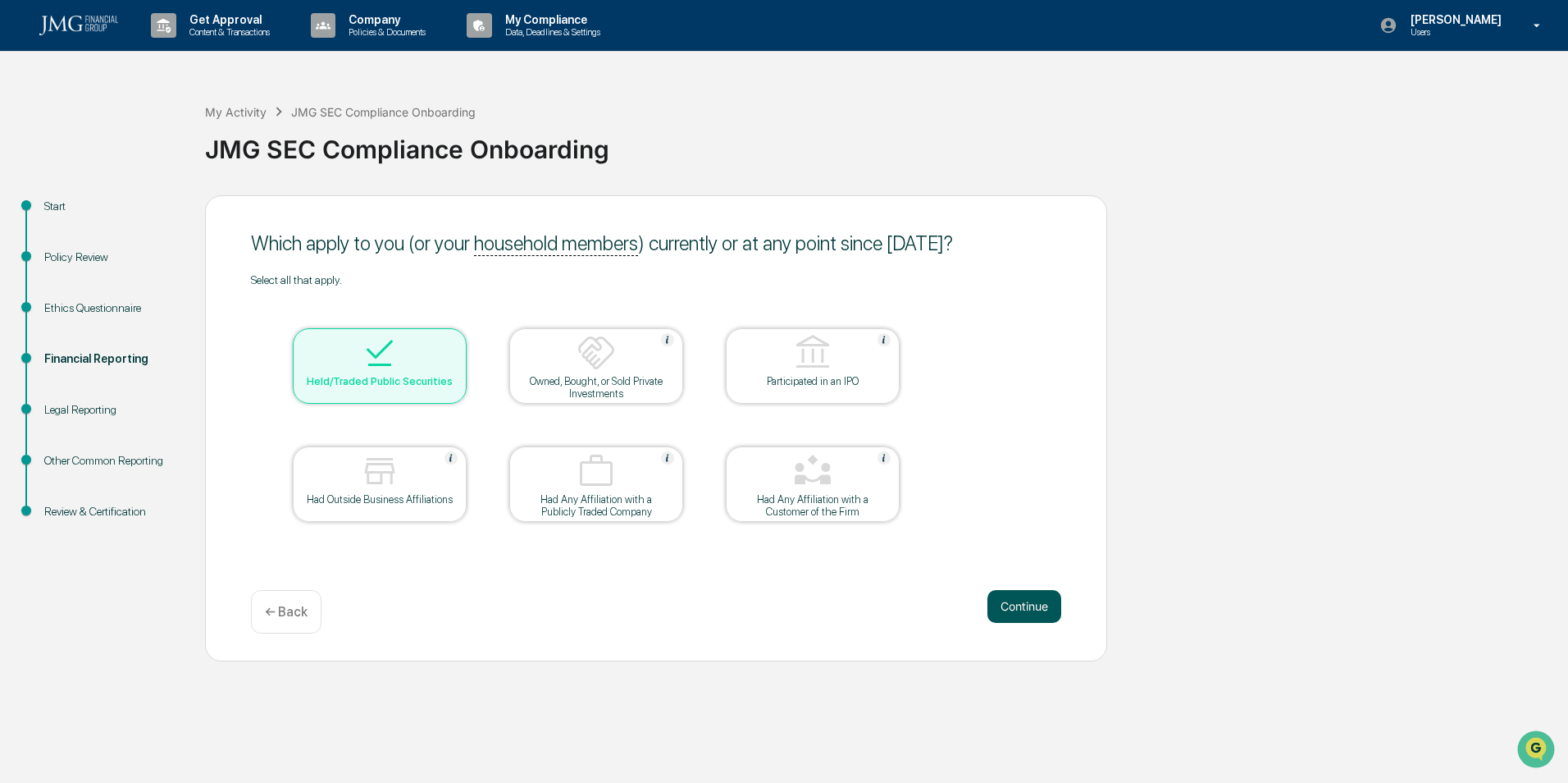
click at [1024, 614] on button "Continue" at bounding box center [1024, 607] width 74 height 33
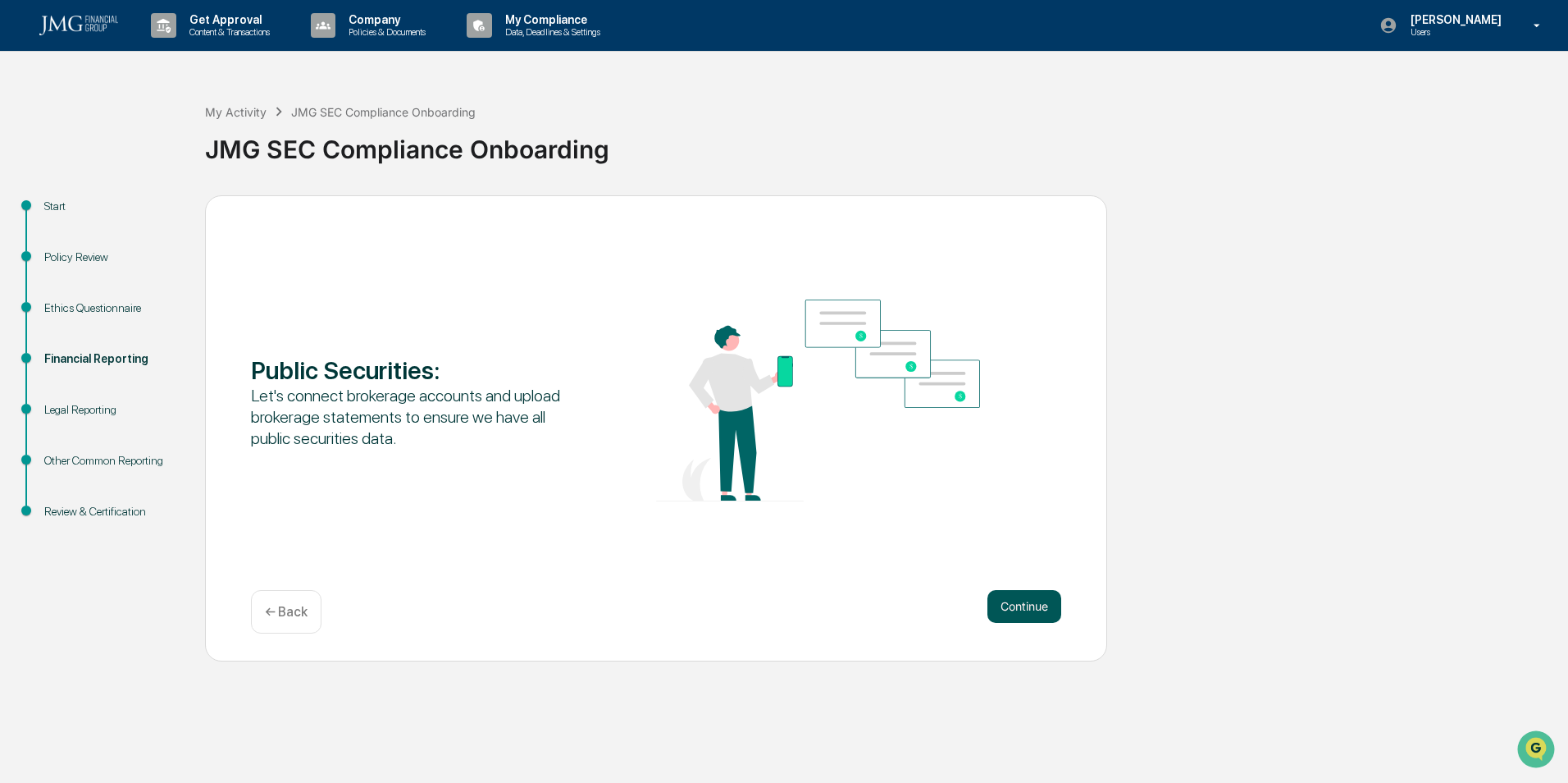
click at [1027, 615] on button "Continue" at bounding box center [1024, 607] width 74 height 33
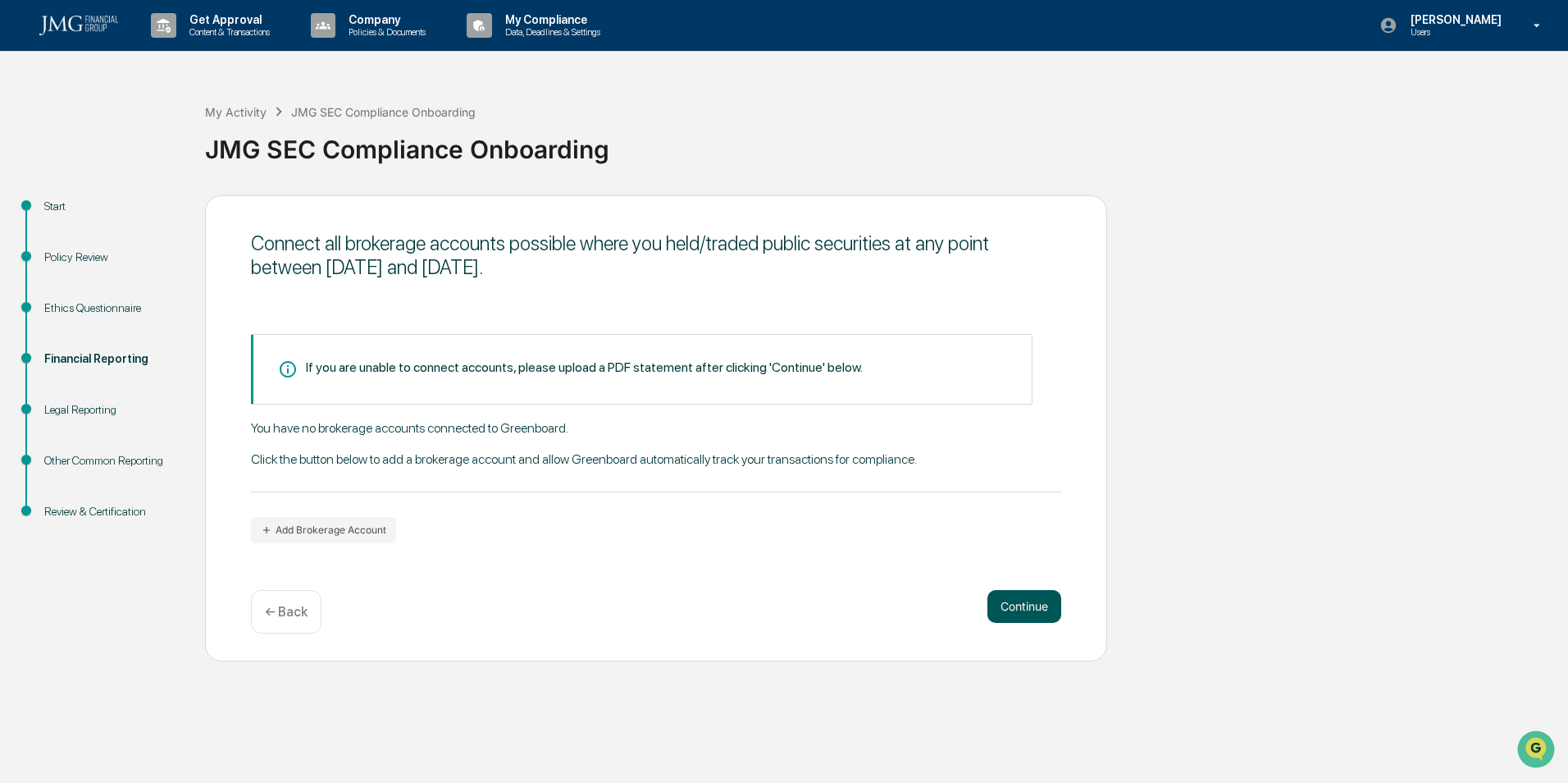
click at [1016, 603] on button "Continue" at bounding box center [1024, 607] width 74 height 33
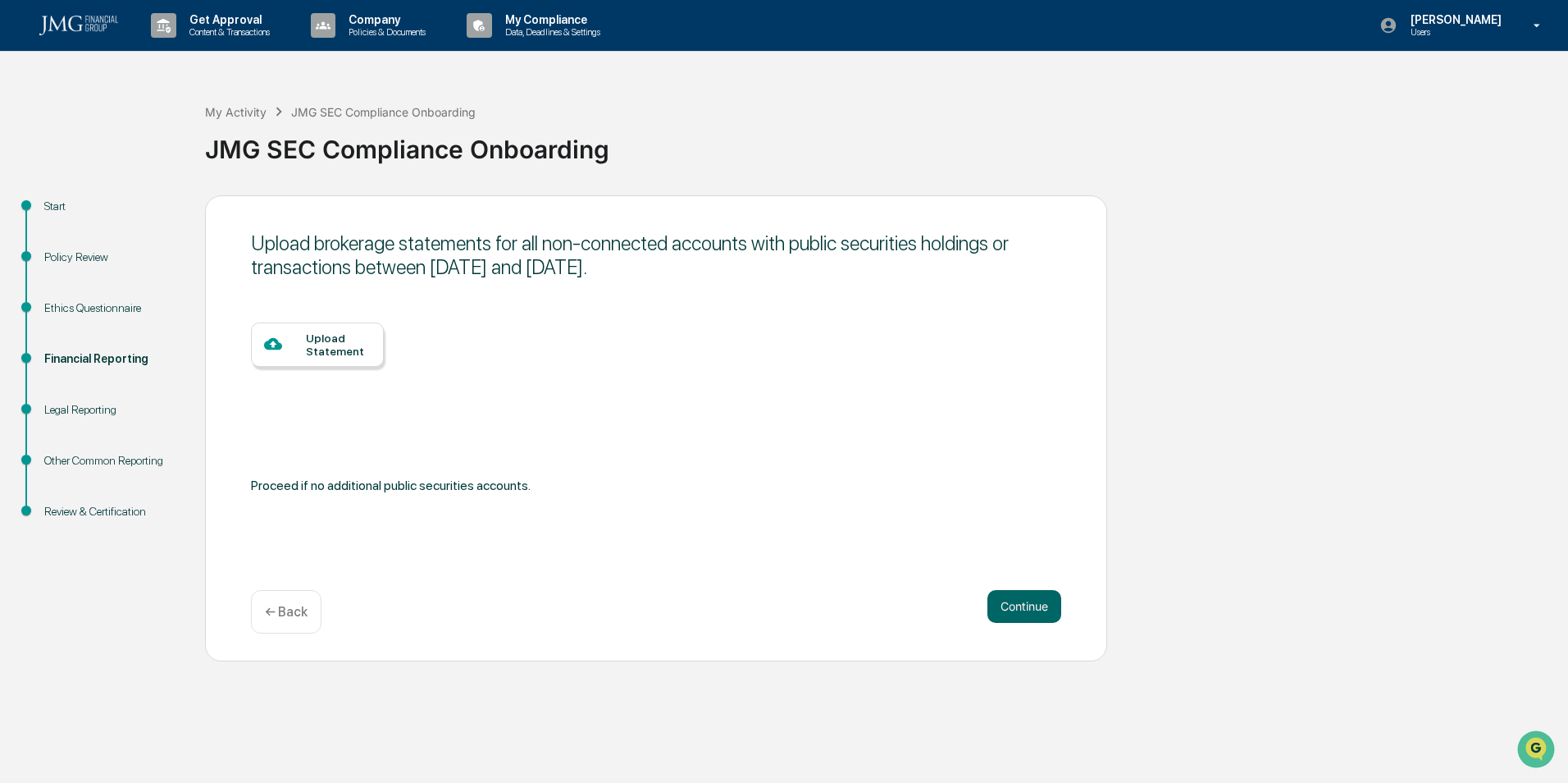
click at [117, 450] on div "Legal Reporting" at bounding box center [112, 429] width 161 height 51
click at [115, 468] on div "Other Common Reporting" at bounding box center [112, 461] width 135 height 17
click at [1036, 596] on button "Continue" at bounding box center [1024, 607] width 74 height 33
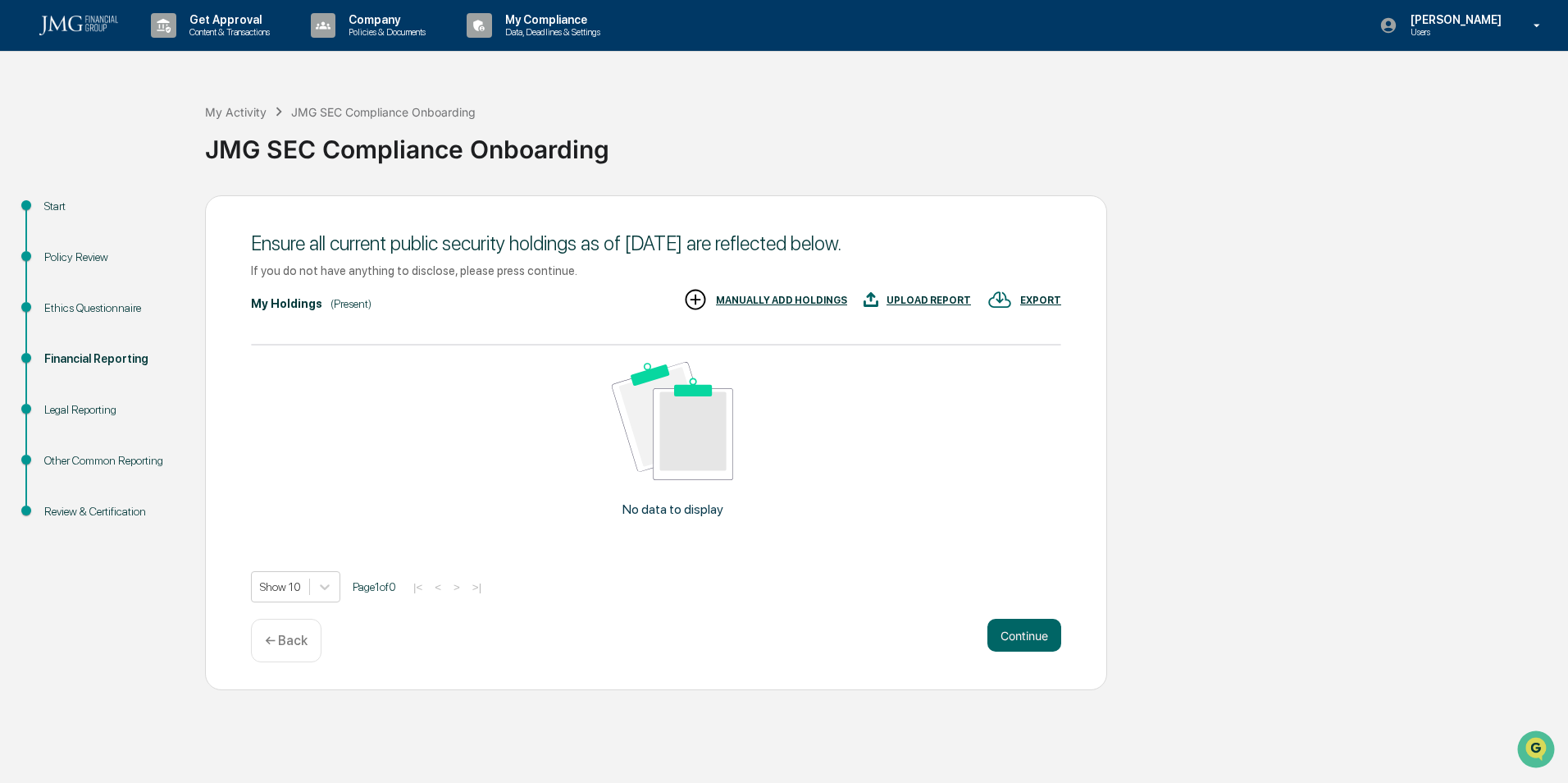
click at [1036, 594] on div "Show 10 Page 1 of 0 |< < > >|" at bounding box center [656, 587] width 810 height 31
click at [1036, 628] on button "Continue" at bounding box center [1024, 635] width 74 height 33
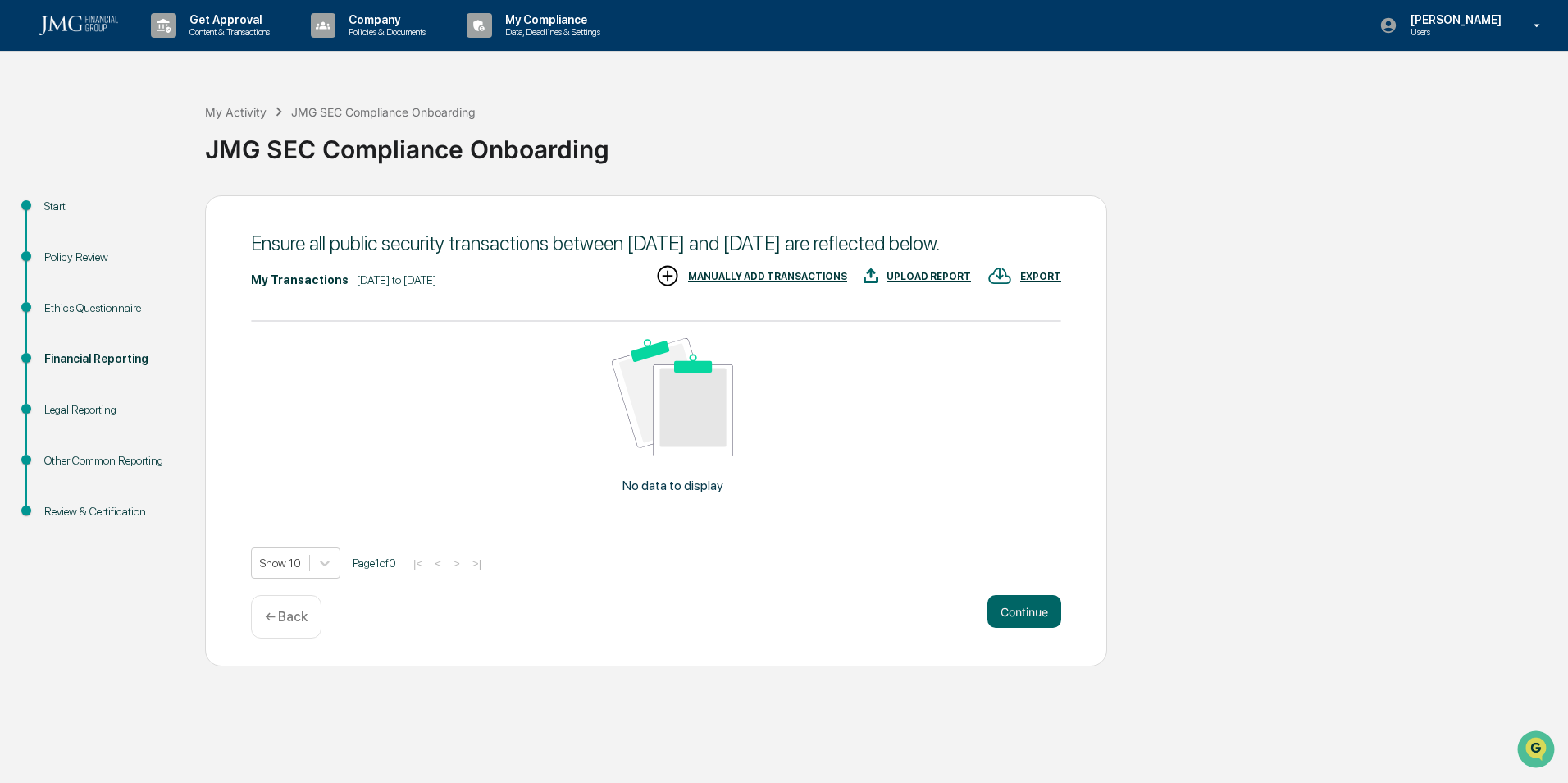
click at [1038, 639] on div "Continue ← Back" at bounding box center [656, 617] width 810 height 44
drag, startPoint x: 1038, startPoint y: 655, endPoint x: 1014, endPoint y: 633, distance: 32.6
click at [1014, 628] on button "Continue" at bounding box center [1024, 611] width 74 height 33
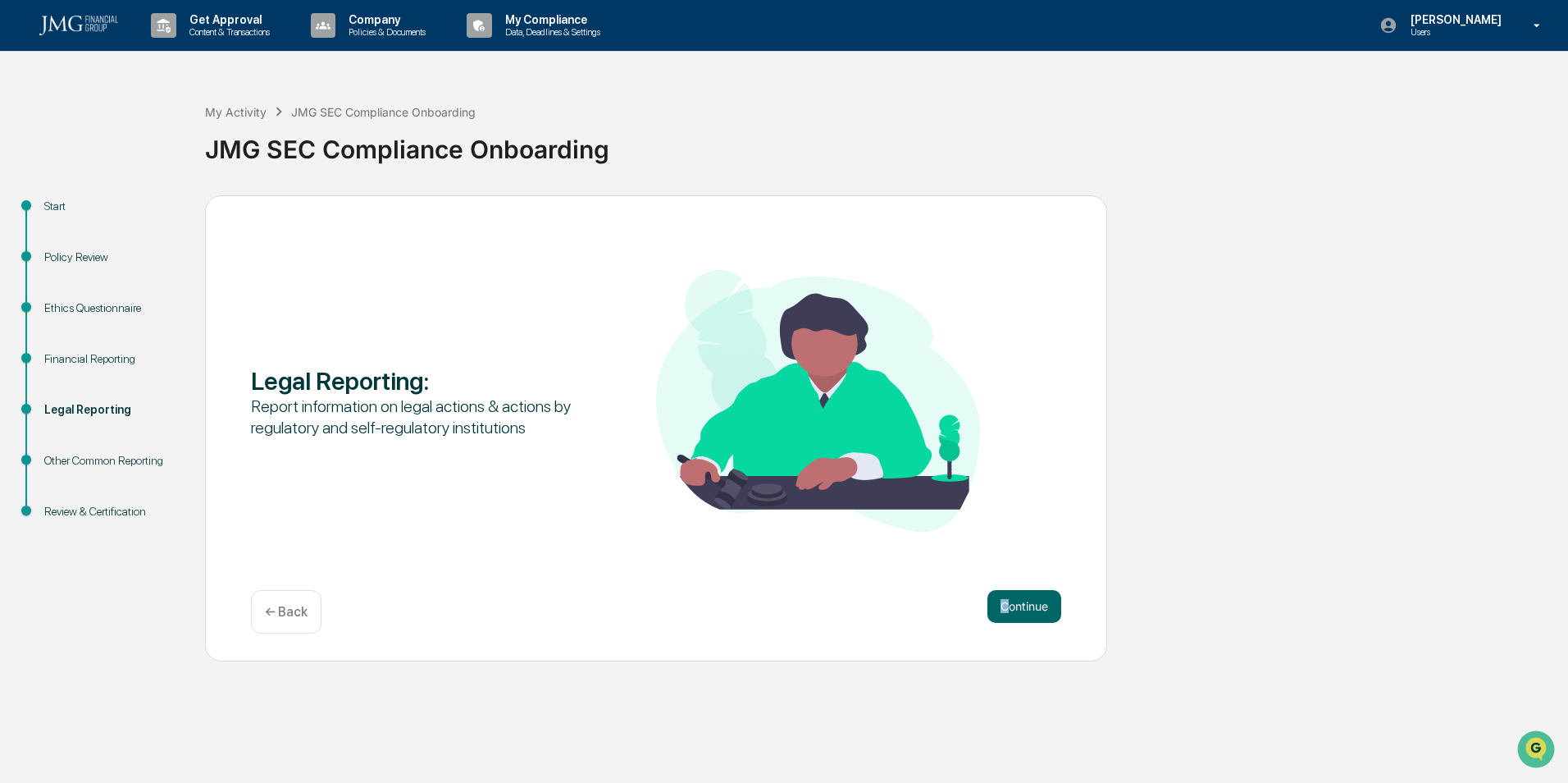
click at [1002, 628] on div "Continue ← Back" at bounding box center [656, 612] width 810 height 44
click at [1001, 628] on div "Continue ← Back" at bounding box center [656, 612] width 810 height 44
click at [1022, 618] on button "Continue" at bounding box center [1024, 607] width 74 height 33
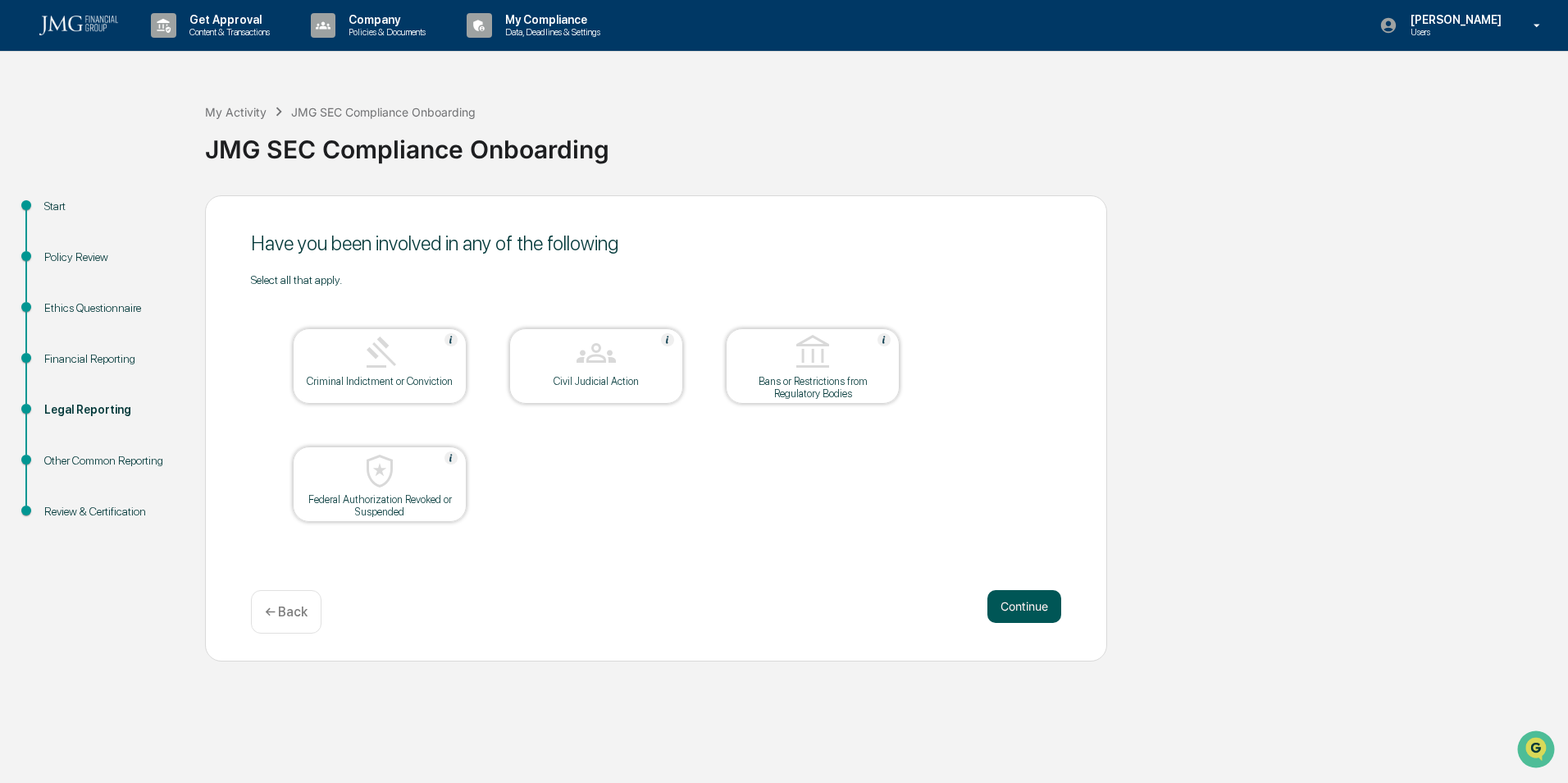
click at [1008, 604] on button "Continue" at bounding box center [1024, 607] width 74 height 33
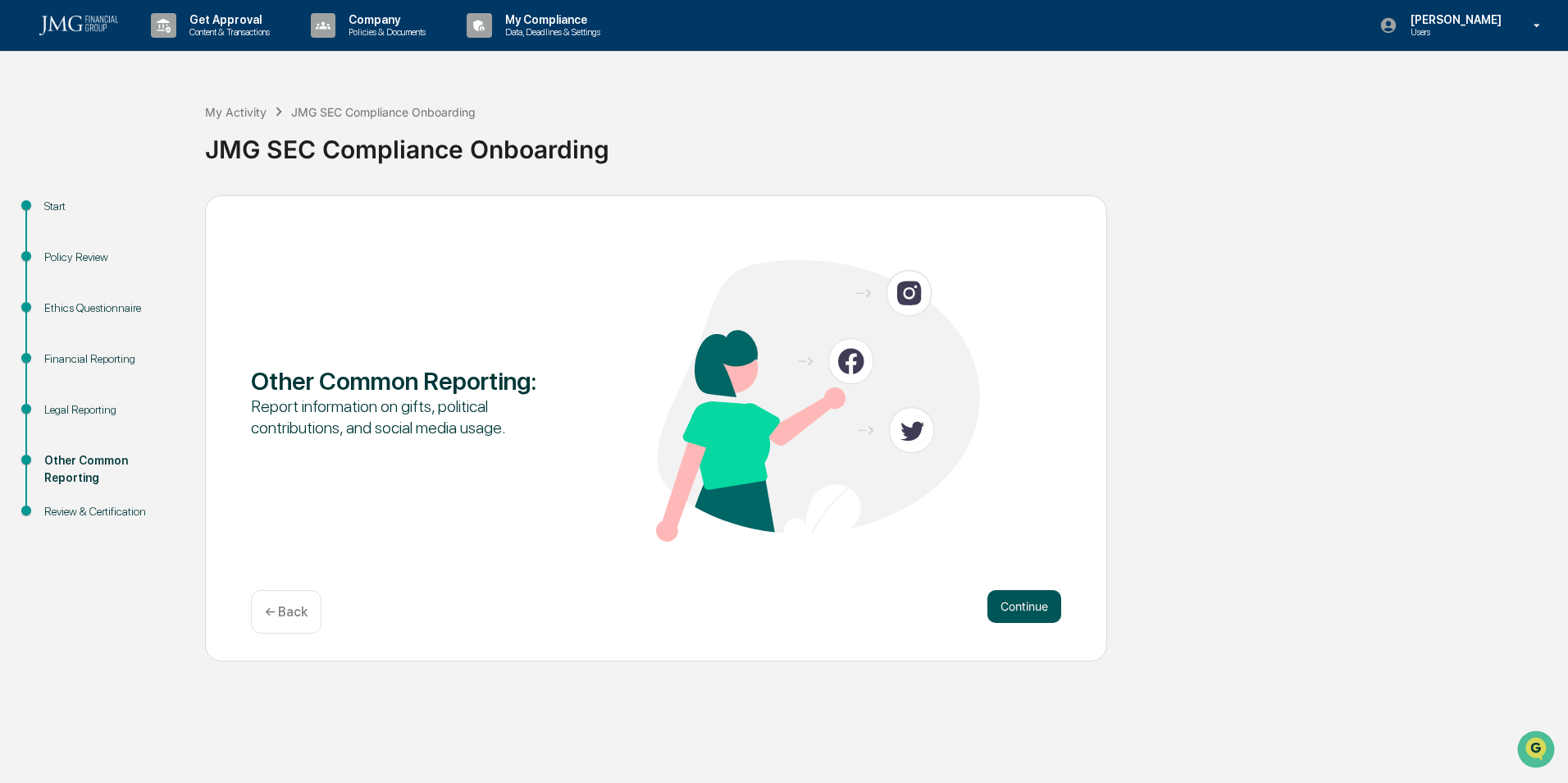
click at [1004, 599] on button "Continue" at bounding box center [1024, 607] width 74 height 33
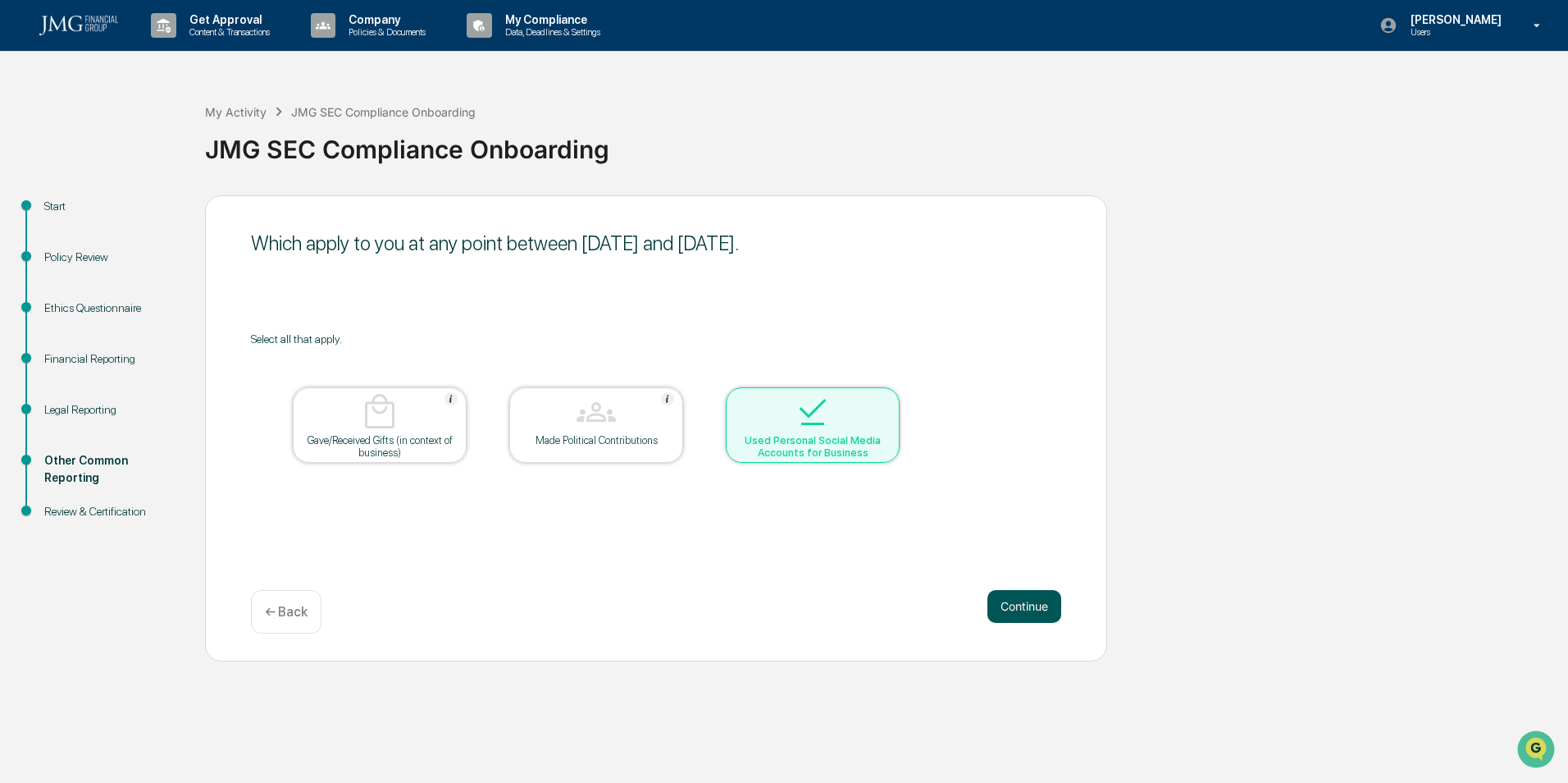
click at [1032, 610] on button "Continue" at bounding box center [1024, 607] width 74 height 33
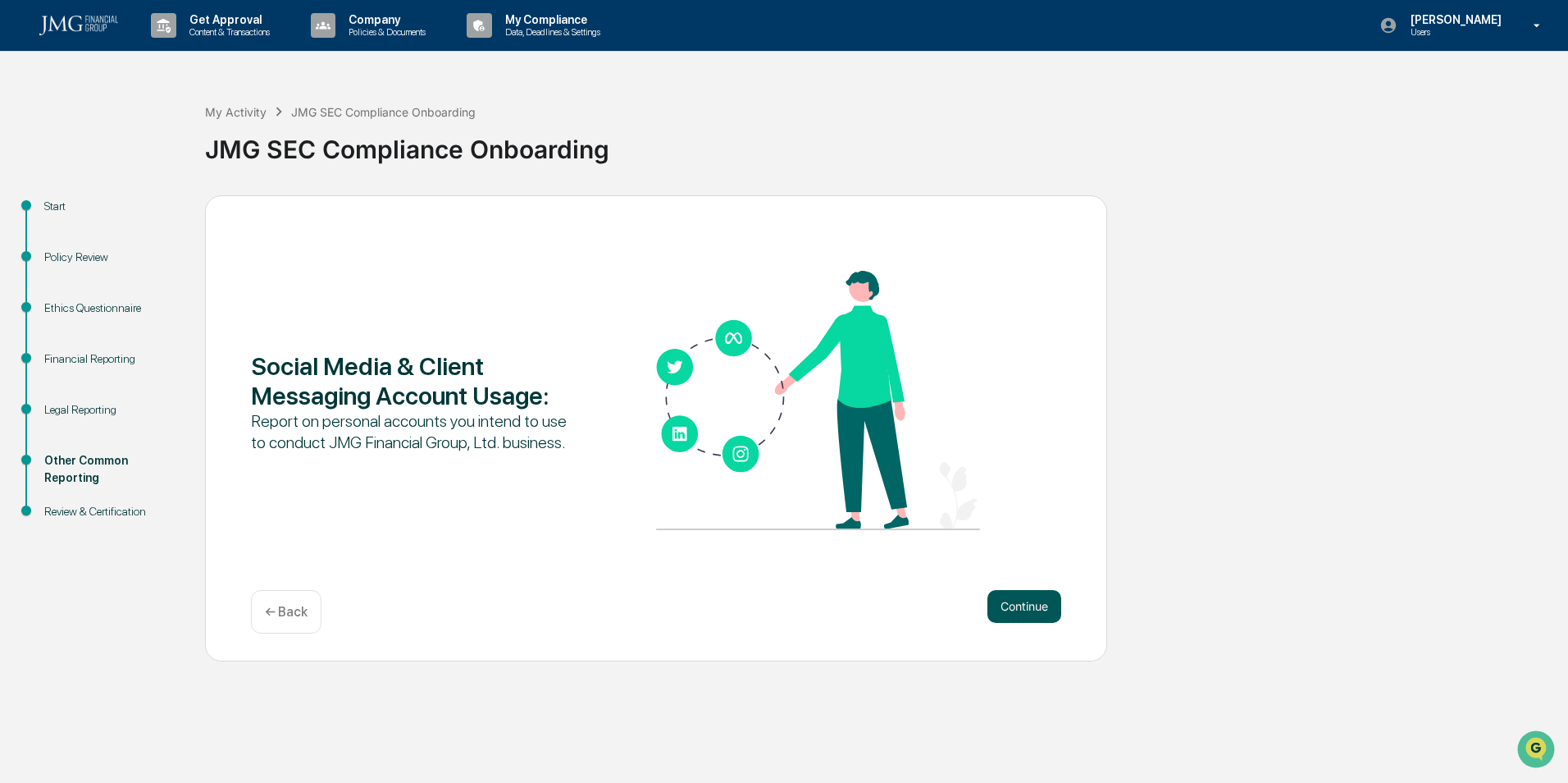
click at [1016, 607] on button "Continue" at bounding box center [1024, 607] width 74 height 33
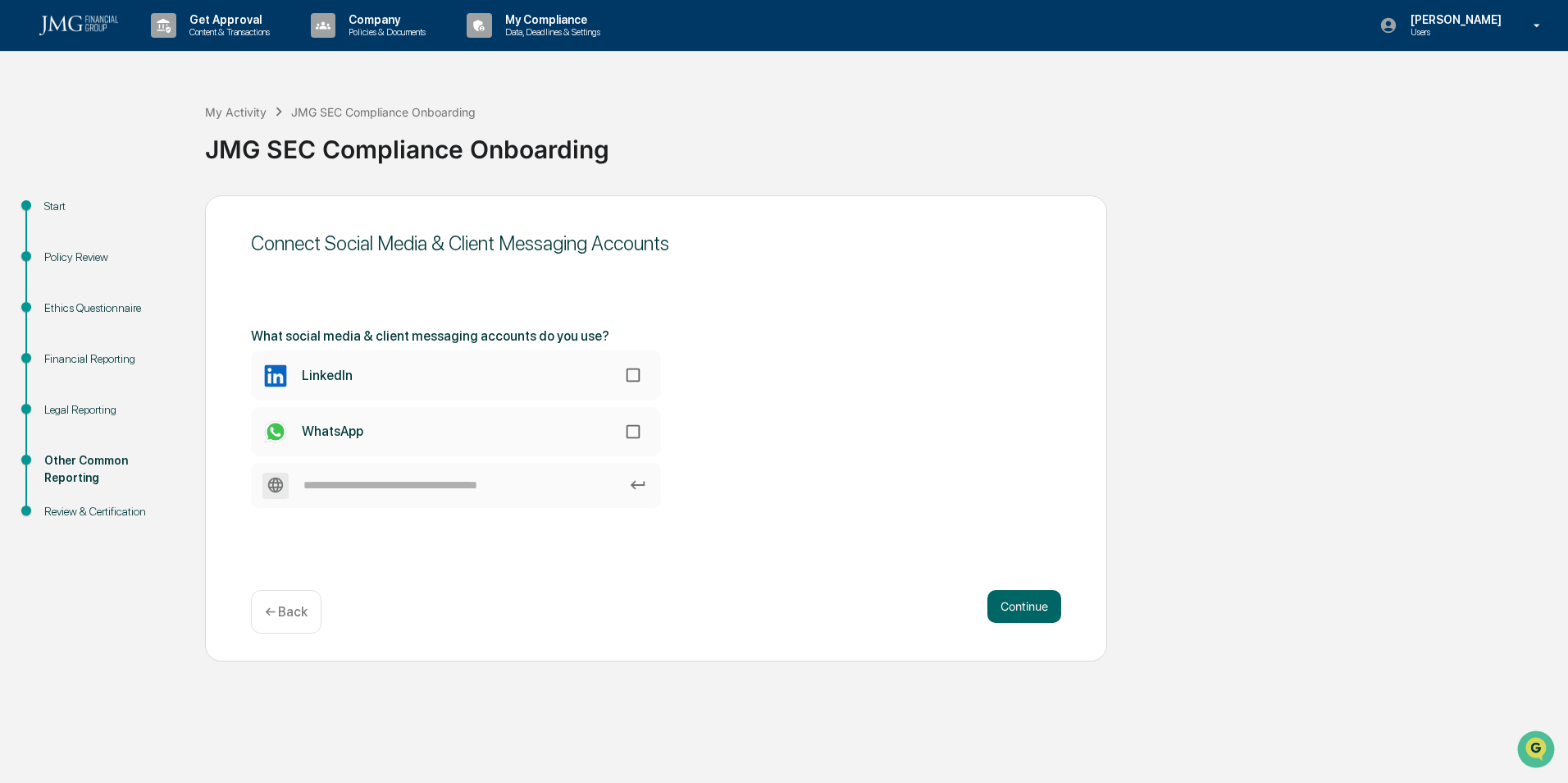
click at [275, 618] on p "← Back" at bounding box center [286, 611] width 43 height 15
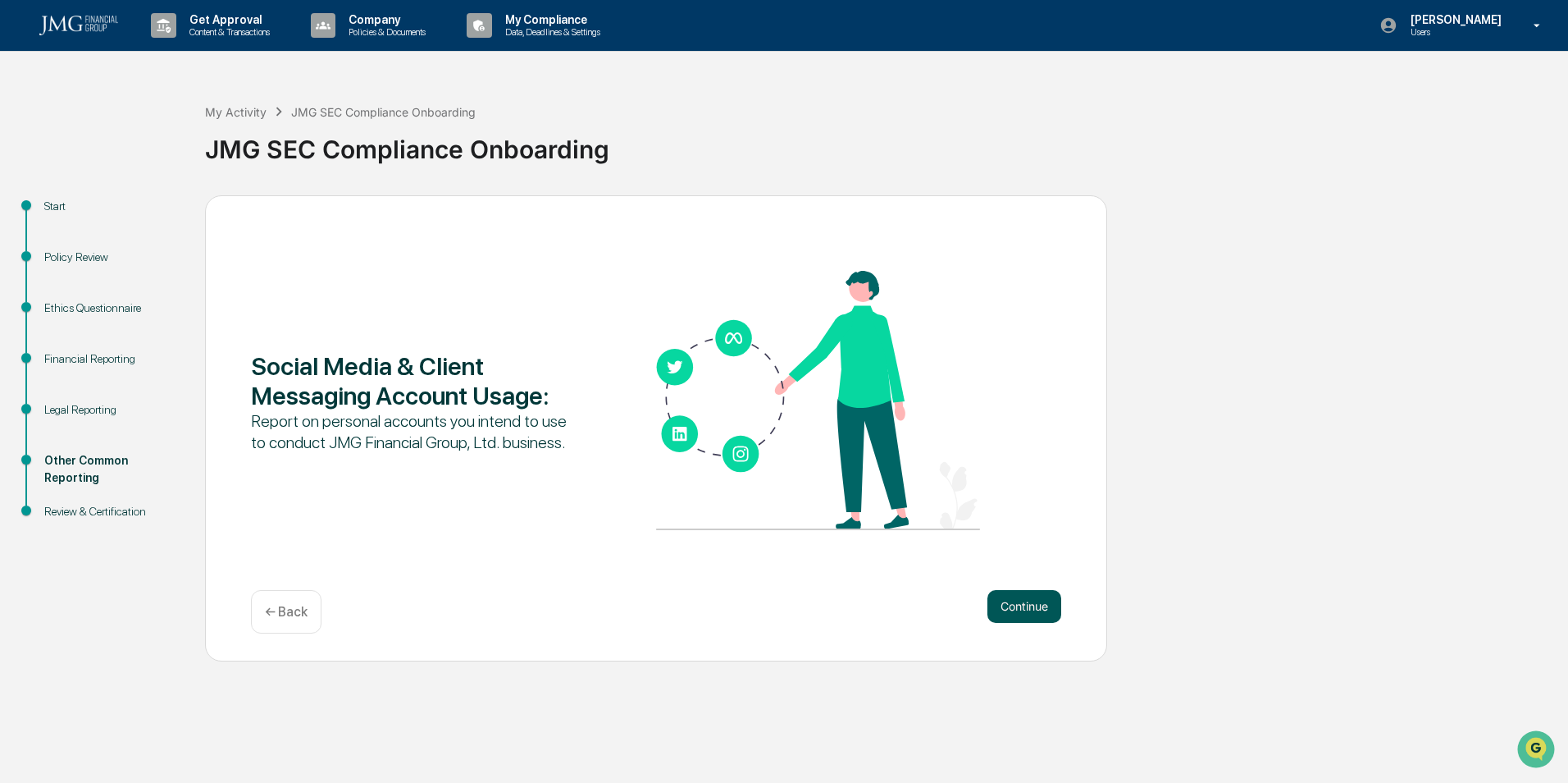
click at [1040, 617] on button "Continue" at bounding box center [1024, 607] width 74 height 33
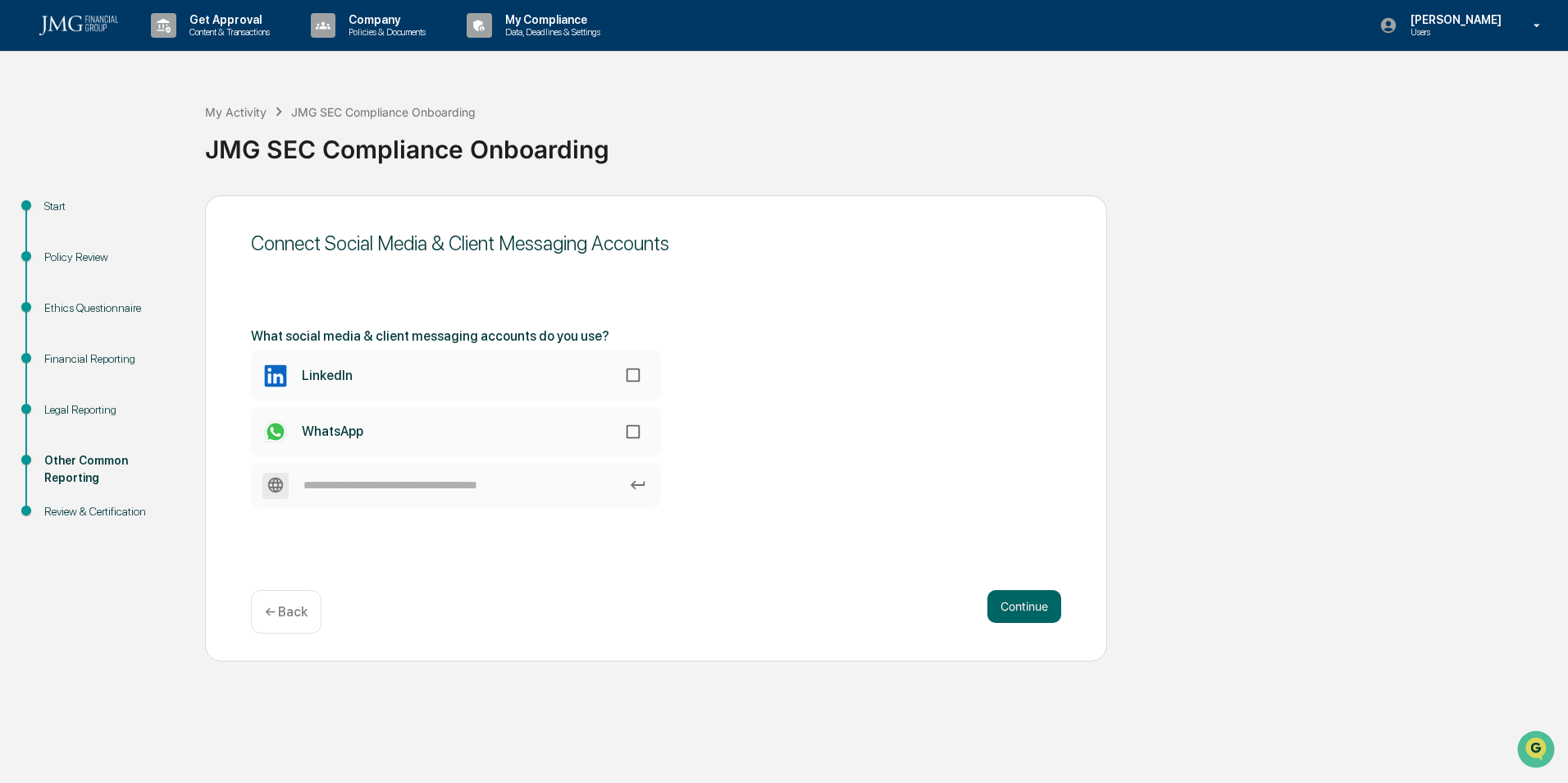
click at [464, 371] on label "LinkedIn" at bounding box center [456, 375] width 410 height 49
click at [1047, 610] on button "Continue" at bounding box center [1024, 607] width 74 height 33
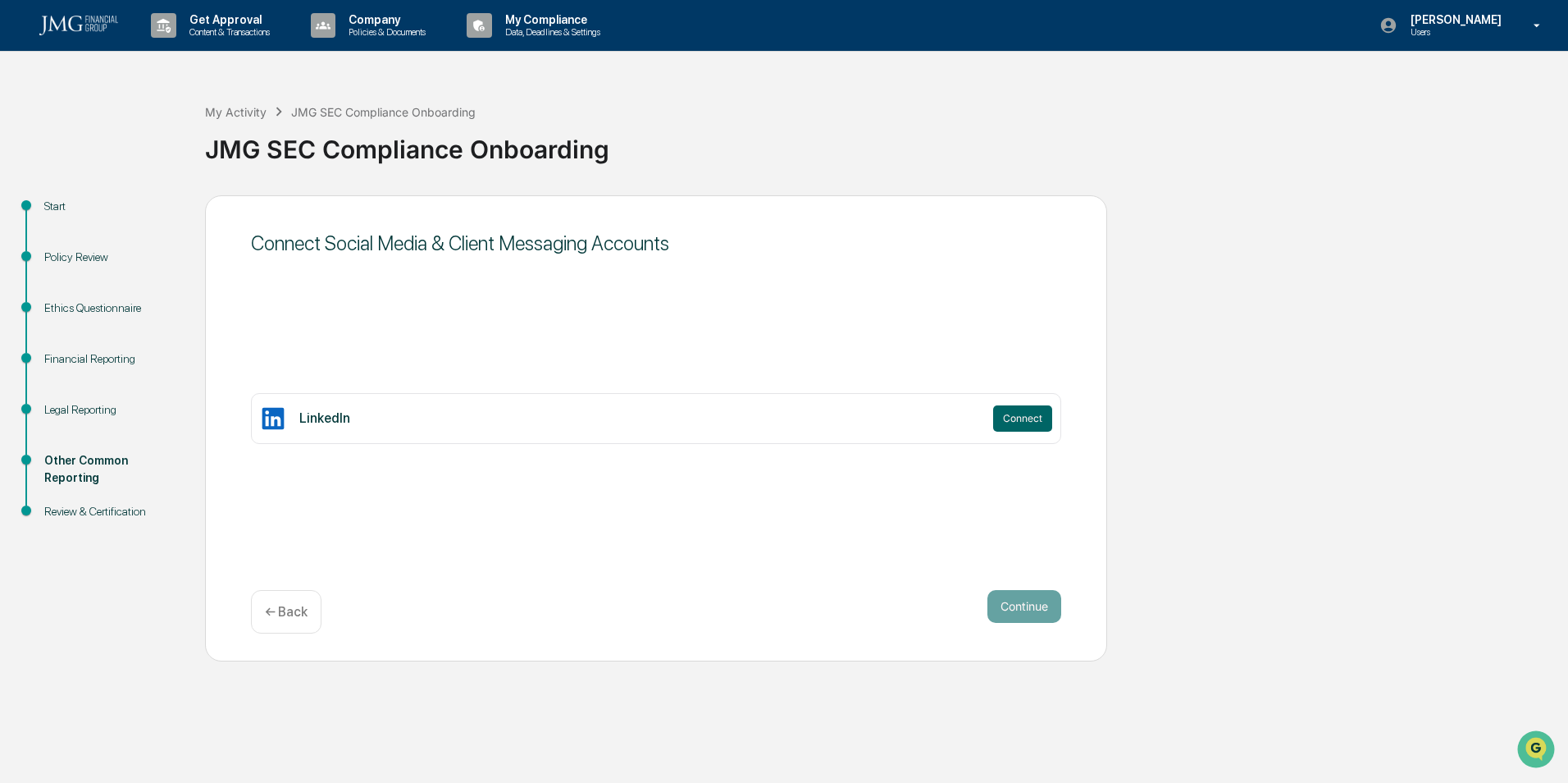
click at [291, 610] on p "← Back" at bounding box center [286, 611] width 43 height 15
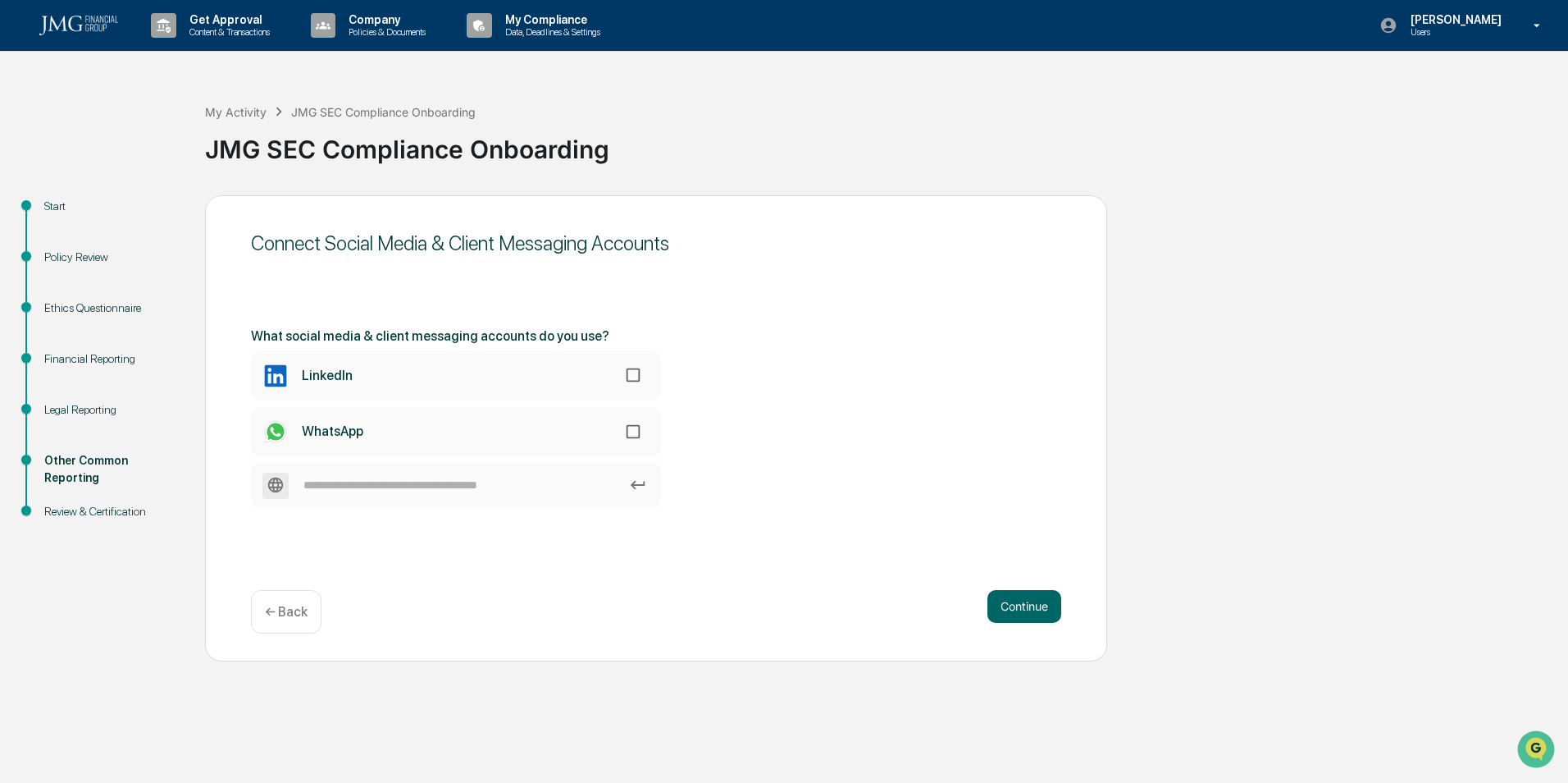
click at [297, 605] on p "← Back" at bounding box center [286, 611] width 43 height 15
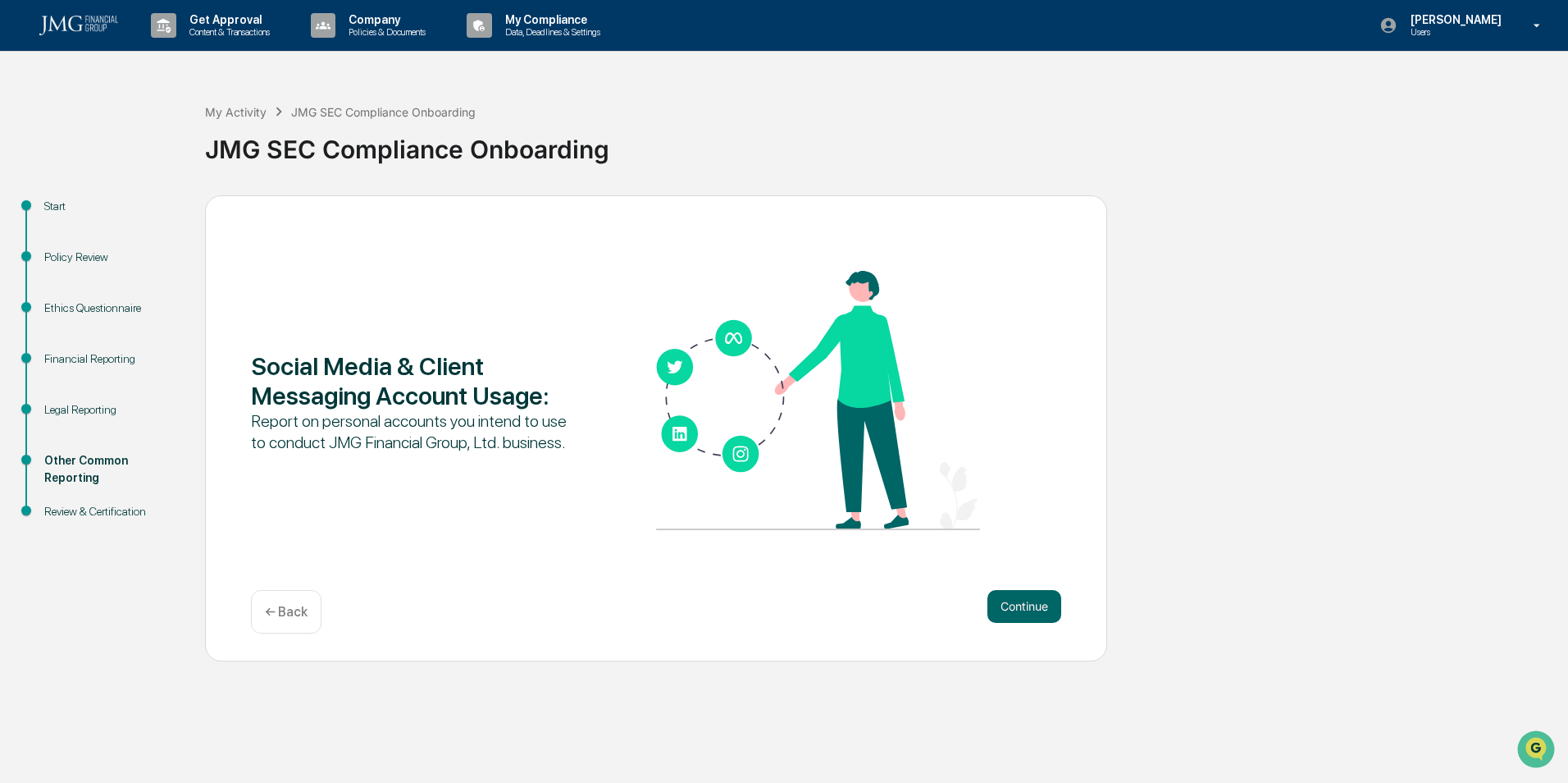
click at [95, 517] on div "Review & Certification" at bounding box center [112, 512] width 135 height 17
click at [87, 419] on div "Legal Reporting" at bounding box center [112, 429] width 161 height 51
click at [81, 412] on div "Legal Reporting" at bounding box center [112, 410] width 135 height 17
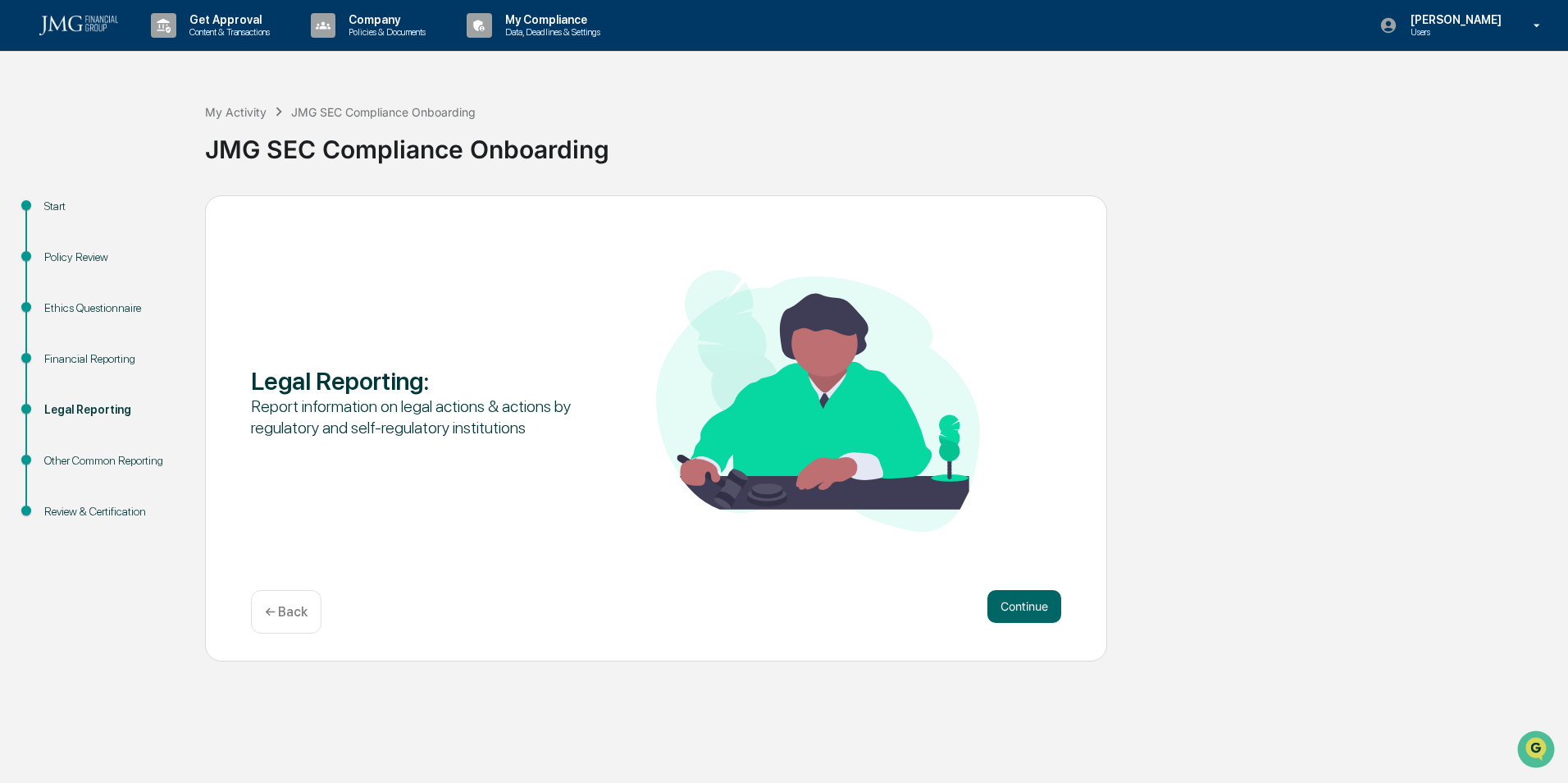
click at [81, 466] on div "Other Common Reporting" at bounding box center [112, 461] width 135 height 17
click at [90, 453] on div "Other Common Reporting" at bounding box center [112, 461] width 135 height 17
click at [1537, 41] on div "[PERSON_NAME] Users" at bounding box center [1466, 26] width 205 height 51
click at [1434, 89] on li "Logout" at bounding box center [1440, 83] width 229 height 30
